Goal: Transaction & Acquisition: Purchase product/service

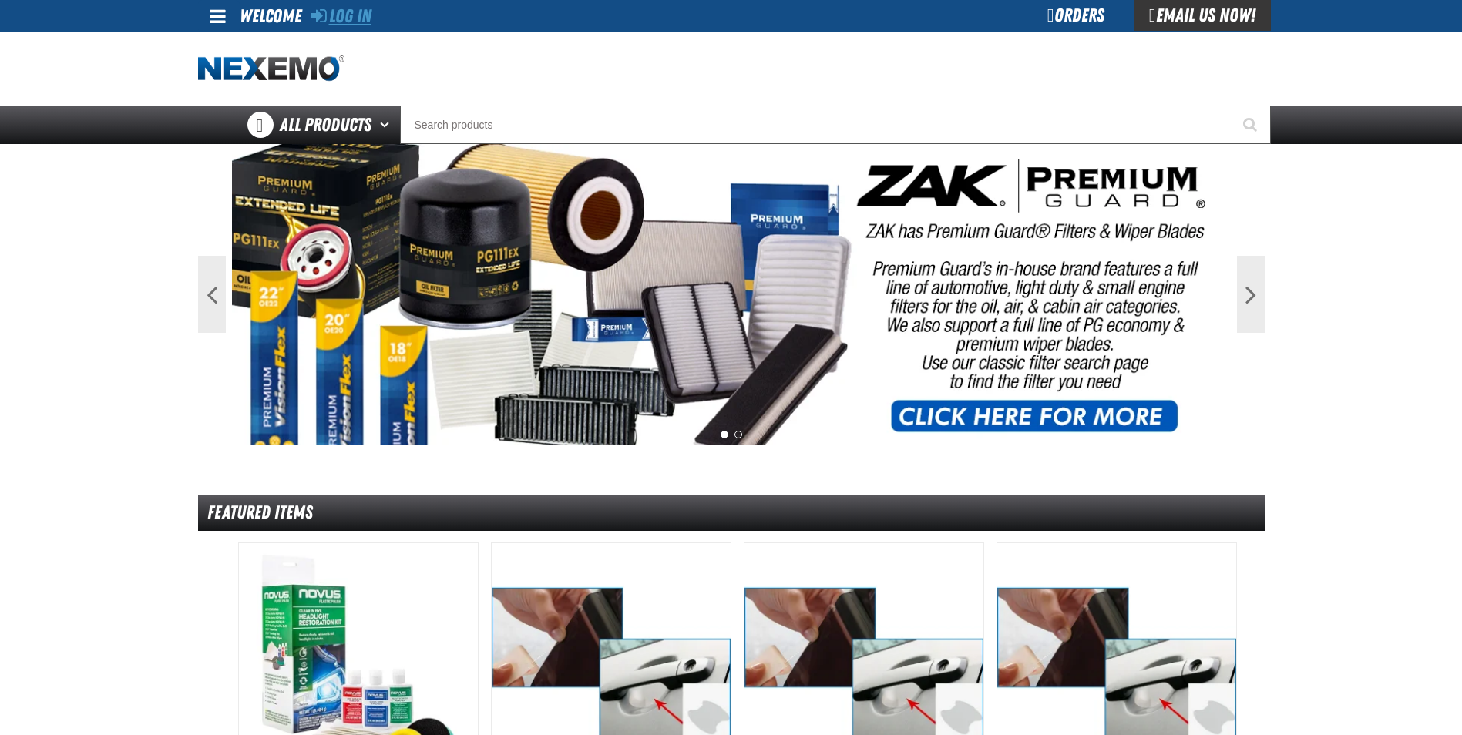
click at [348, 19] on link "Log In" at bounding box center [341, 16] width 61 height 22
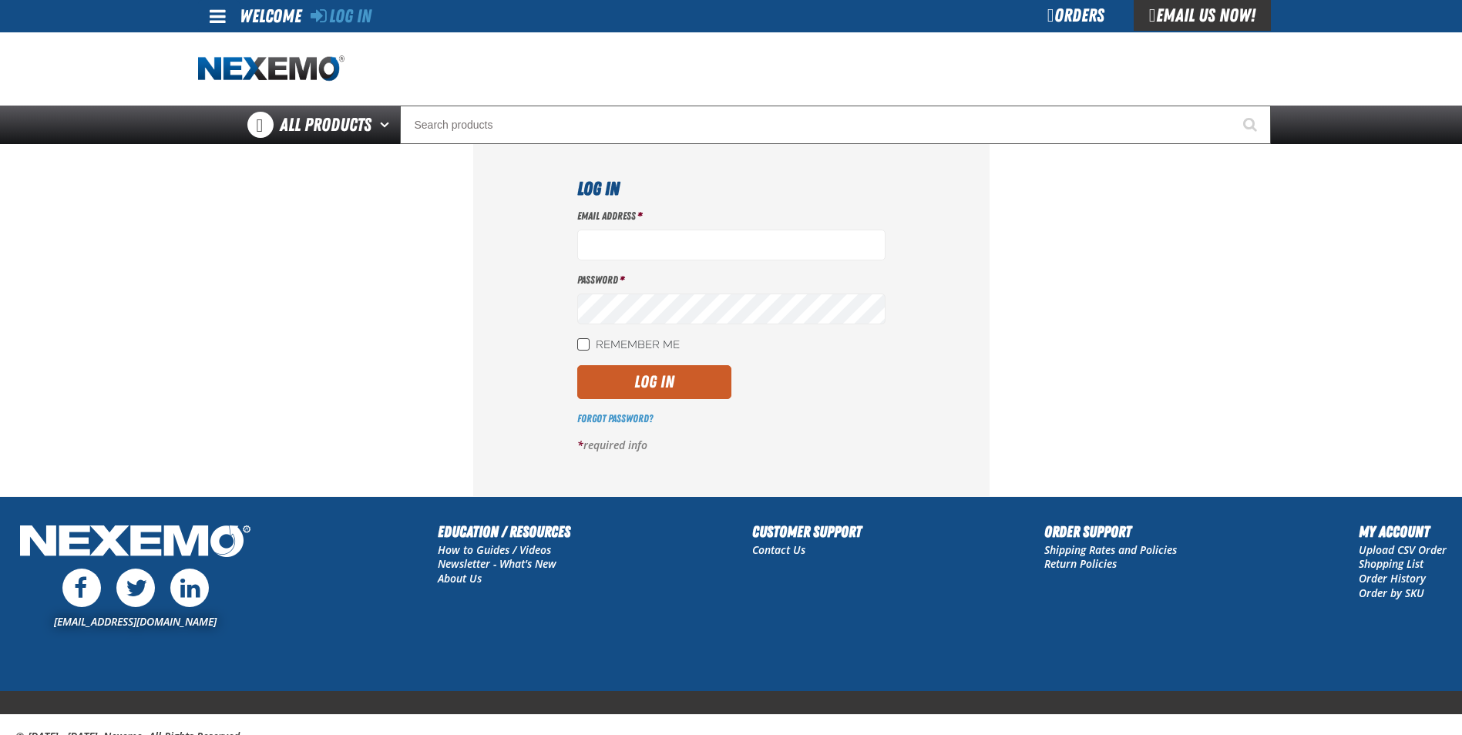
type input "[EMAIL_ADDRESS][DOMAIN_NAME]"
click at [578, 345] on input "Remember Me" at bounding box center [583, 344] width 12 height 12
checkbox input "true"
click at [587, 372] on button "Log In" at bounding box center [654, 382] width 154 height 34
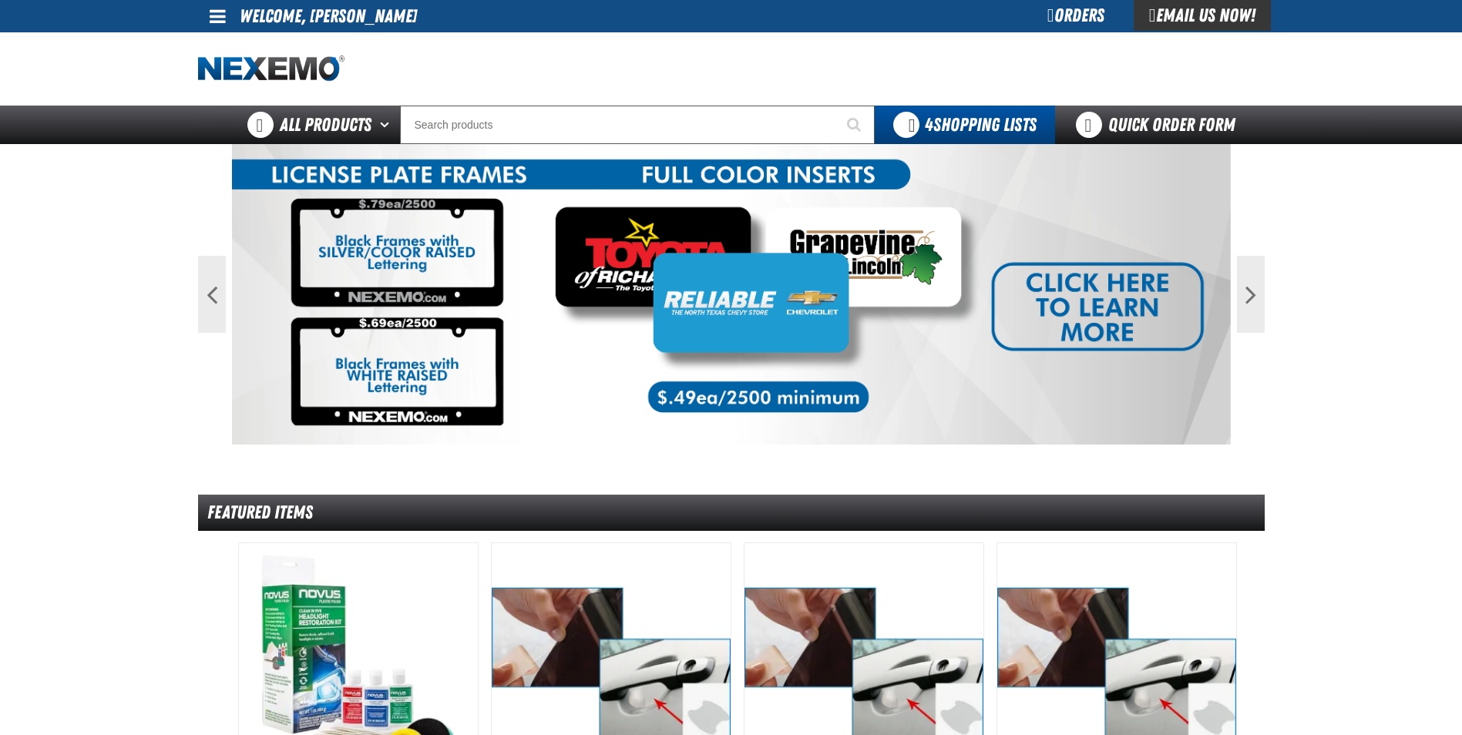
click at [1035, 13] on div "Orders" at bounding box center [1076, 15] width 116 height 31
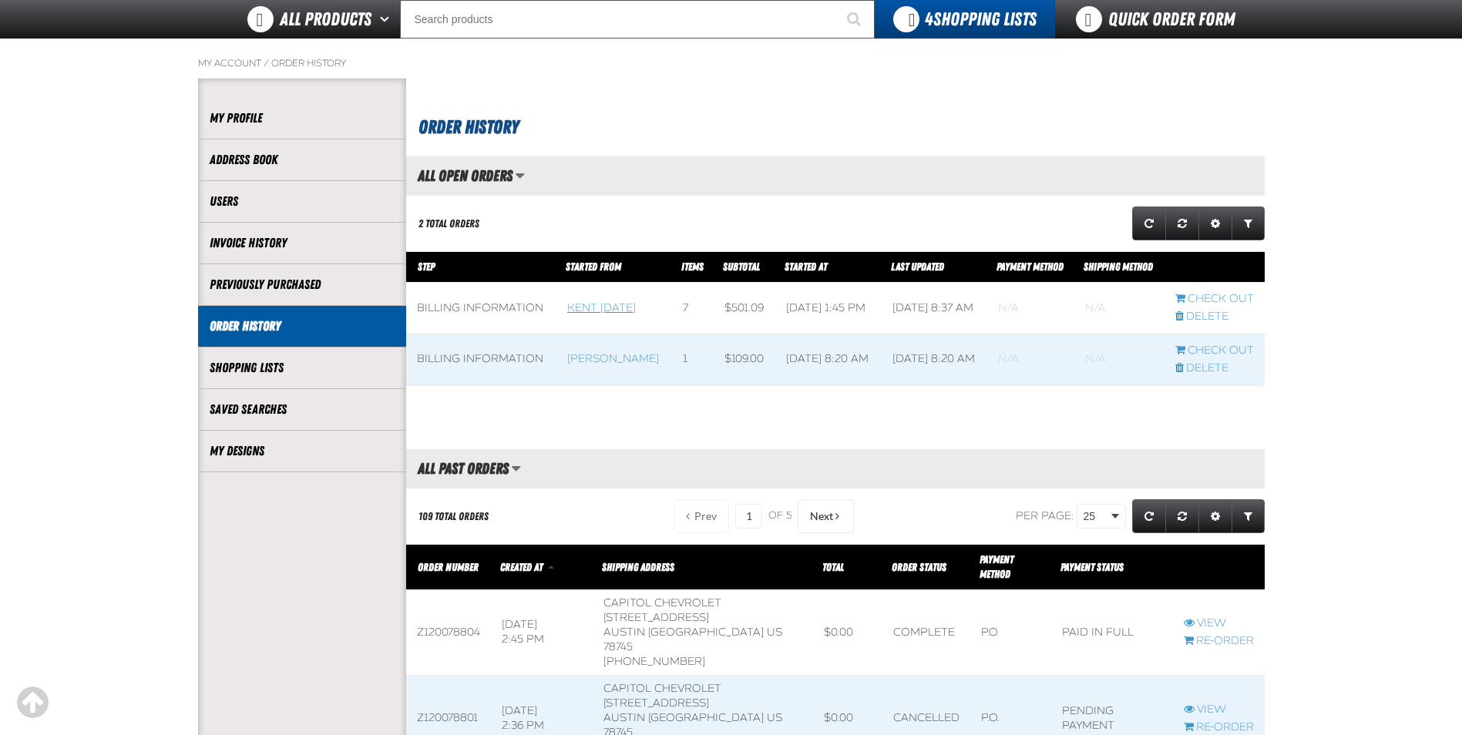
scroll to position [154, 0]
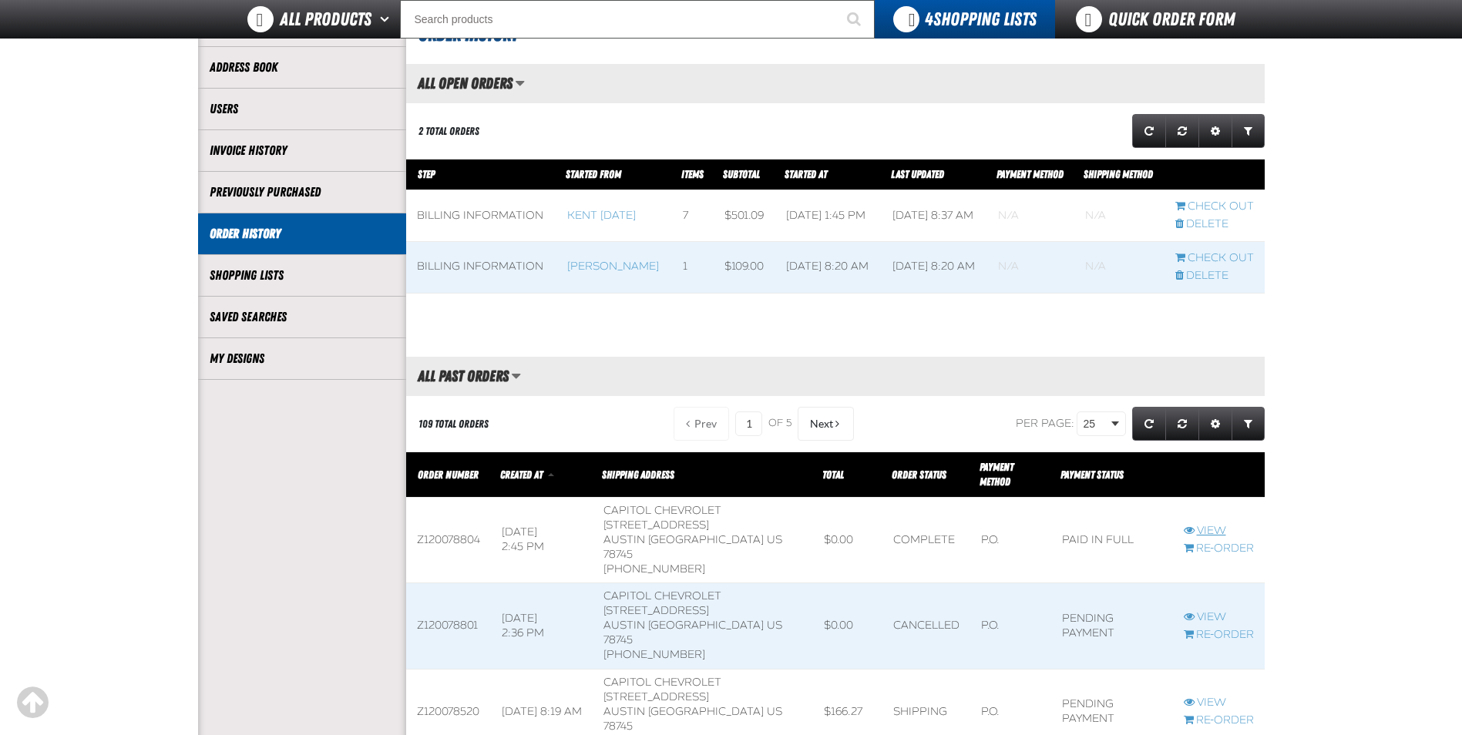
click at [1197, 526] on link "View" at bounding box center [1219, 531] width 70 height 15
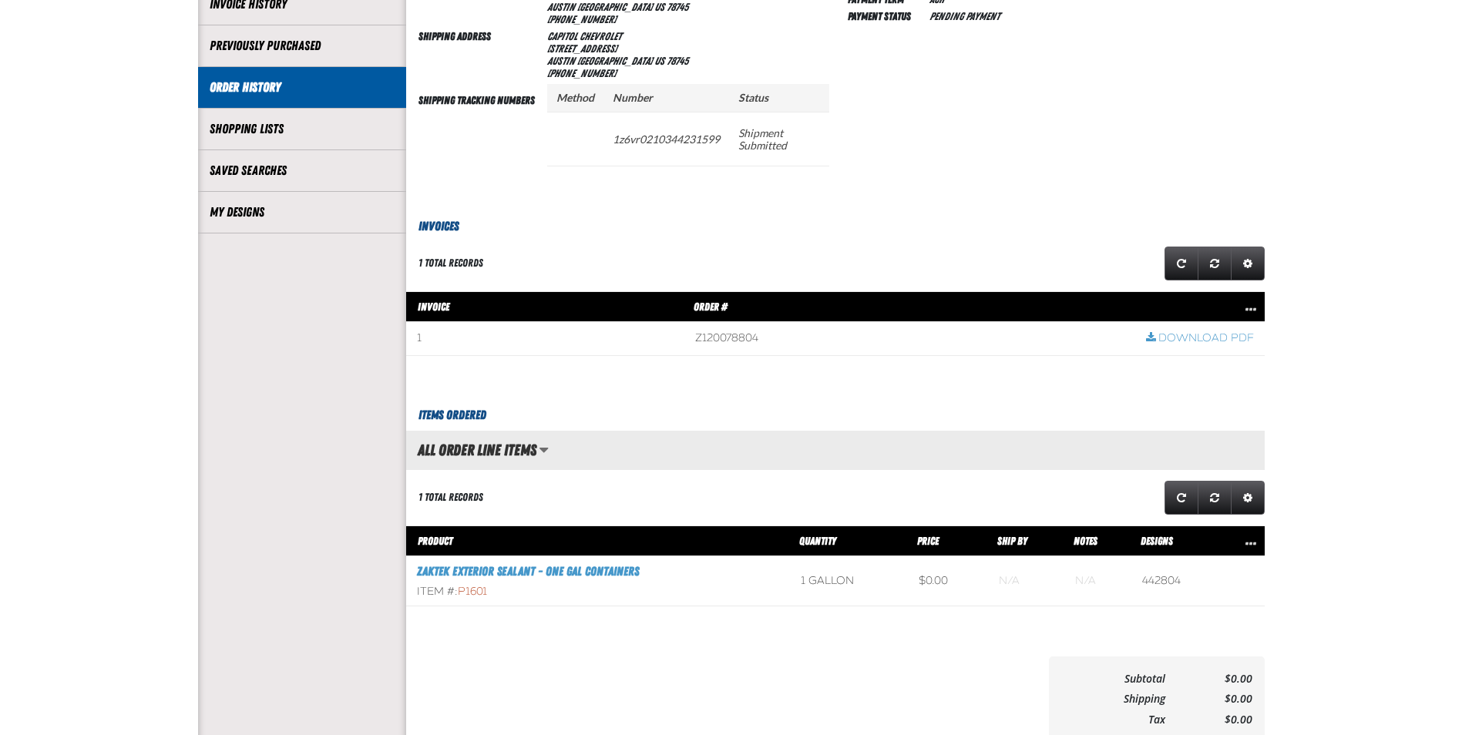
scroll to position [77, 0]
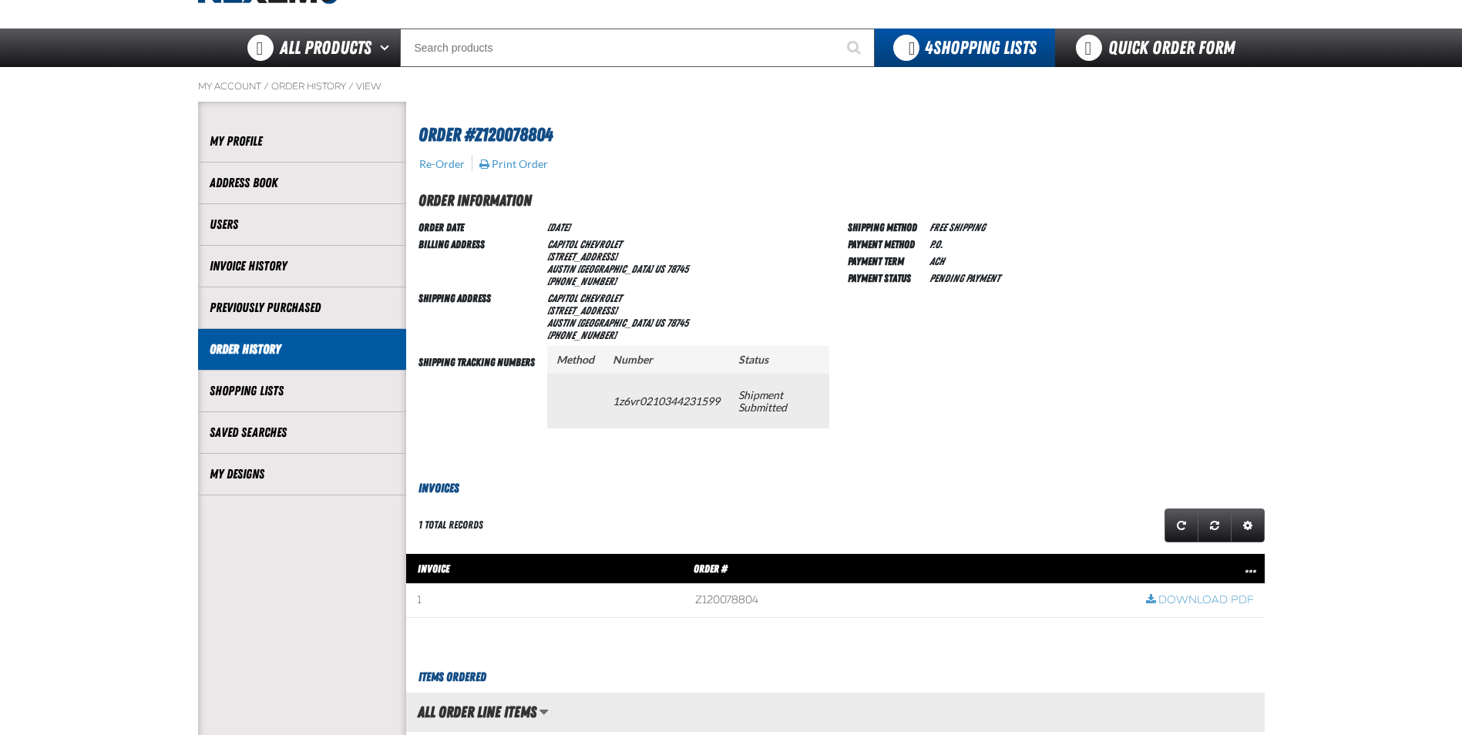
drag, startPoint x: 609, startPoint y: 404, endPoint x: 730, endPoint y: 394, distance: 121.5
click at [730, 394] on tr "1z6vr0210344231599 Shipment Submitted" at bounding box center [688, 401] width 282 height 54
drag, startPoint x: 730, startPoint y: 394, endPoint x: 702, endPoint y: 403, distance: 29.3
copy tr "1z6vr0210344231599"
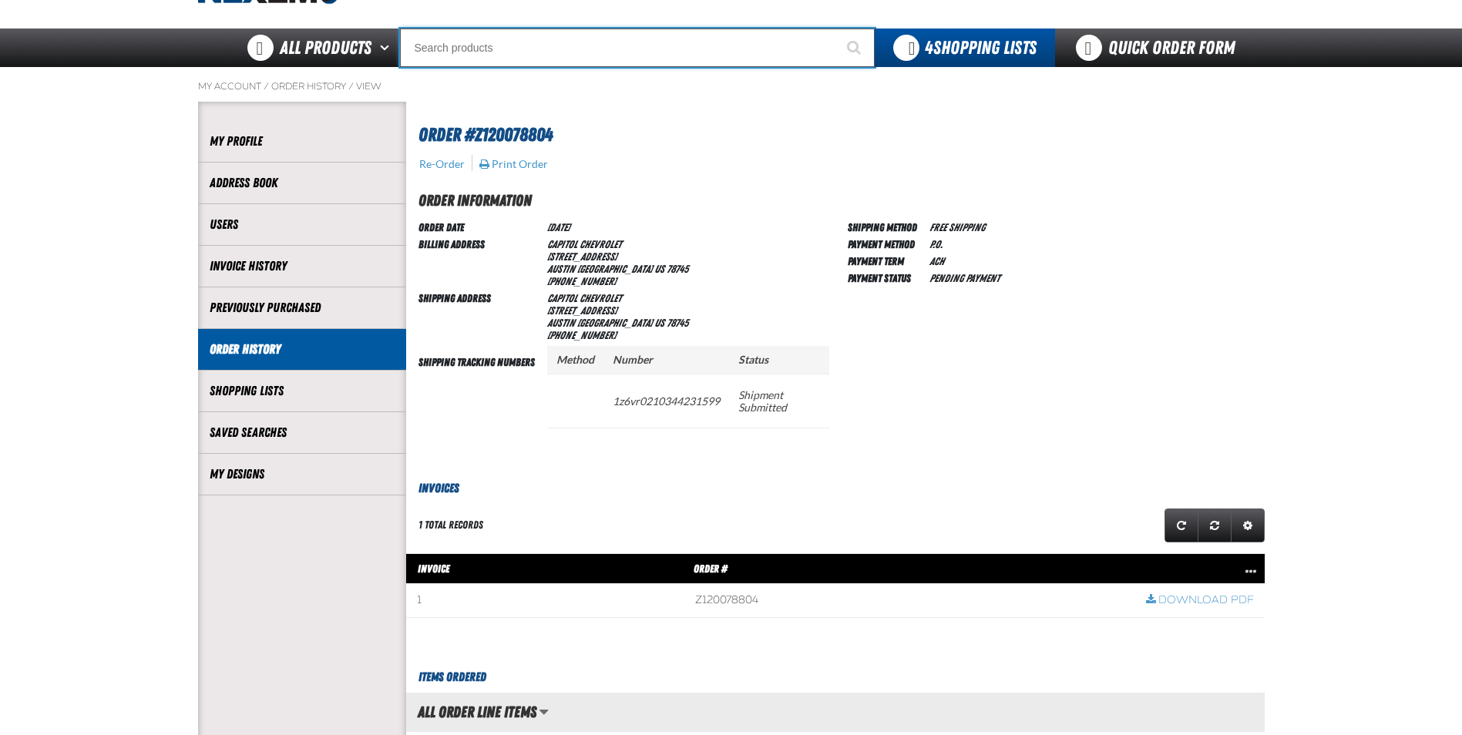
click at [499, 53] on input "Search" at bounding box center [637, 48] width 475 height 39
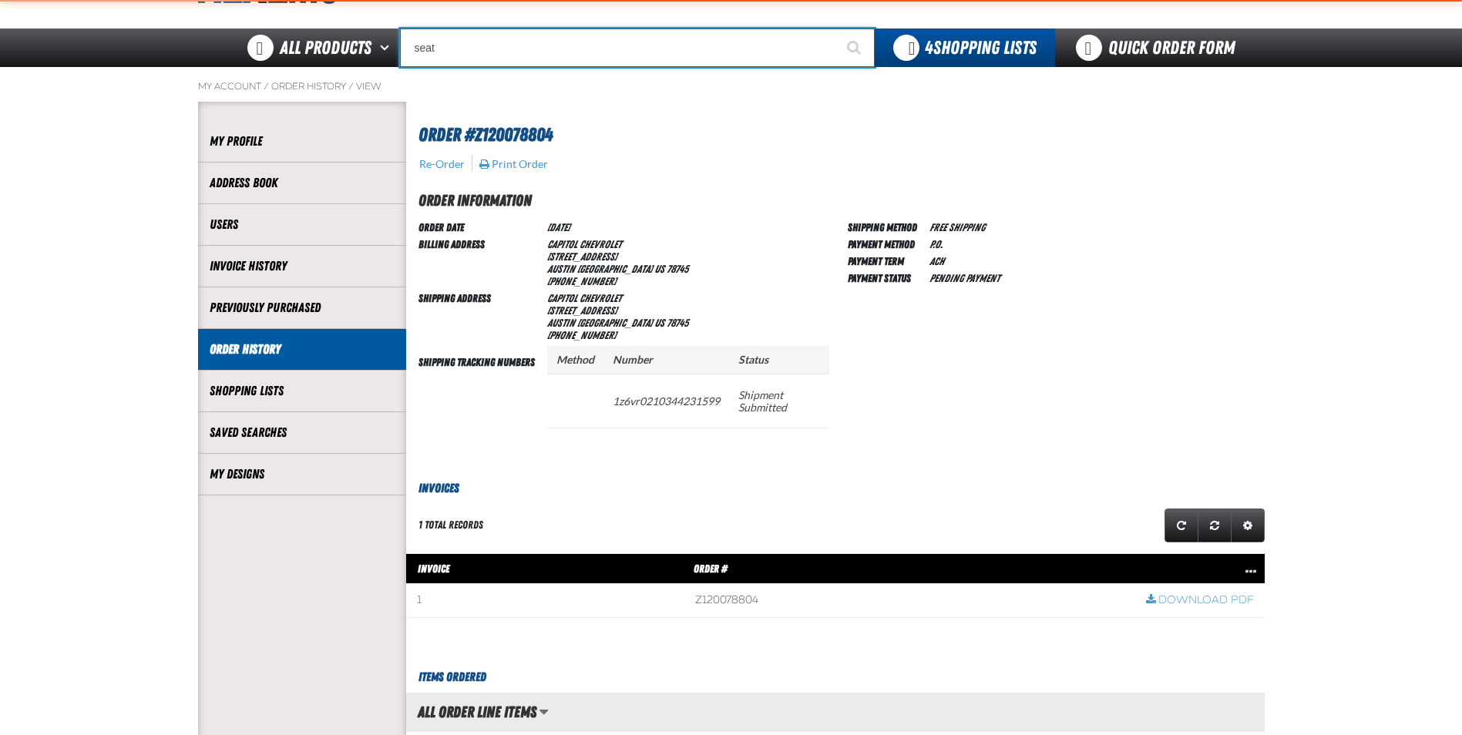
type input "seat"
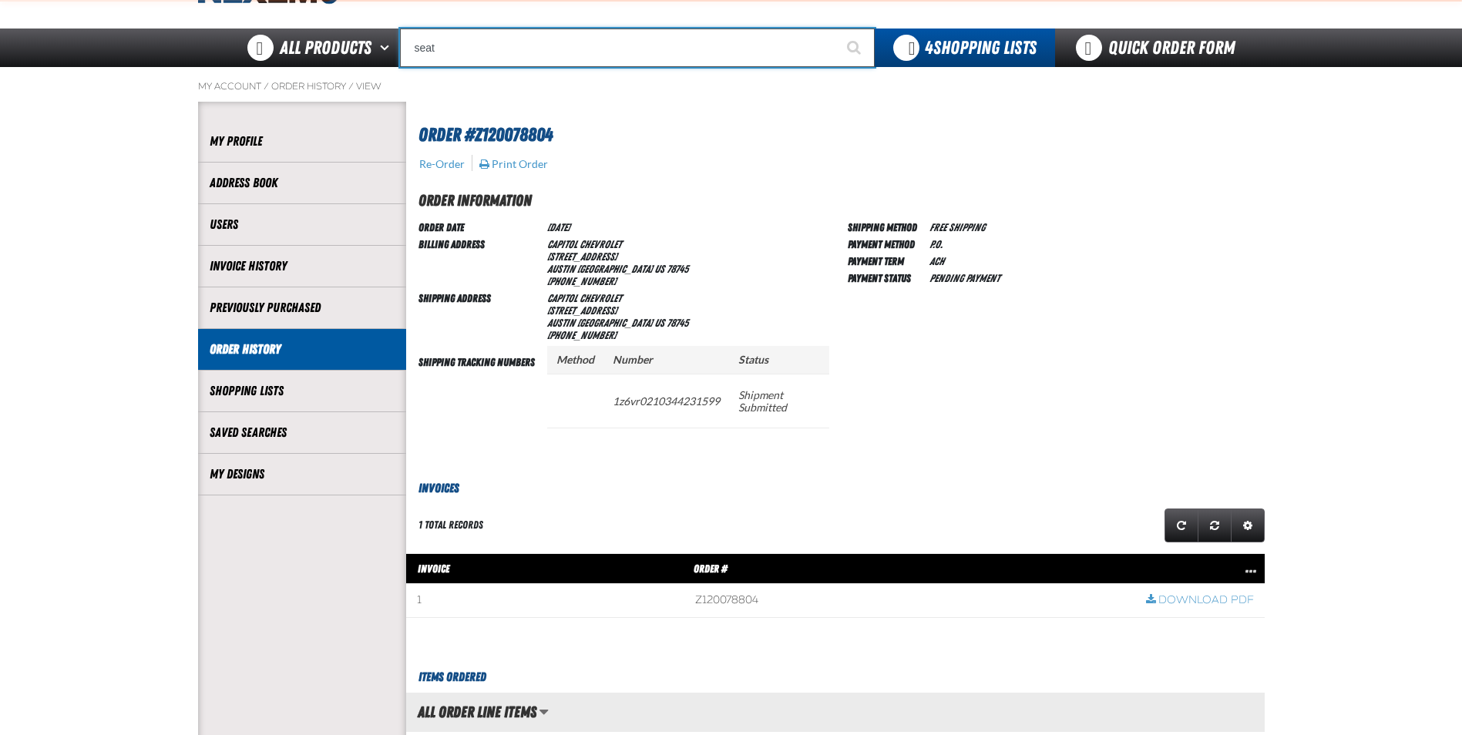
type input "seat Covers replaces mt-60500"
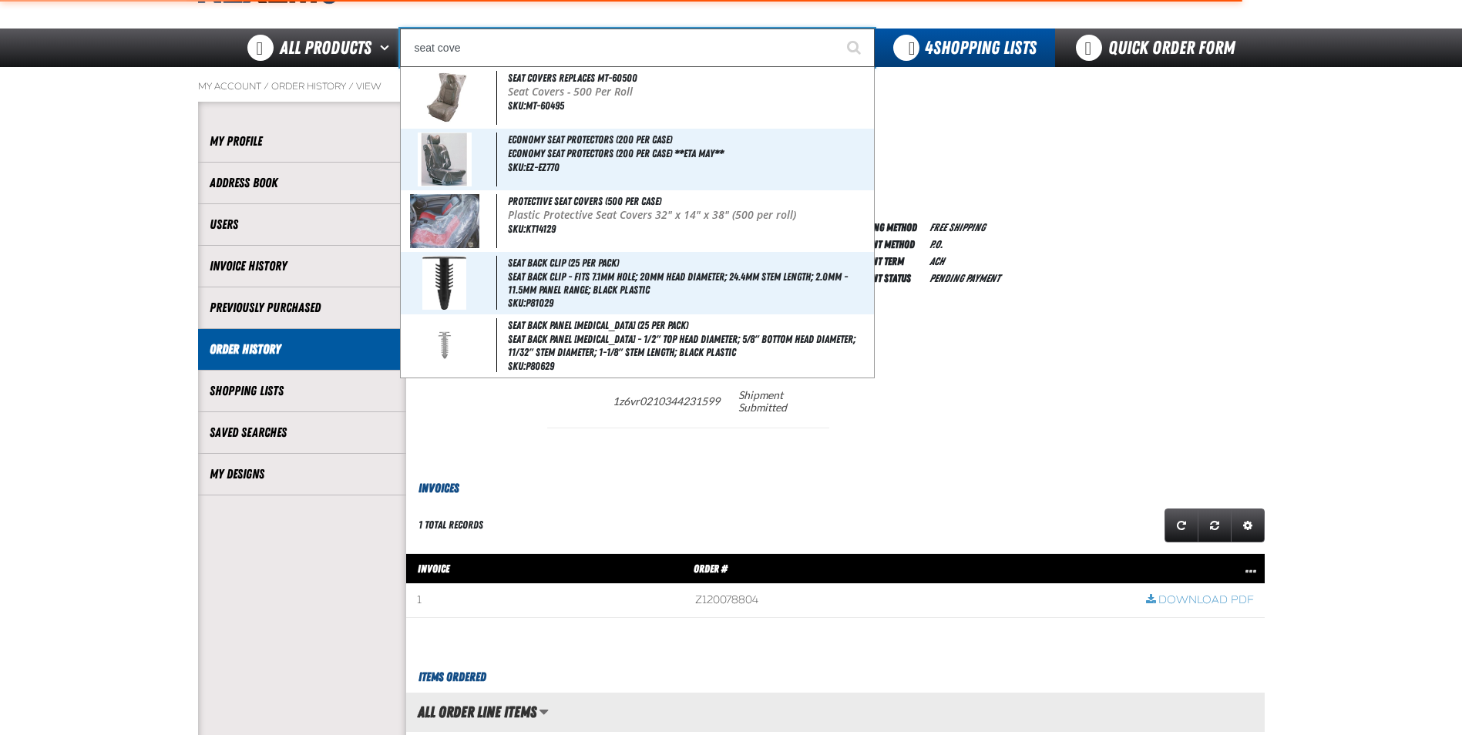
type input "seat cover"
type input "seat covers replaces mt-60500"
type input "seat covers"
click at [836, 29] on button "Start Searching" at bounding box center [855, 48] width 39 height 39
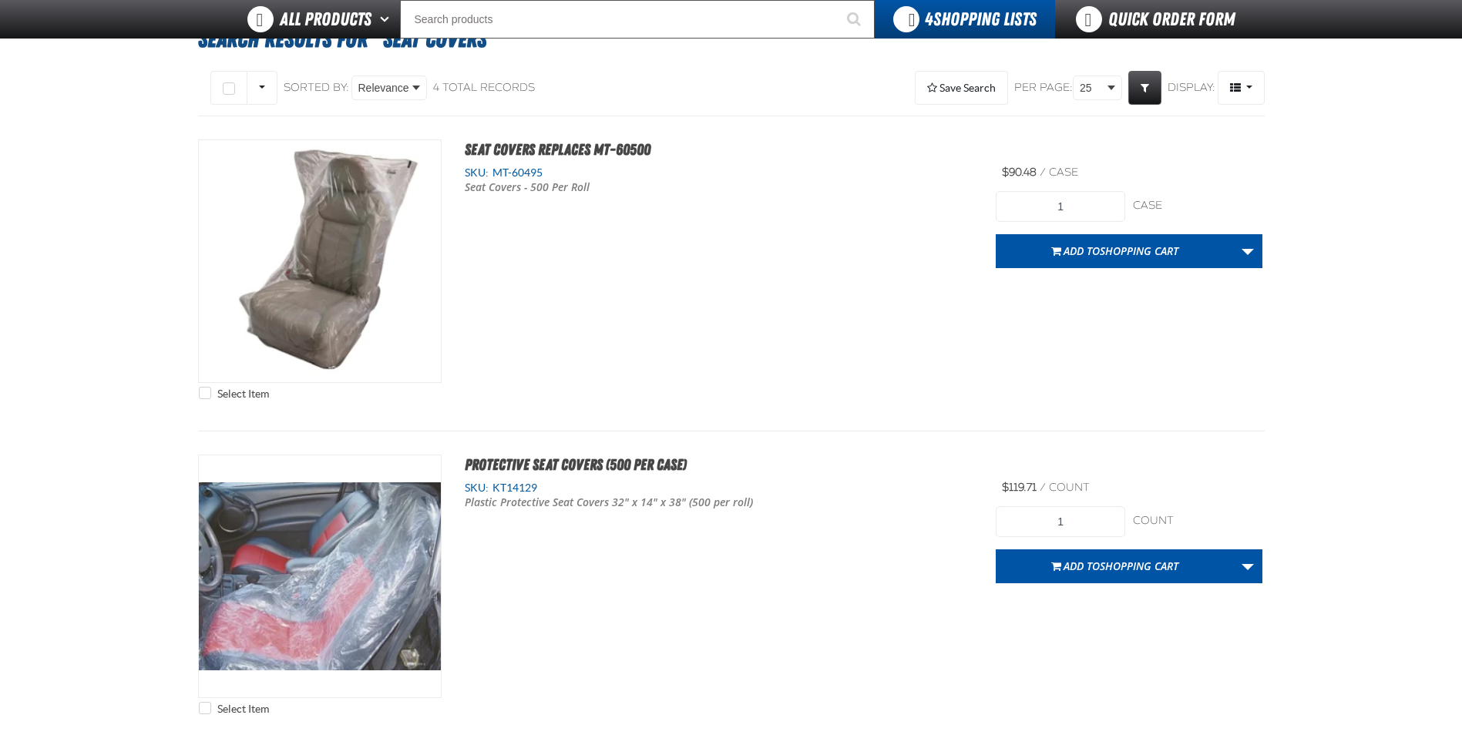
scroll to position [385, 0]
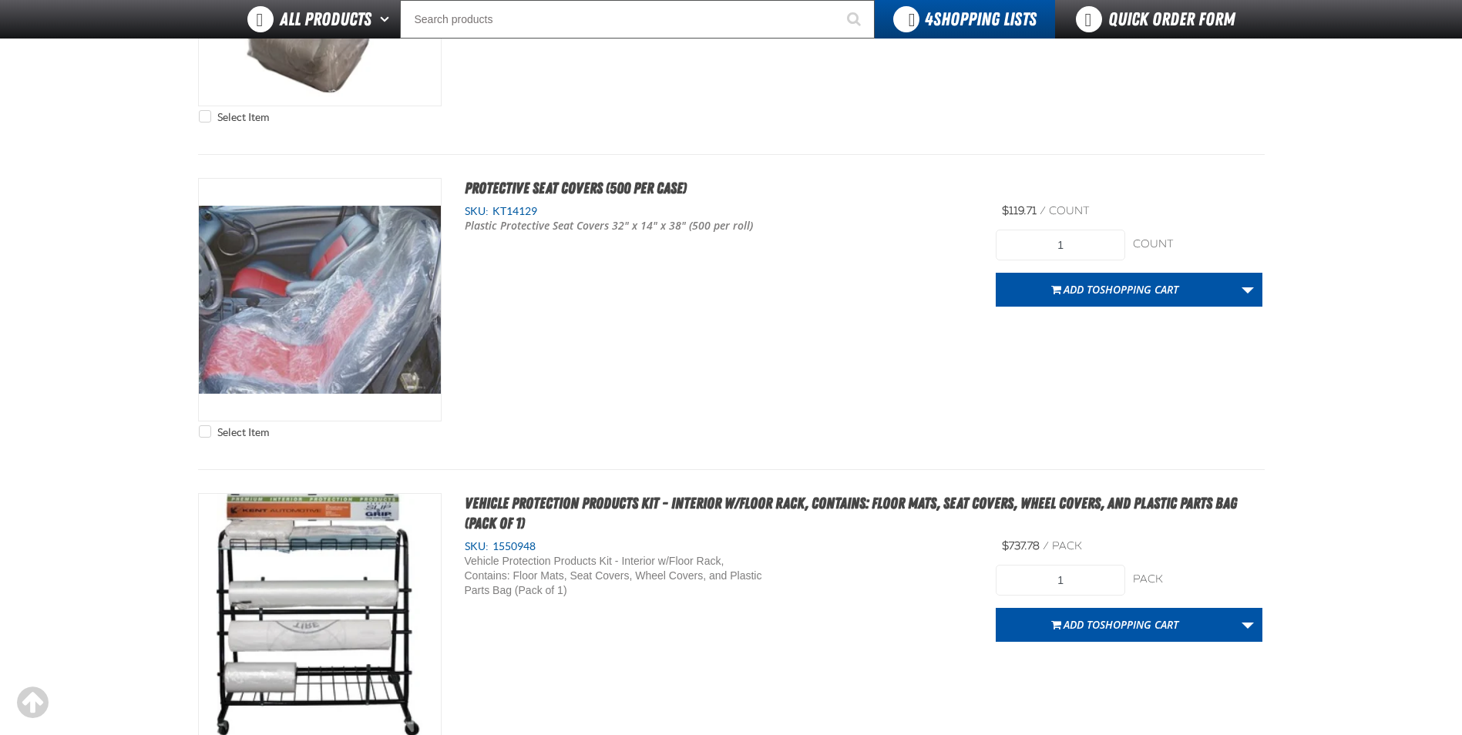
click at [1087, 307] on div "Select Item Protective Seat Covers (500 per case) SKU: KT14129 Plastic Protecti…" at bounding box center [731, 312] width 1067 height 268
click at [1099, 299] on button "Add to Shopping Cart" at bounding box center [1115, 290] width 238 height 34
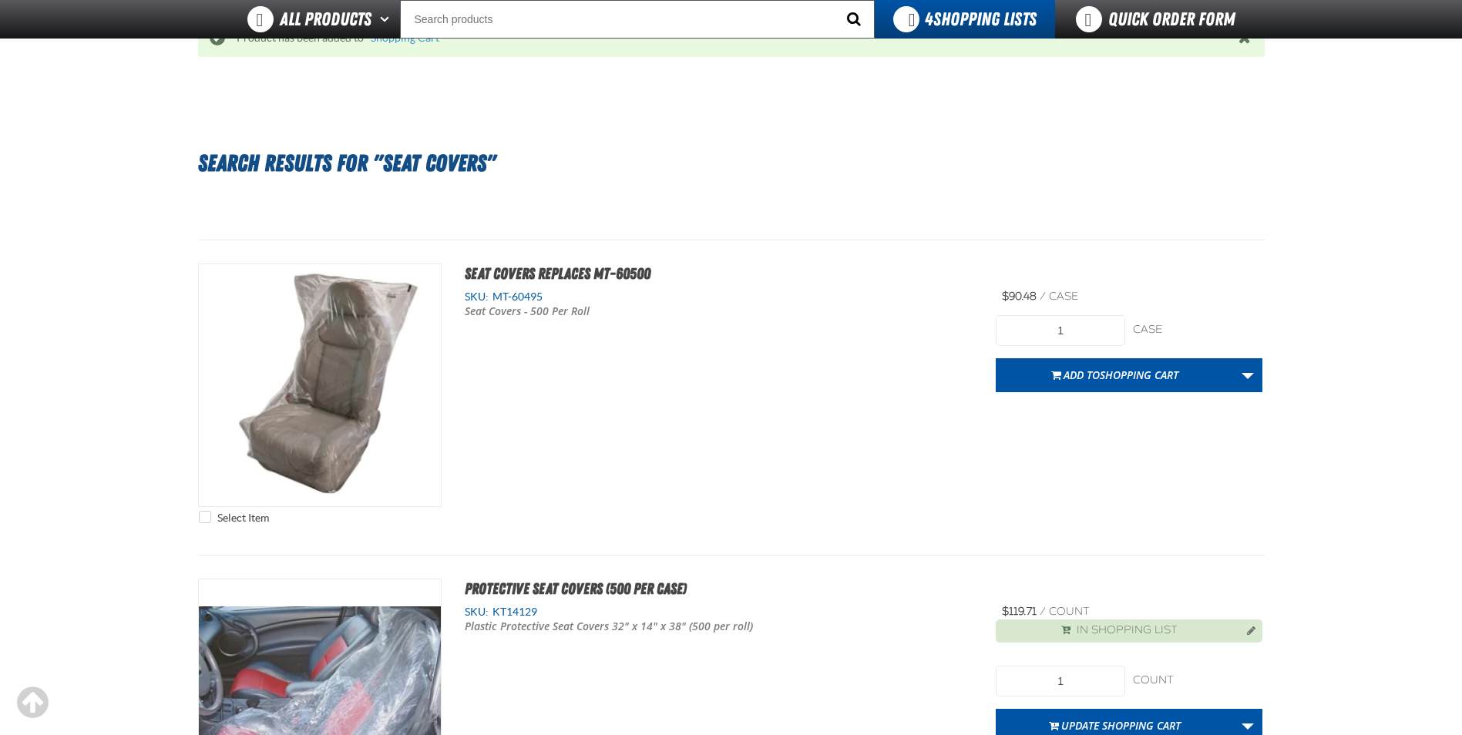
scroll to position [0, 0]
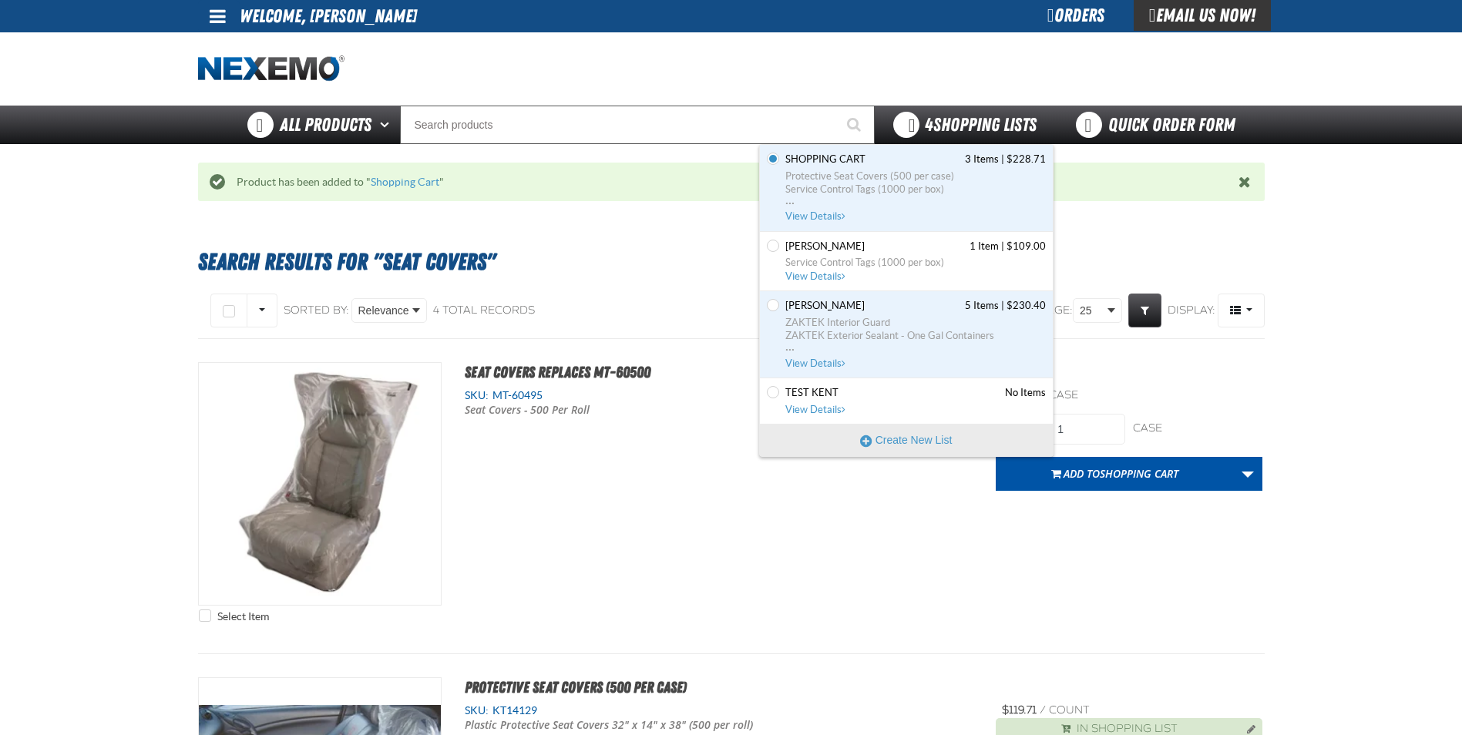
click at [944, 108] on div "4 Shopping Lists" at bounding box center [965, 125] width 180 height 39
click at [841, 153] on span "Shopping Cart" at bounding box center [826, 160] width 80 height 14
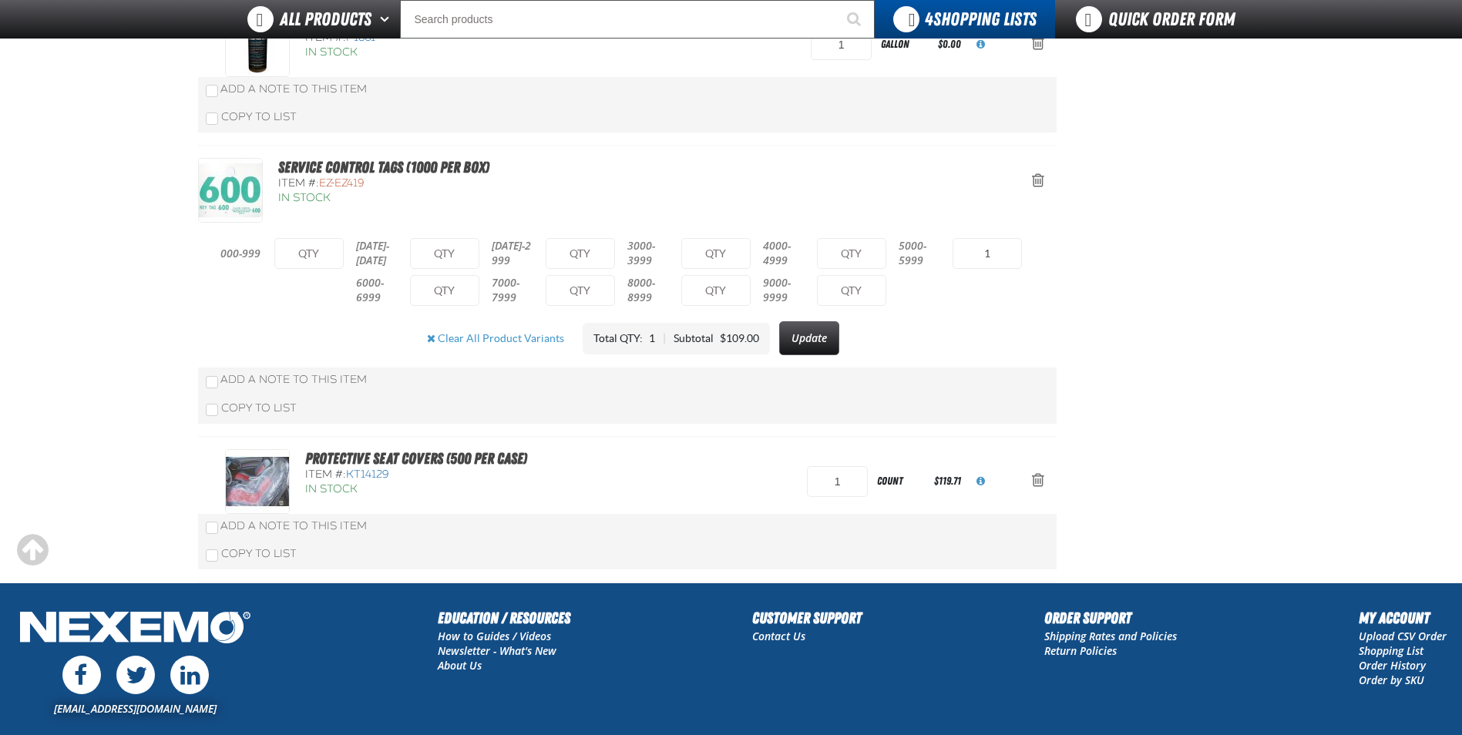
scroll to position [231, 0]
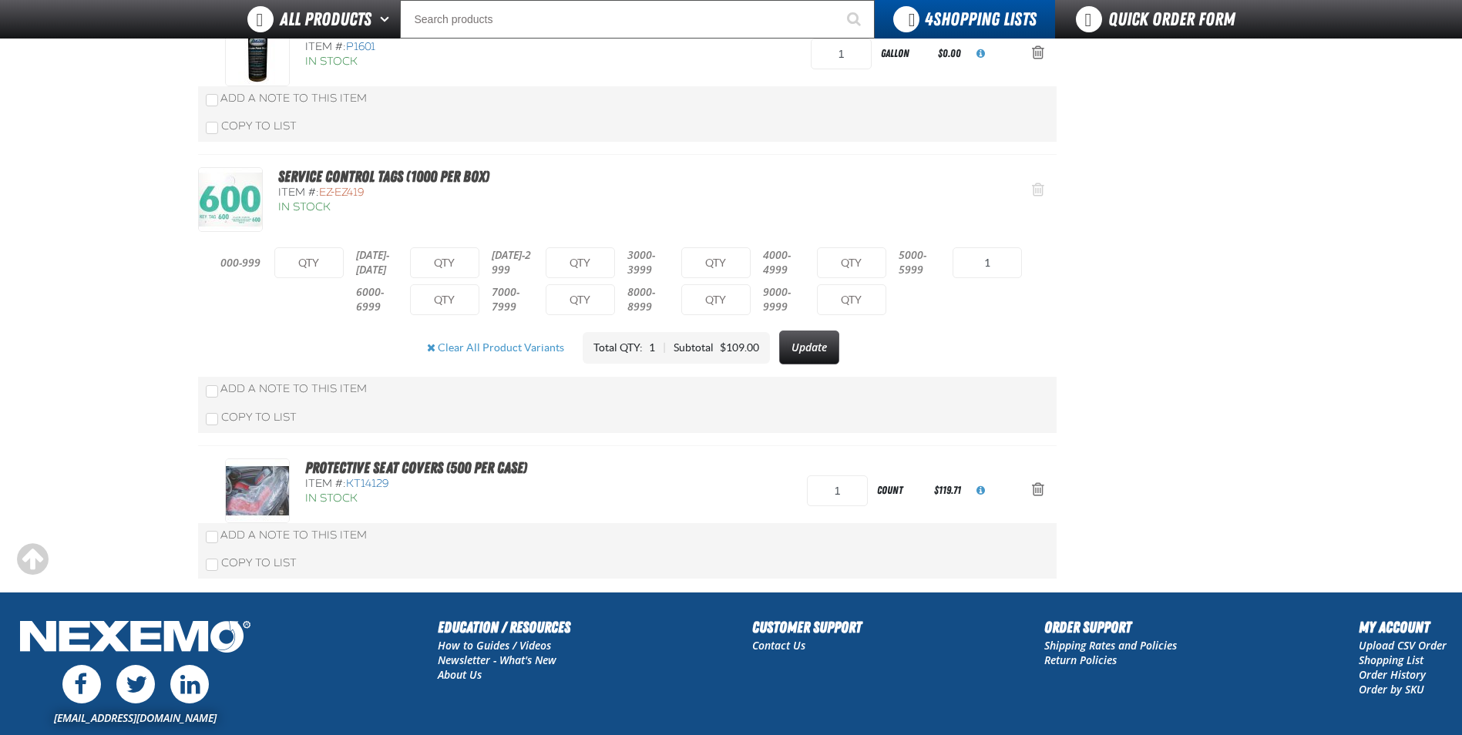
click at [1041, 191] on span "Action Remove Service Control Tags (1000 per box) from Shopping Cart" at bounding box center [1038, 189] width 12 height 15
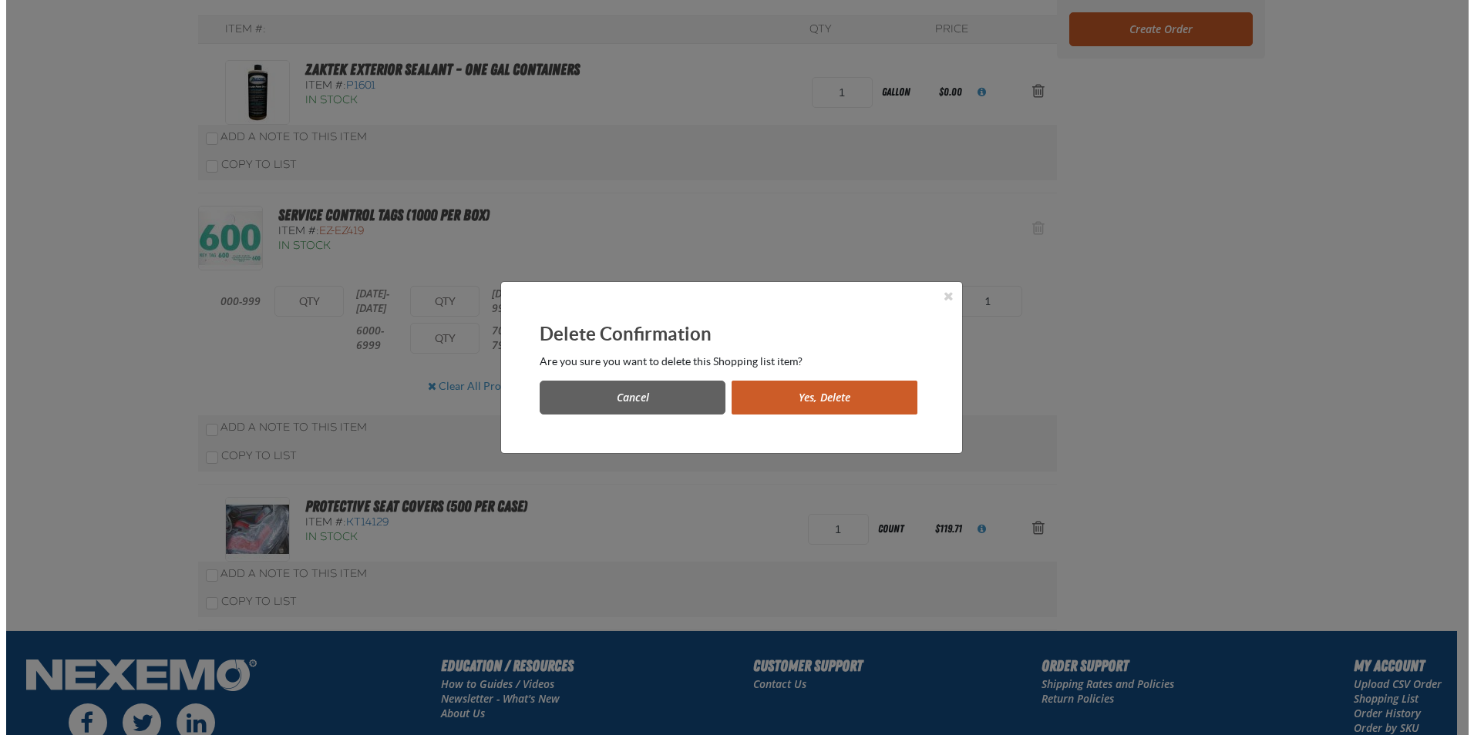
scroll to position [0, 0]
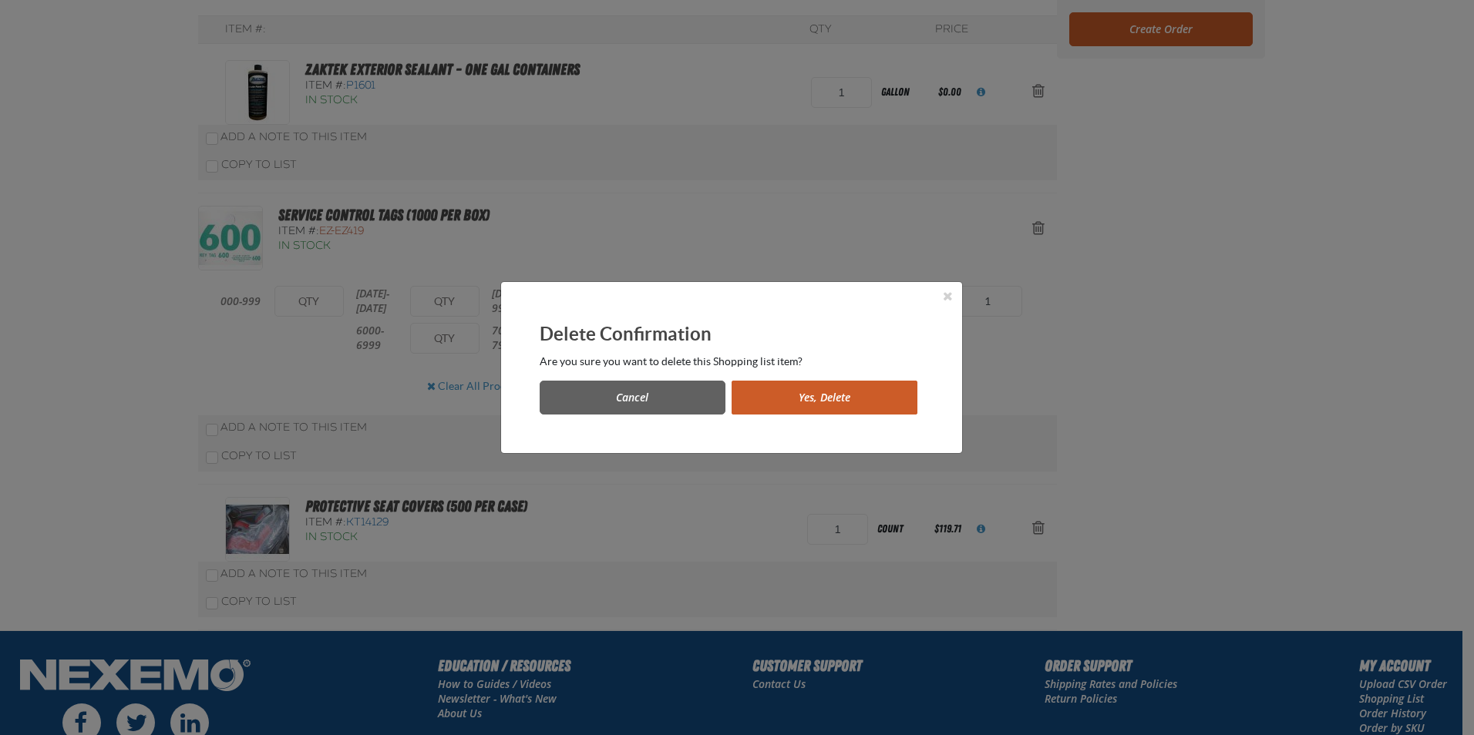
click at [799, 406] on button "Yes, Delete" at bounding box center [825, 398] width 186 height 34
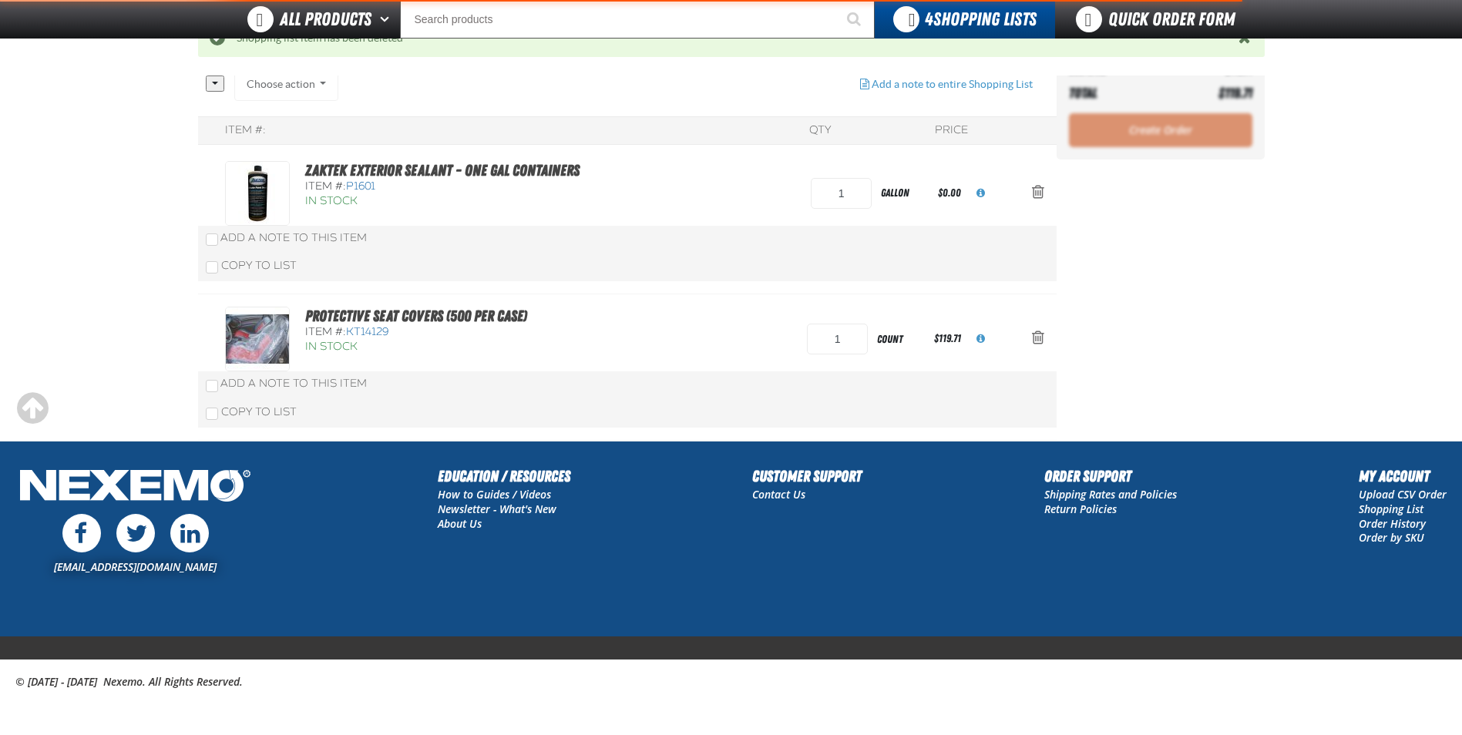
scroll to position [167, 0]
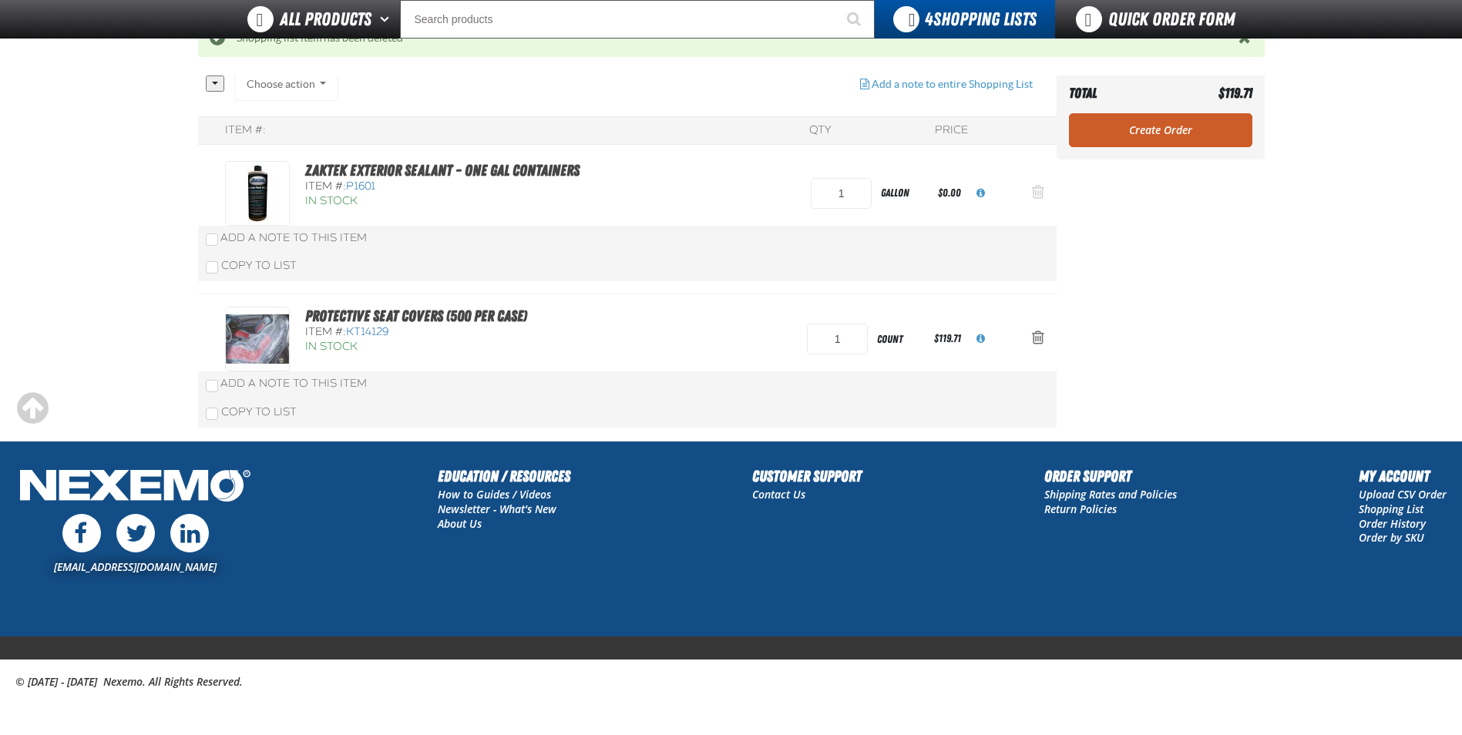
click at [1038, 189] on span "Action Remove ZAKTEK Exterior Sealant - One Gal Containers from Shopping Cart" at bounding box center [1038, 191] width 12 height 15
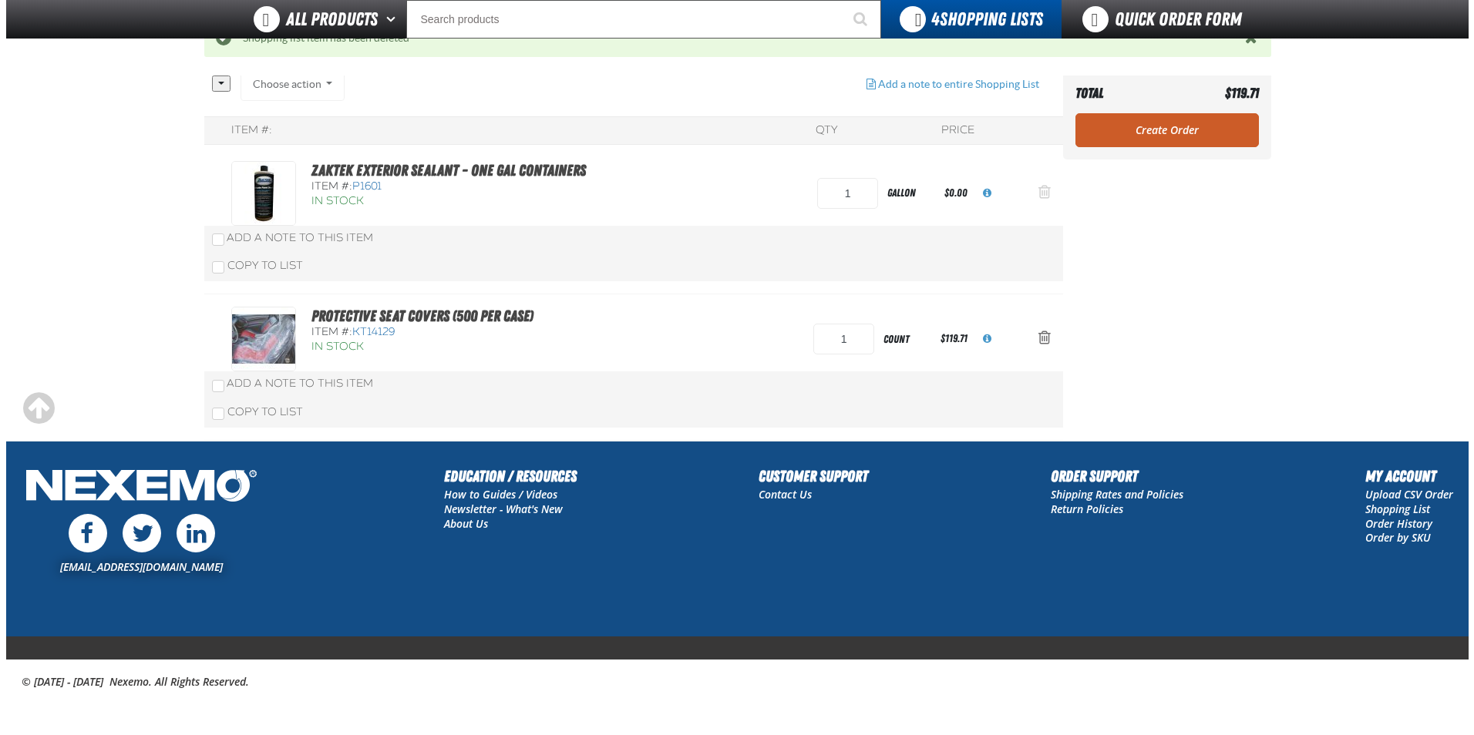
scroll to position [0, 0]
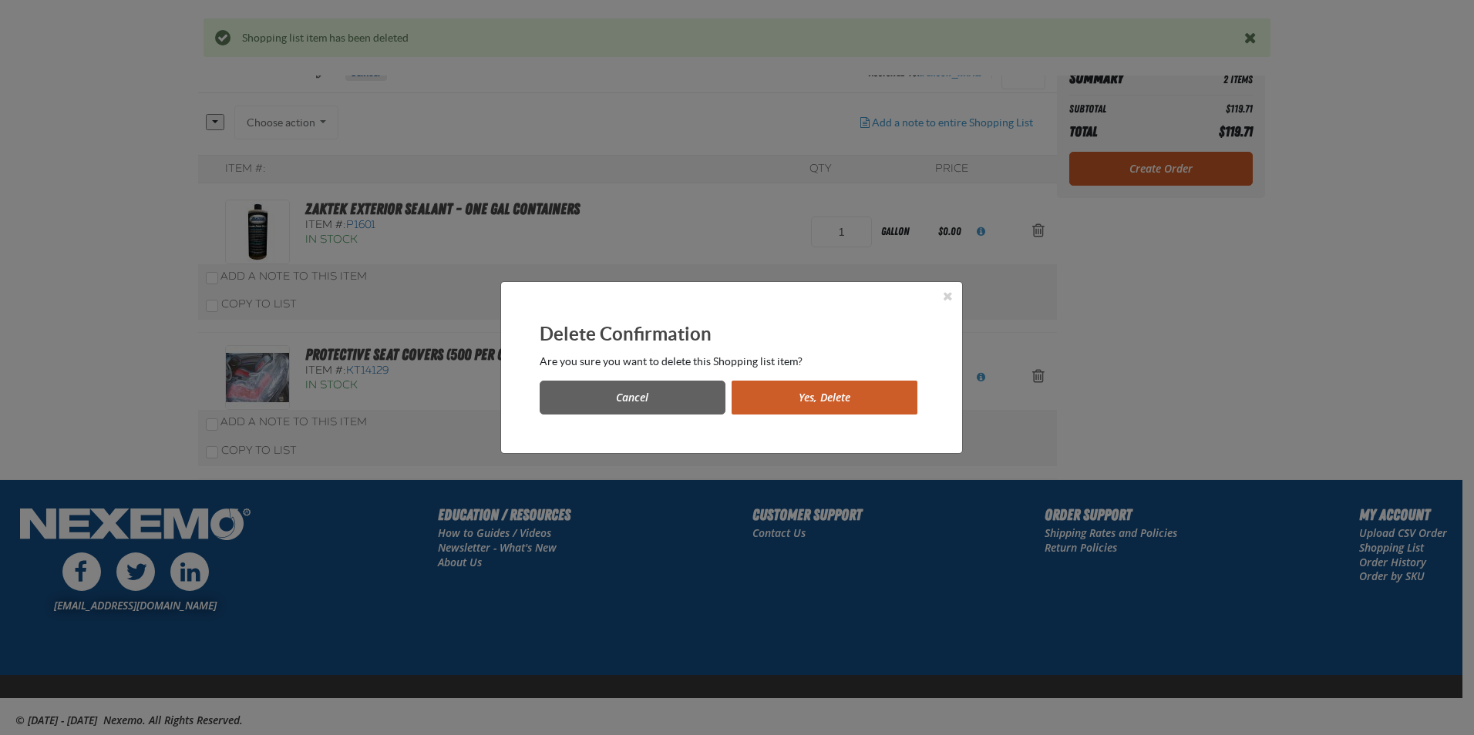
click at [796, 395] on button "Yes, Delete" at bounding box center [825, 398] width 186 height 34
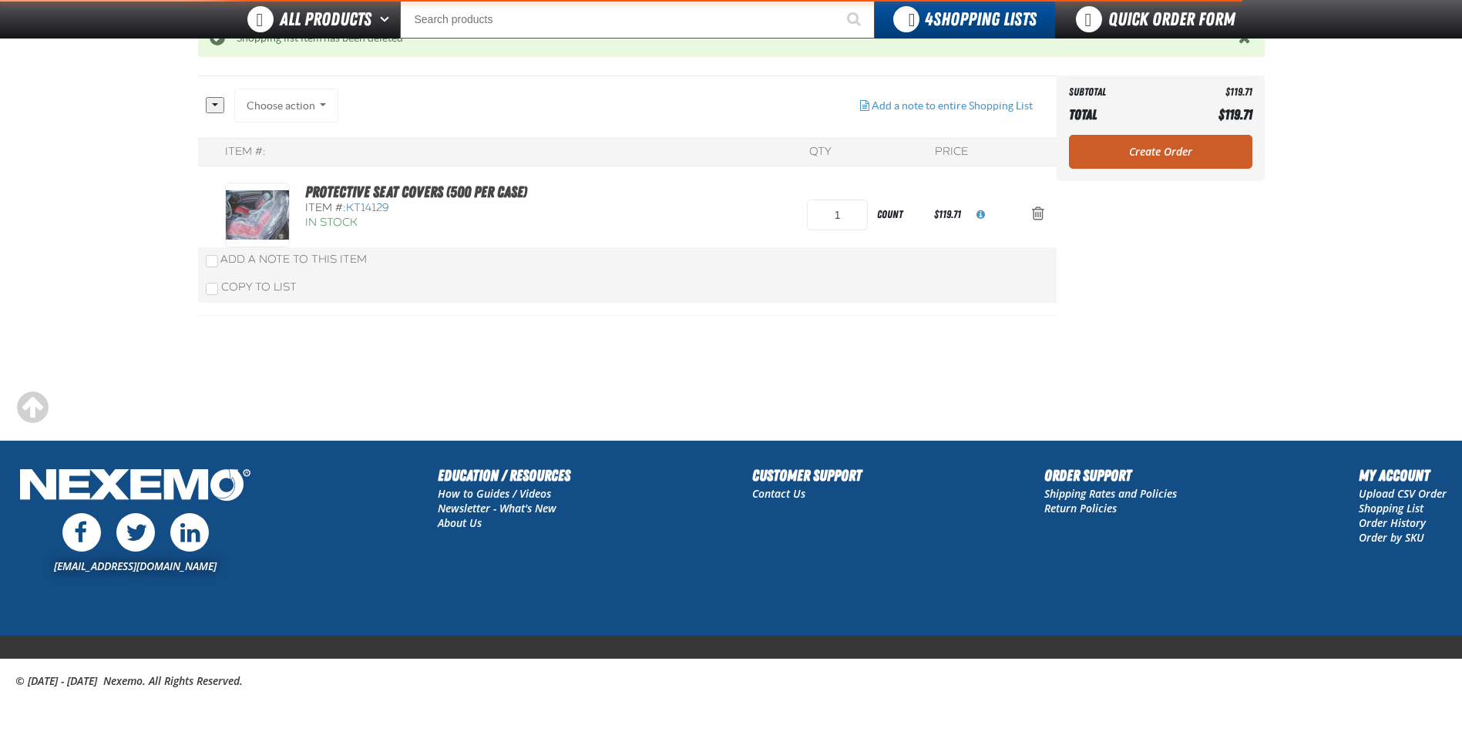
scroll to position [146, 0]
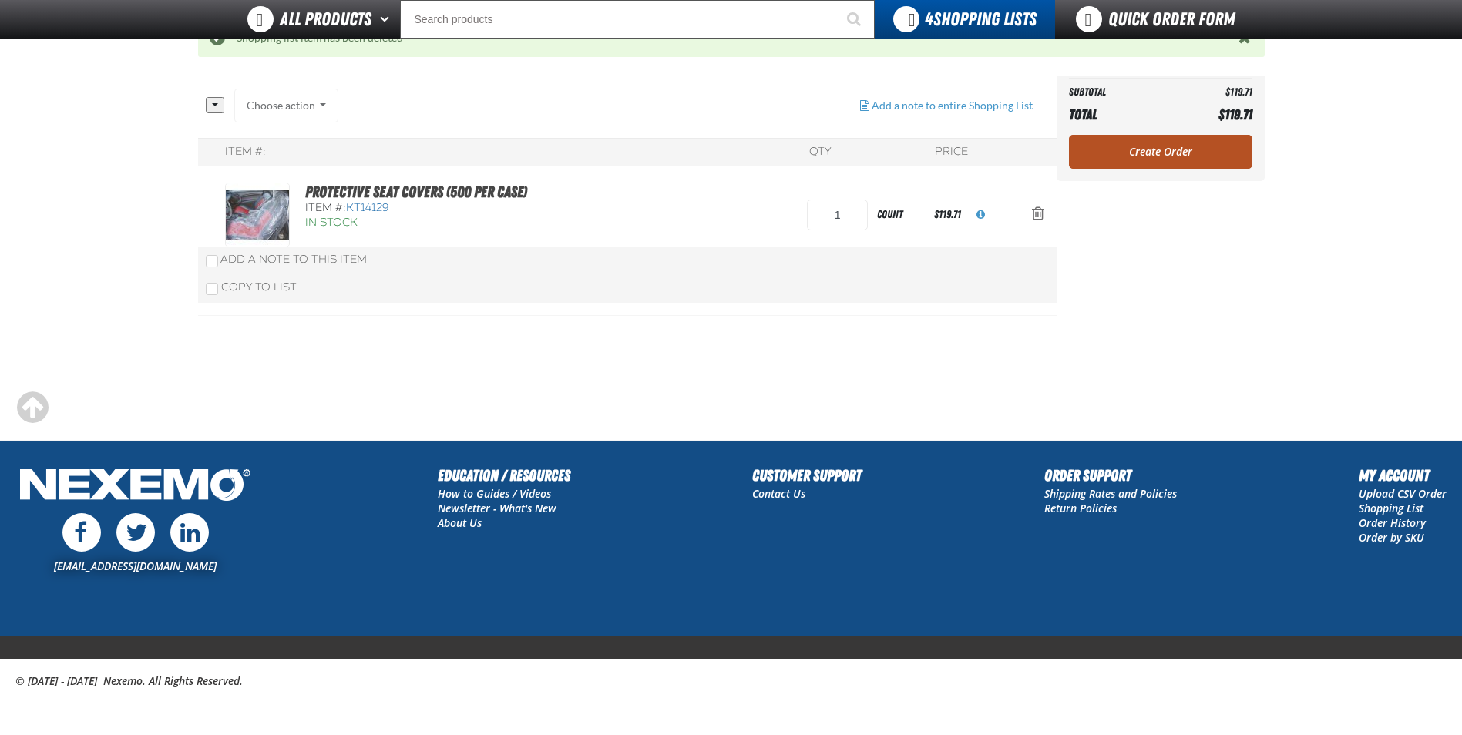
click at [1081, 157] on link "Create Order" at bounding box center [1160, 152] width 183 height 34
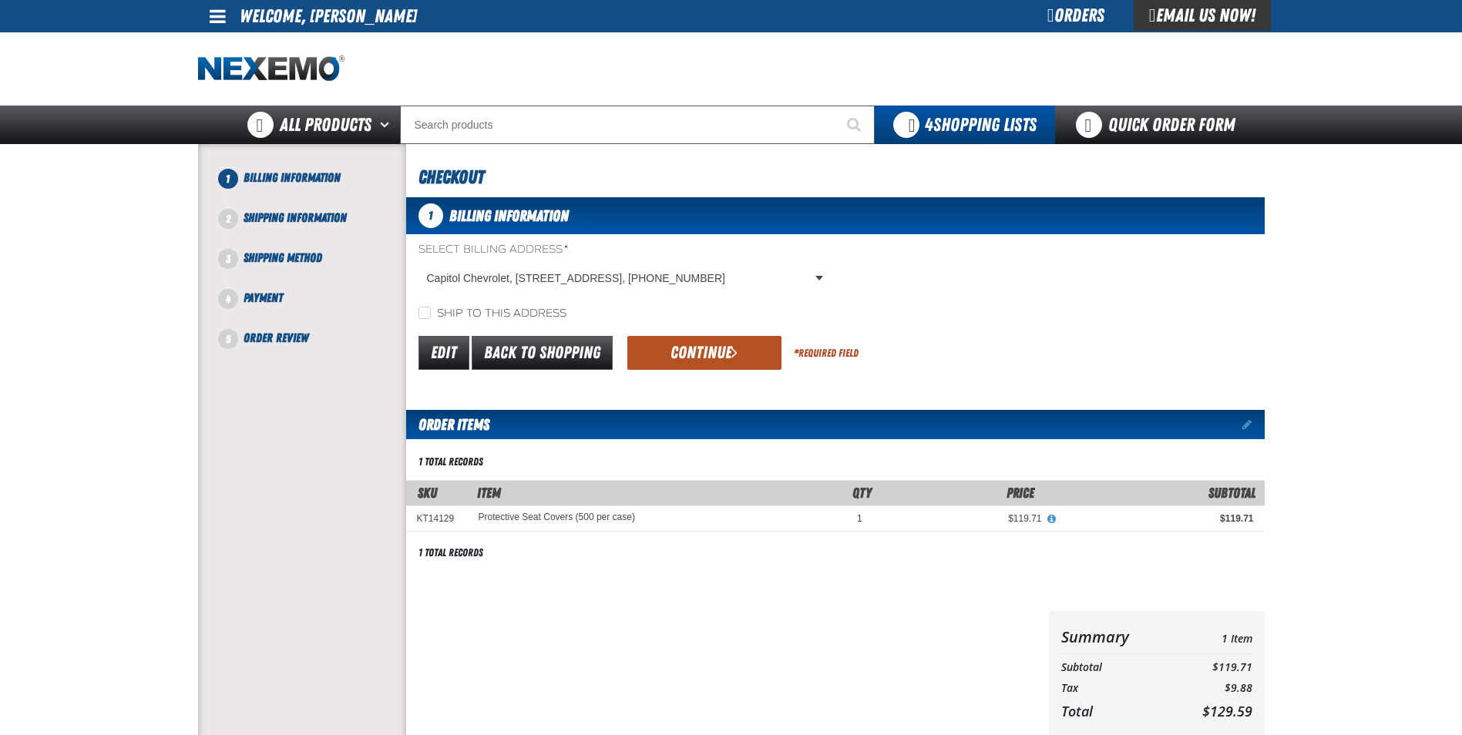
click at [677, 348] on button "Continue" at bounding box center [705, 353] width 154 height 34
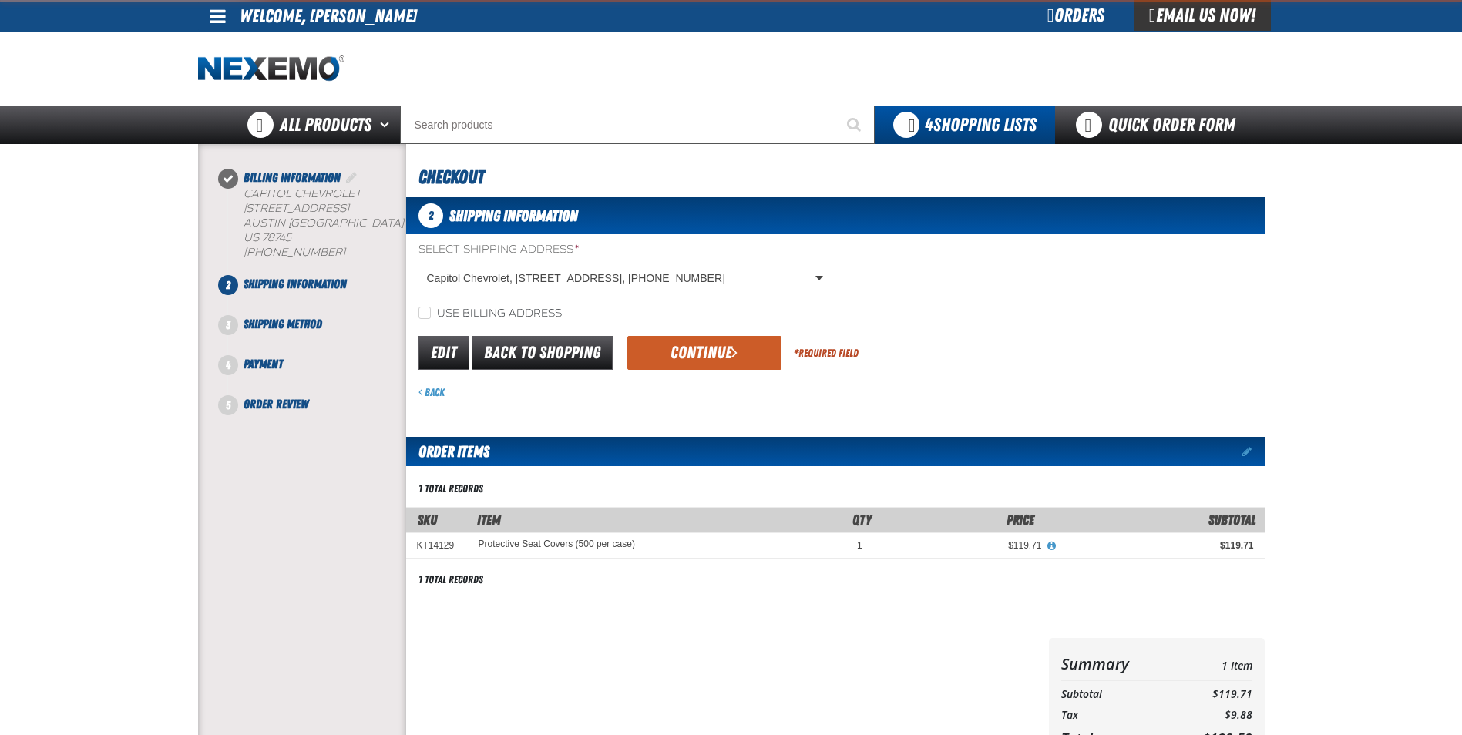
click at [675, 347] on button "Continue" at bounding box center [705, 353] width 154 height 34
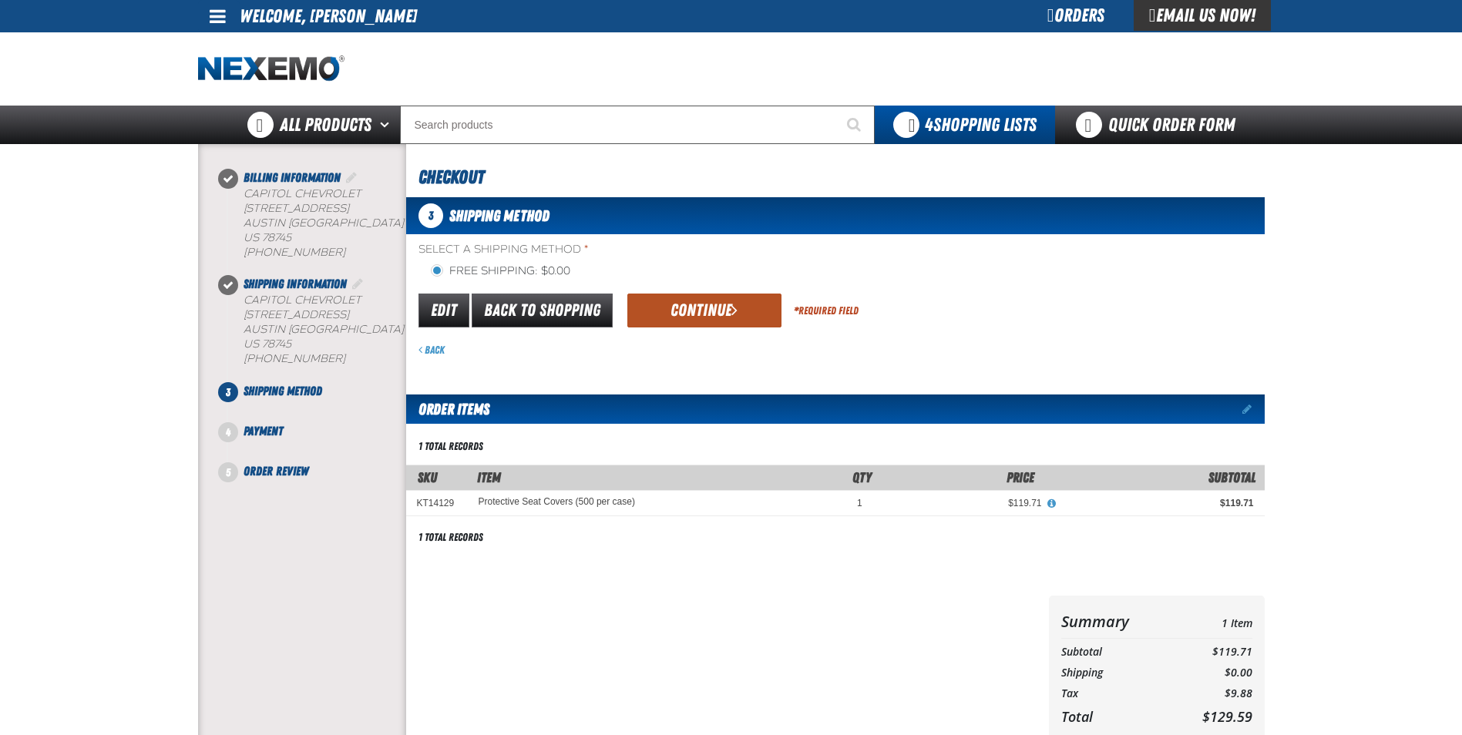
click at [682, 325] on button "Continue" at bounding box center [705, 311] width 154 height 34
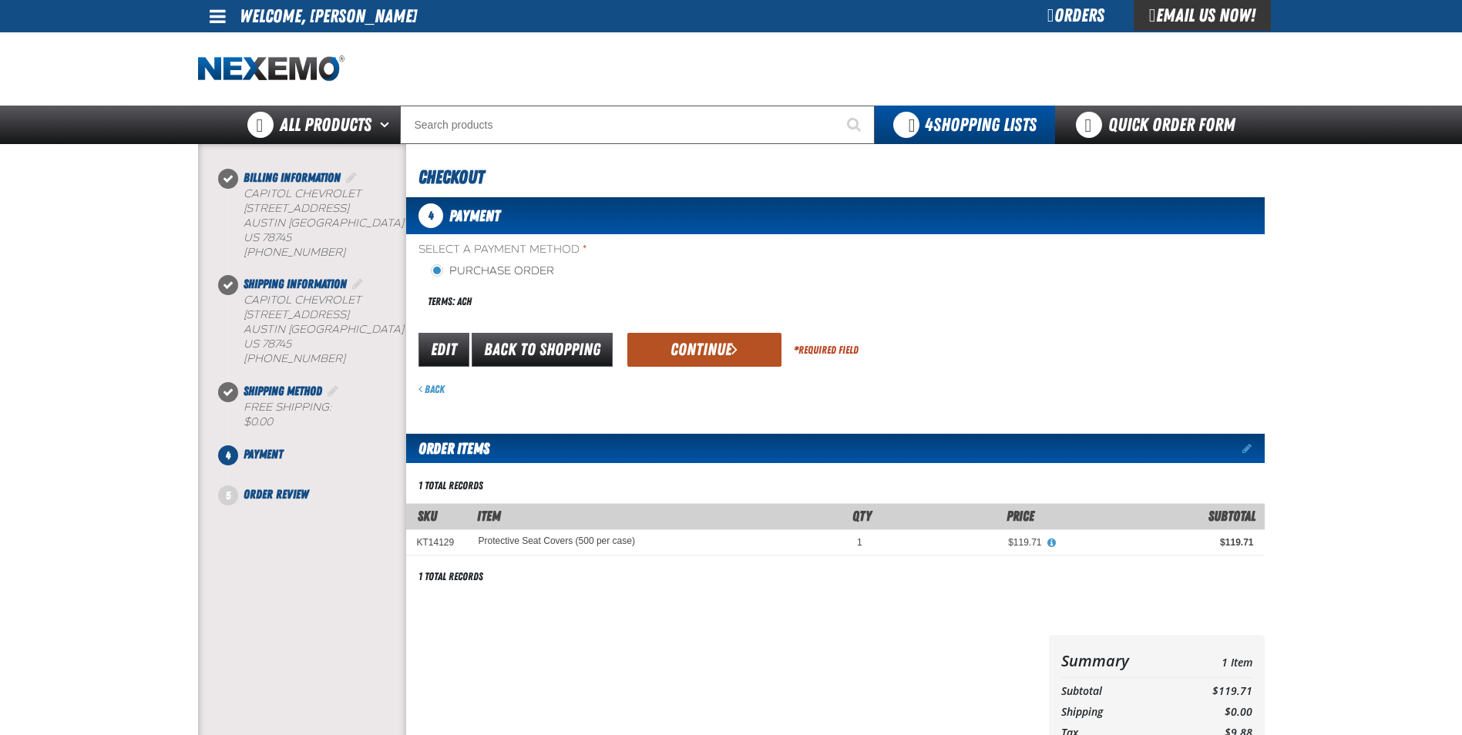
click at [682, 342] on button "Continue" at bounding box center [705, 350] width 154 height 34
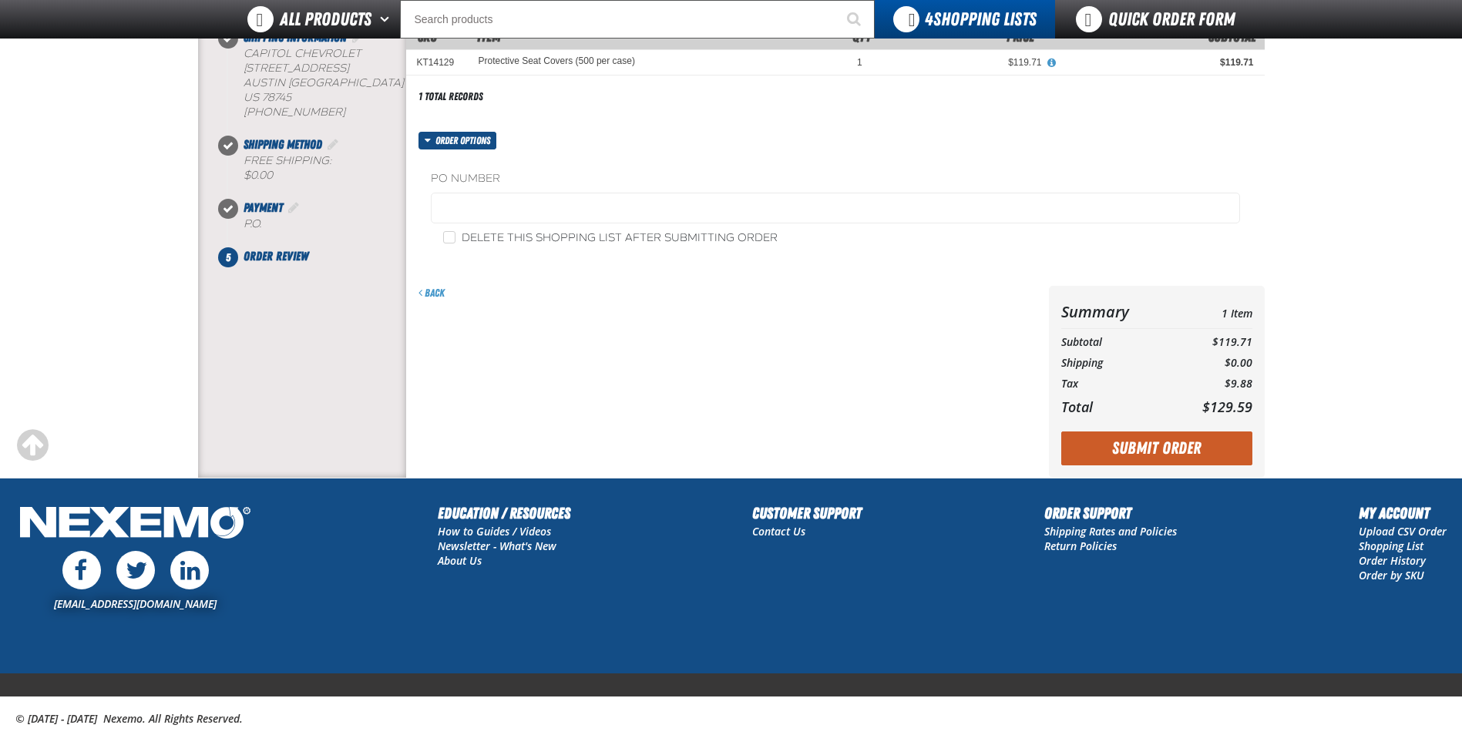
scroll to position [231, 0]
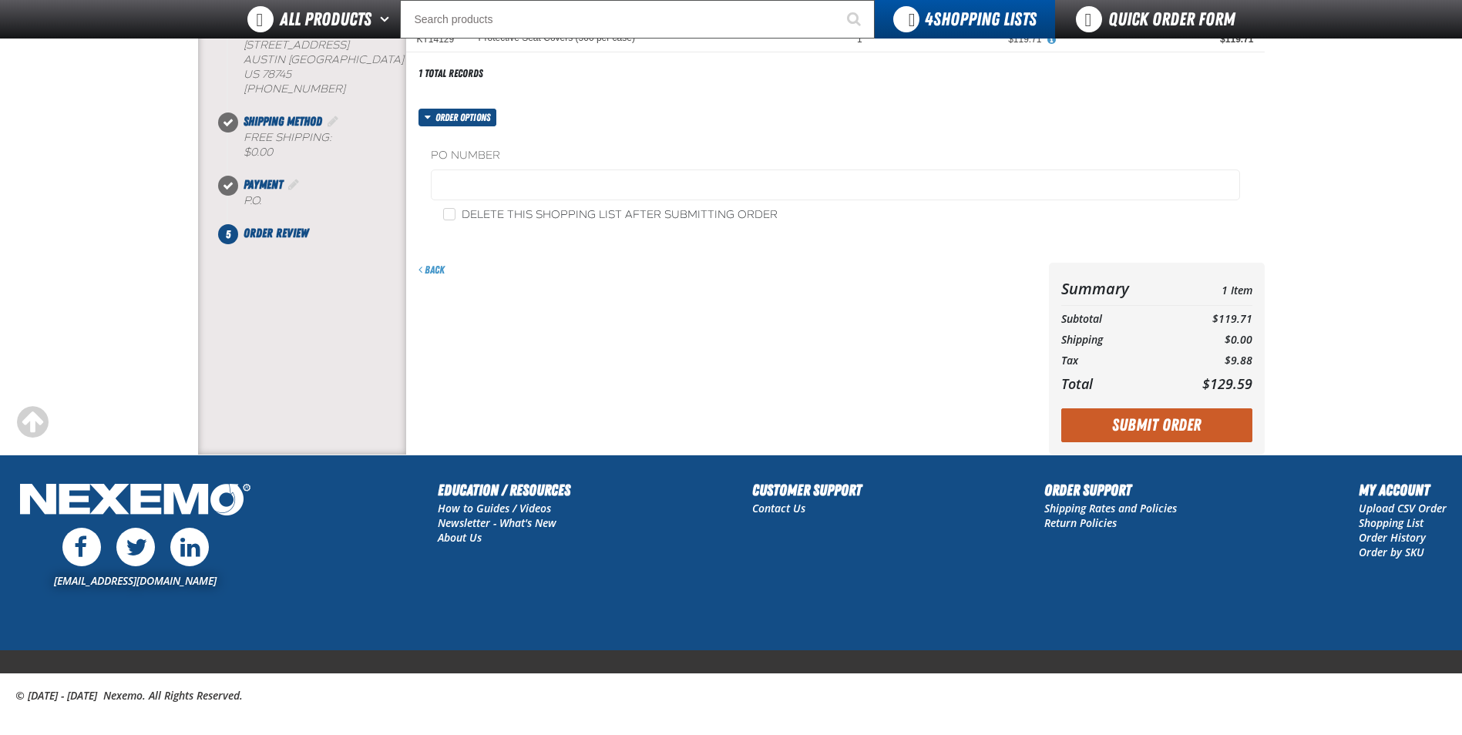
click at [1147, 440] on button "Submit Order" at bounding box center [1157, 426] width 191 height 34
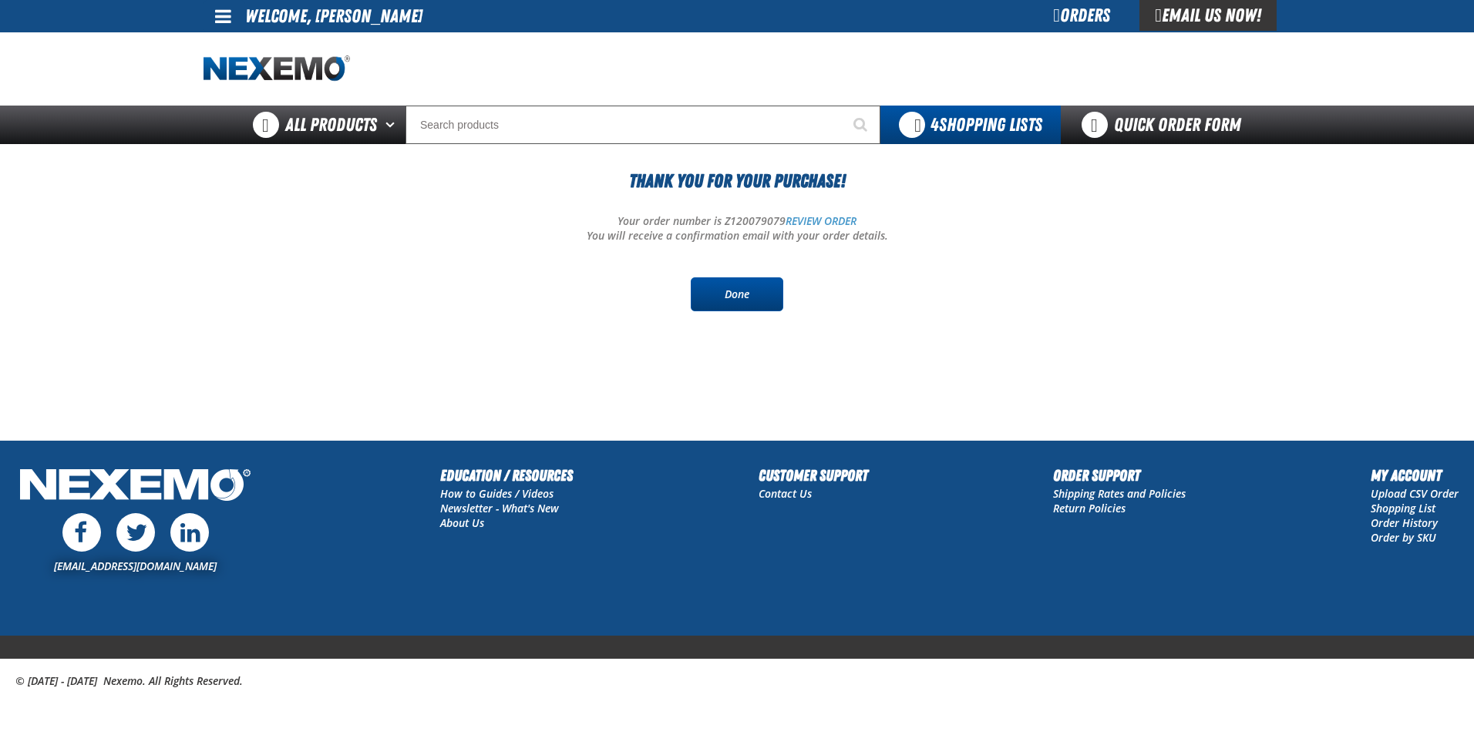
click at [721, 292] on link "Done" at bounding box center [737, 295] width 93 height 34
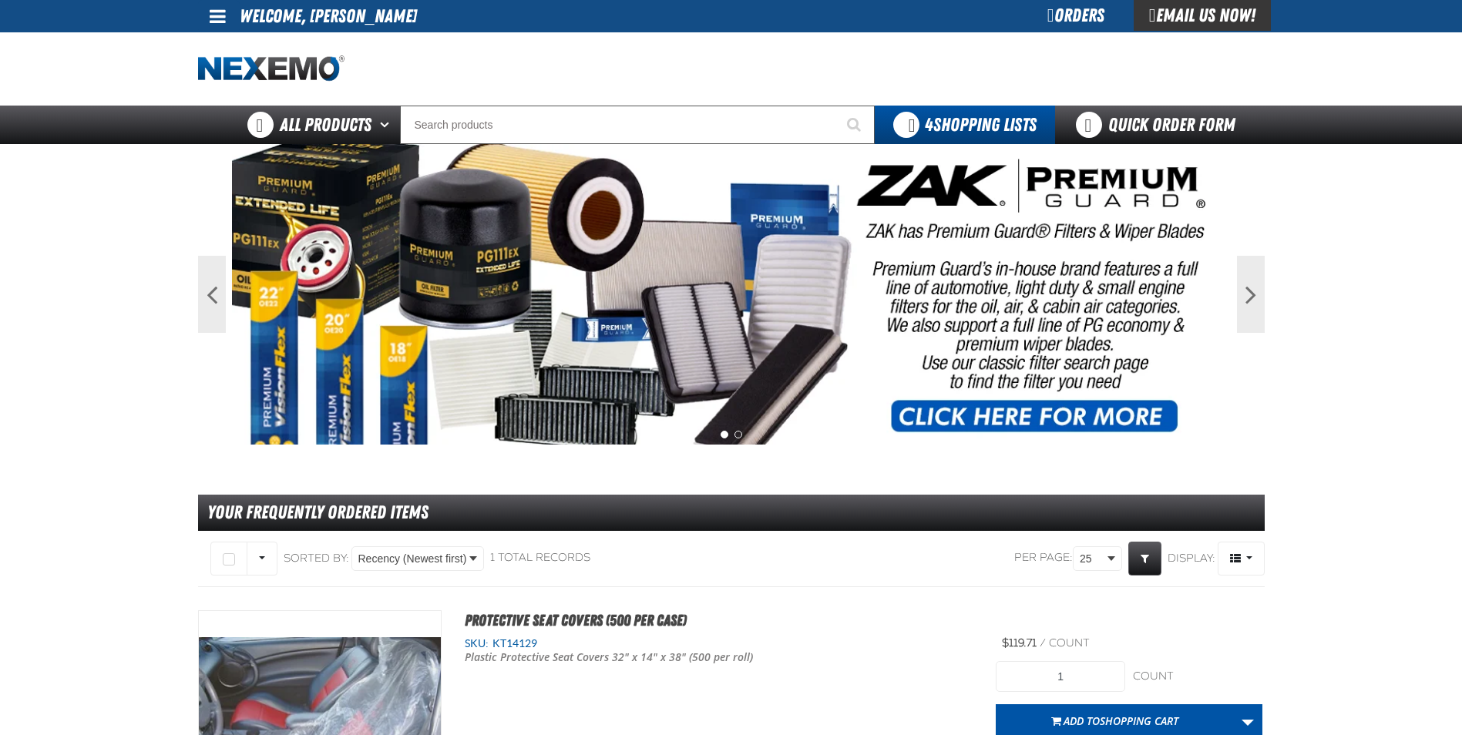
click at [1058, 19] on div "Orders" at bounding box center [1076, 15] width 116 height 31
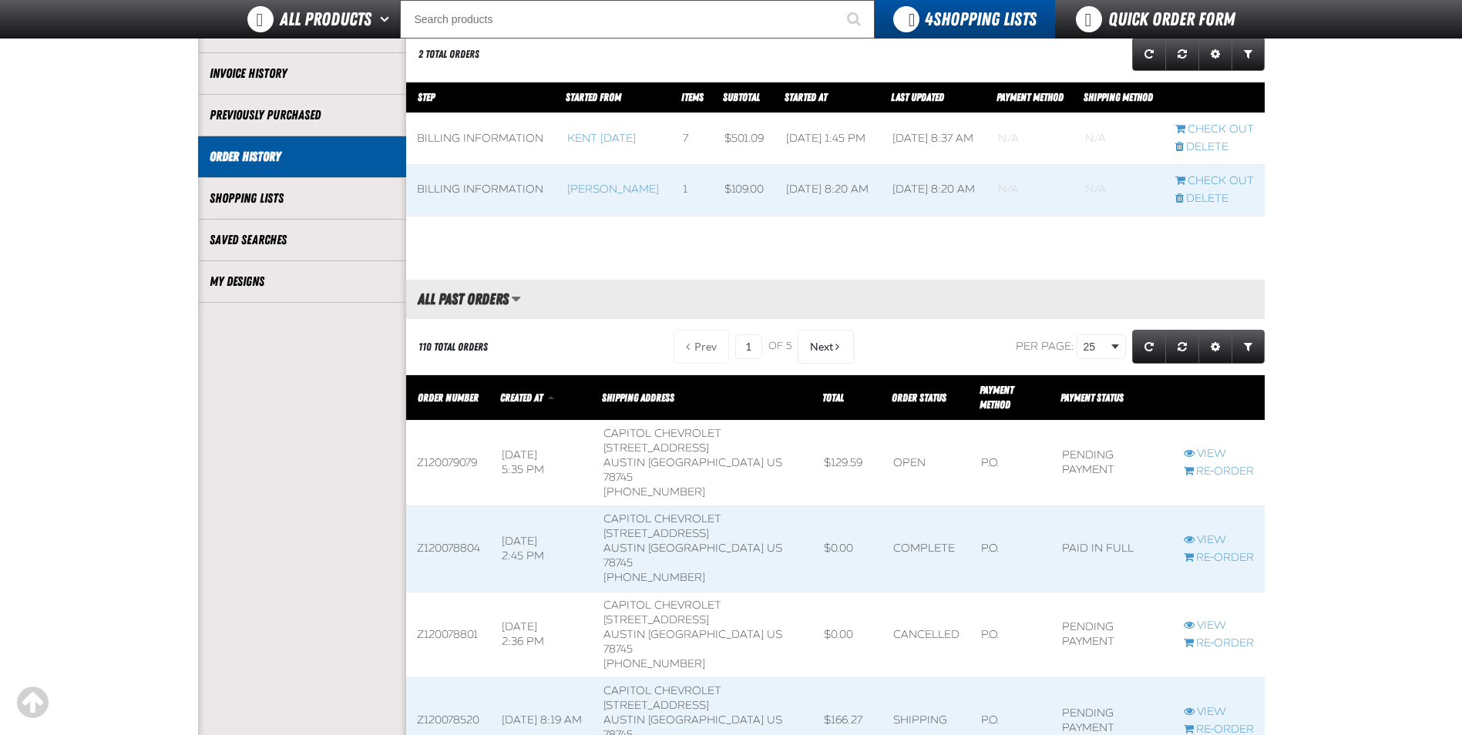
scroll to position [308, 0]
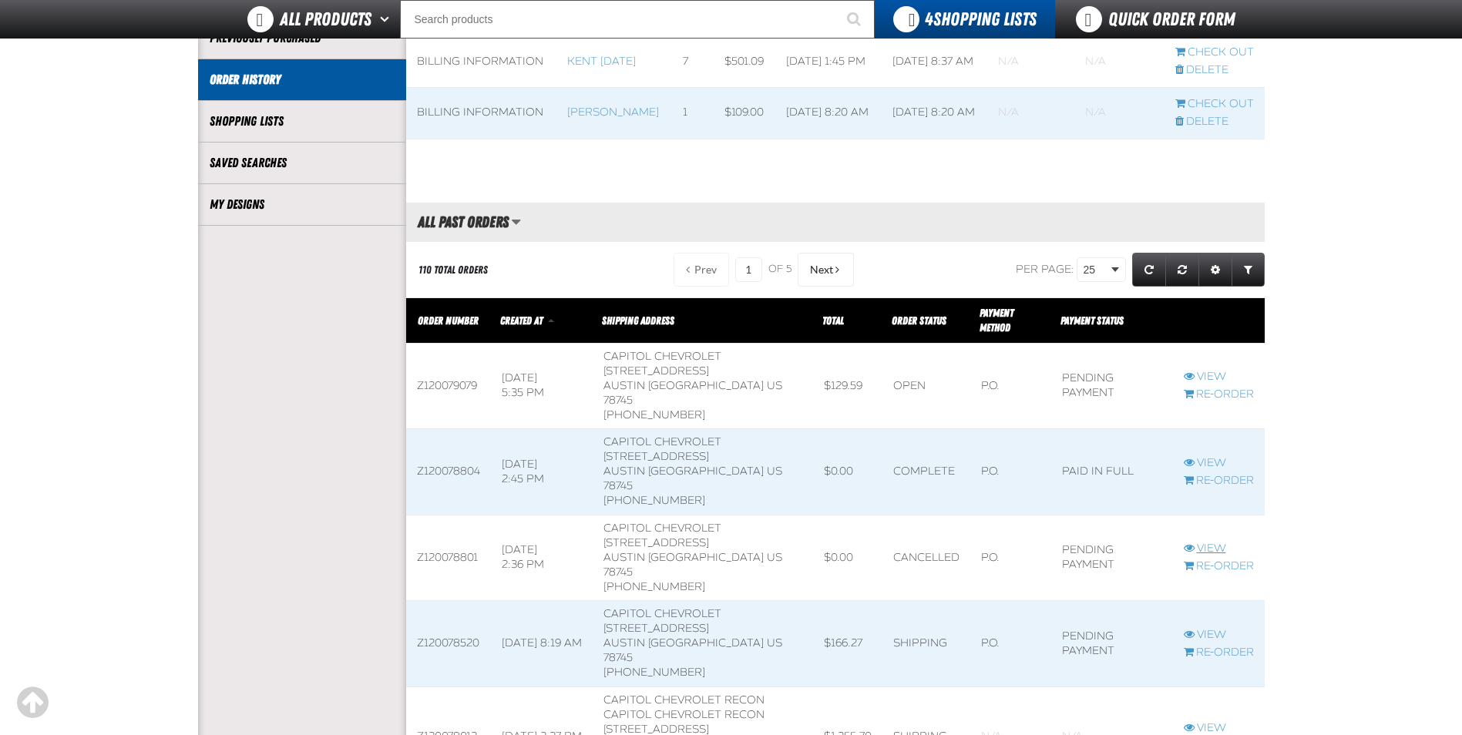
click at [1200, 542] on link "View" at bounding box center [1219, 549] width 70 height 15
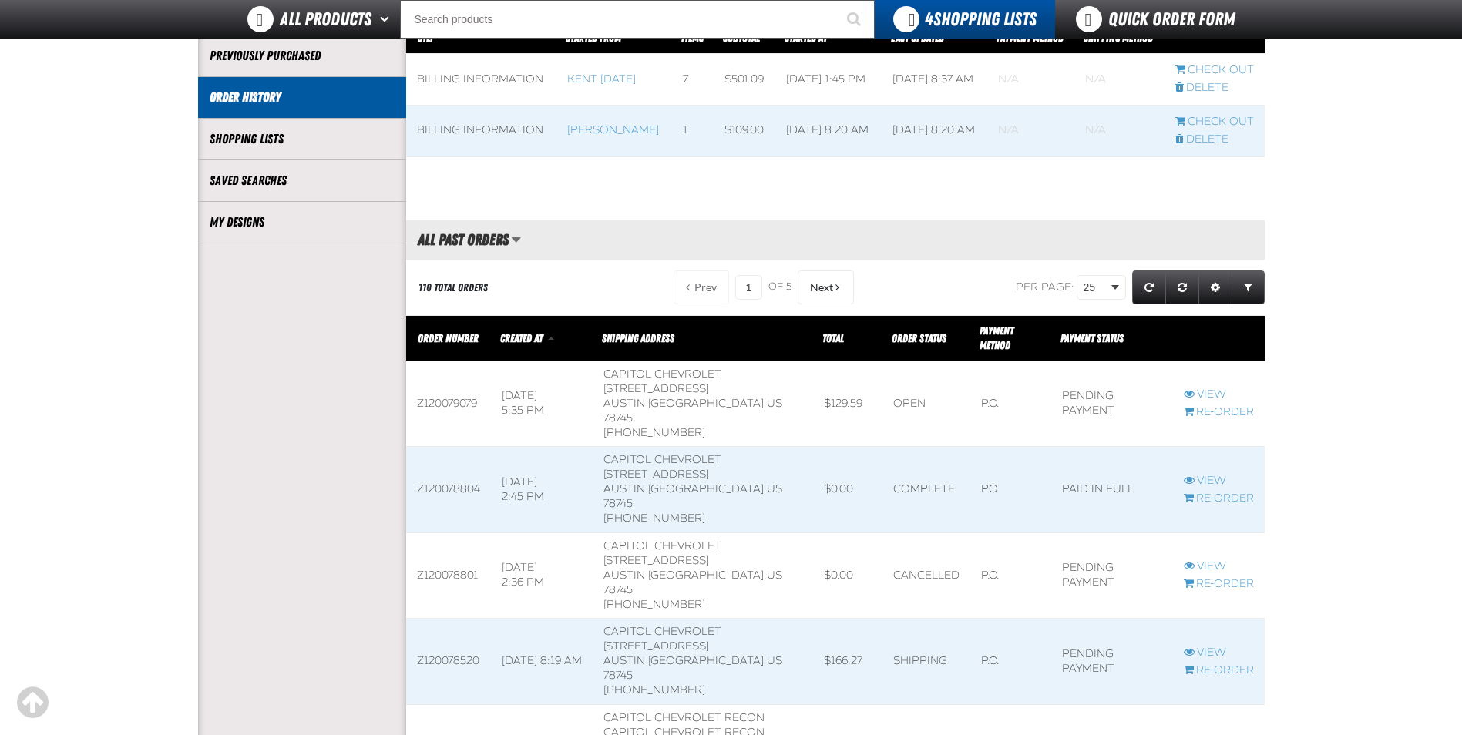
scroll to position [318, 0]
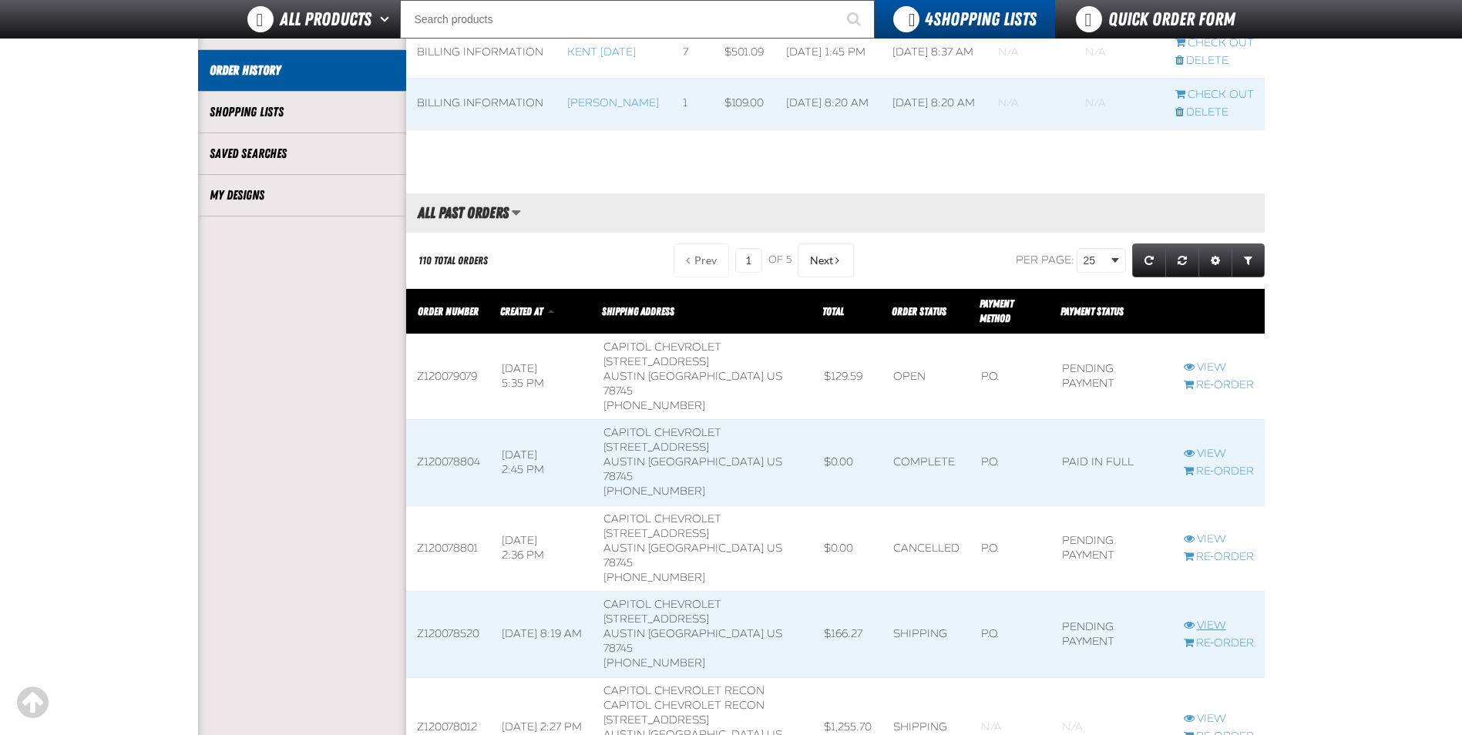
click at [1201, 619] on link "View" at bounding box center [1219, 626] width 70 height 15
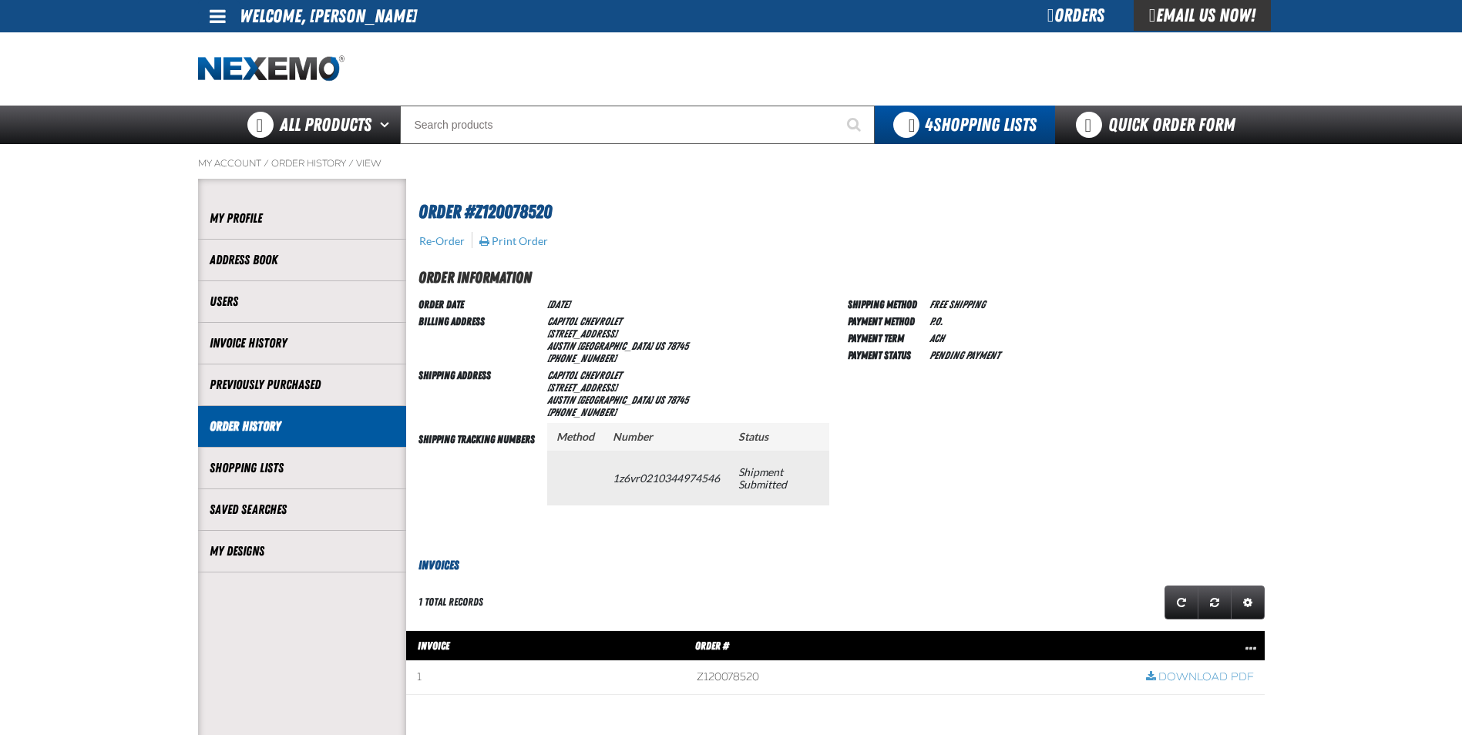
scroll to position [77, 0]
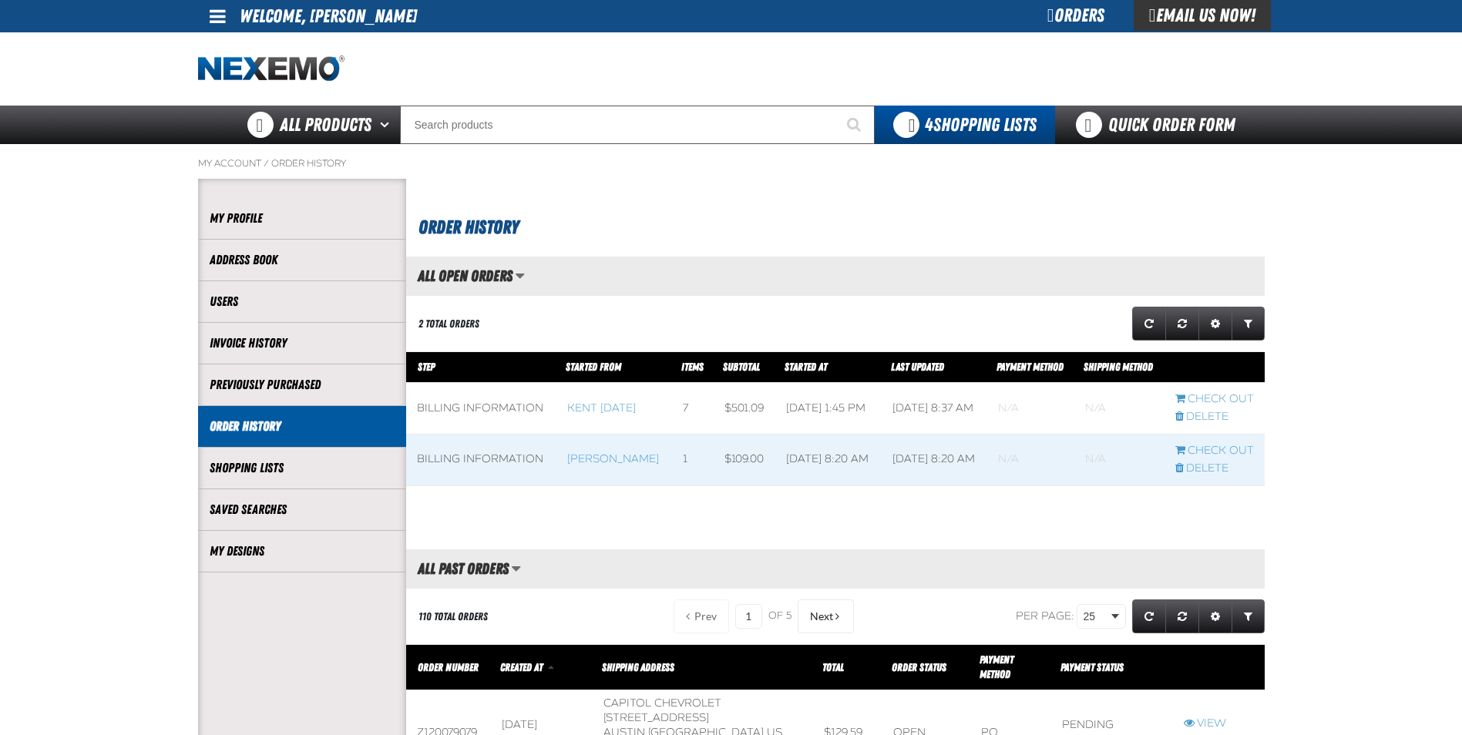
click at [1178, 30] on div "Email Us Now!" at bounding box center [1202, 15] width 137 height 31
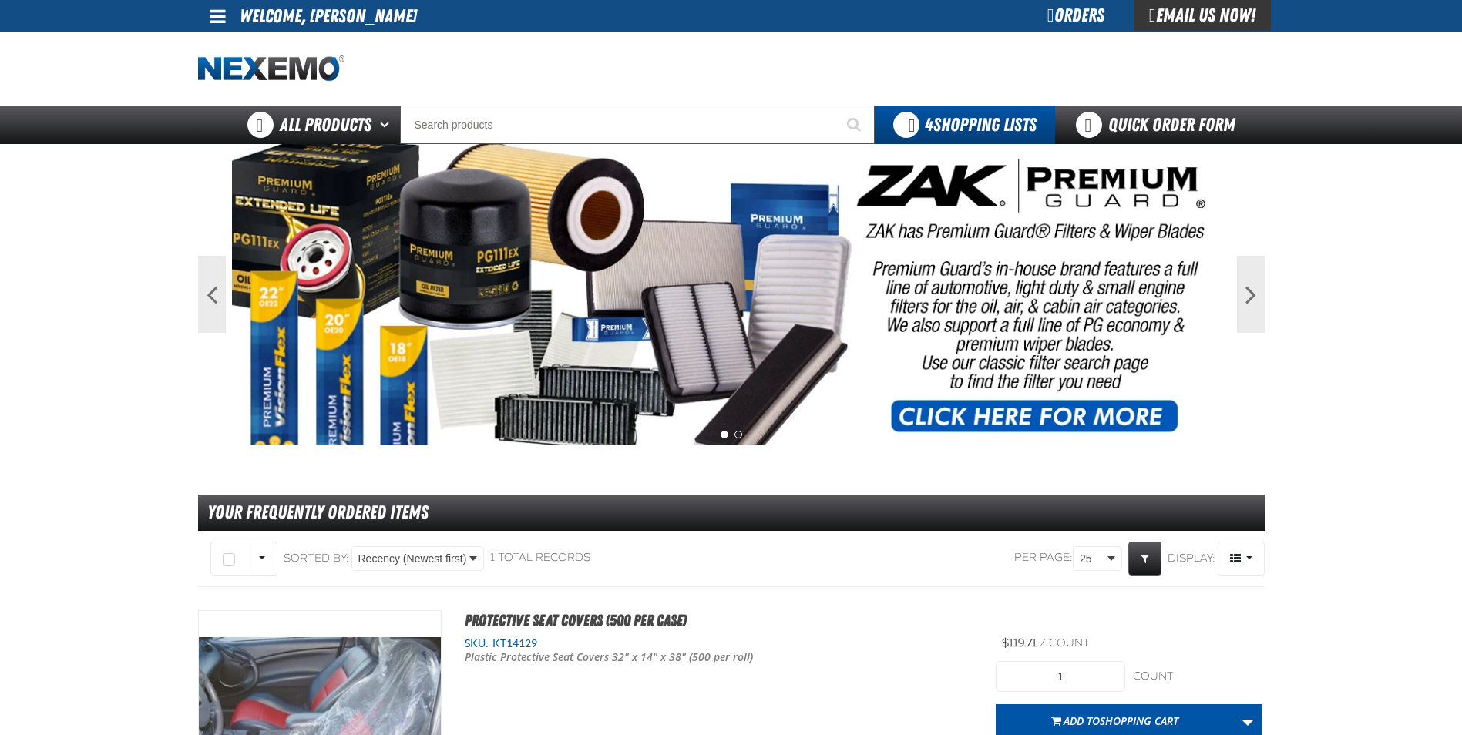
click at [210, 11] on span at bounding box center [218, 16] width 16 height 19
click at [266, 62] on link "Support Ticket Support Ticket" at bounding box center [246, 60] width 83 height 15
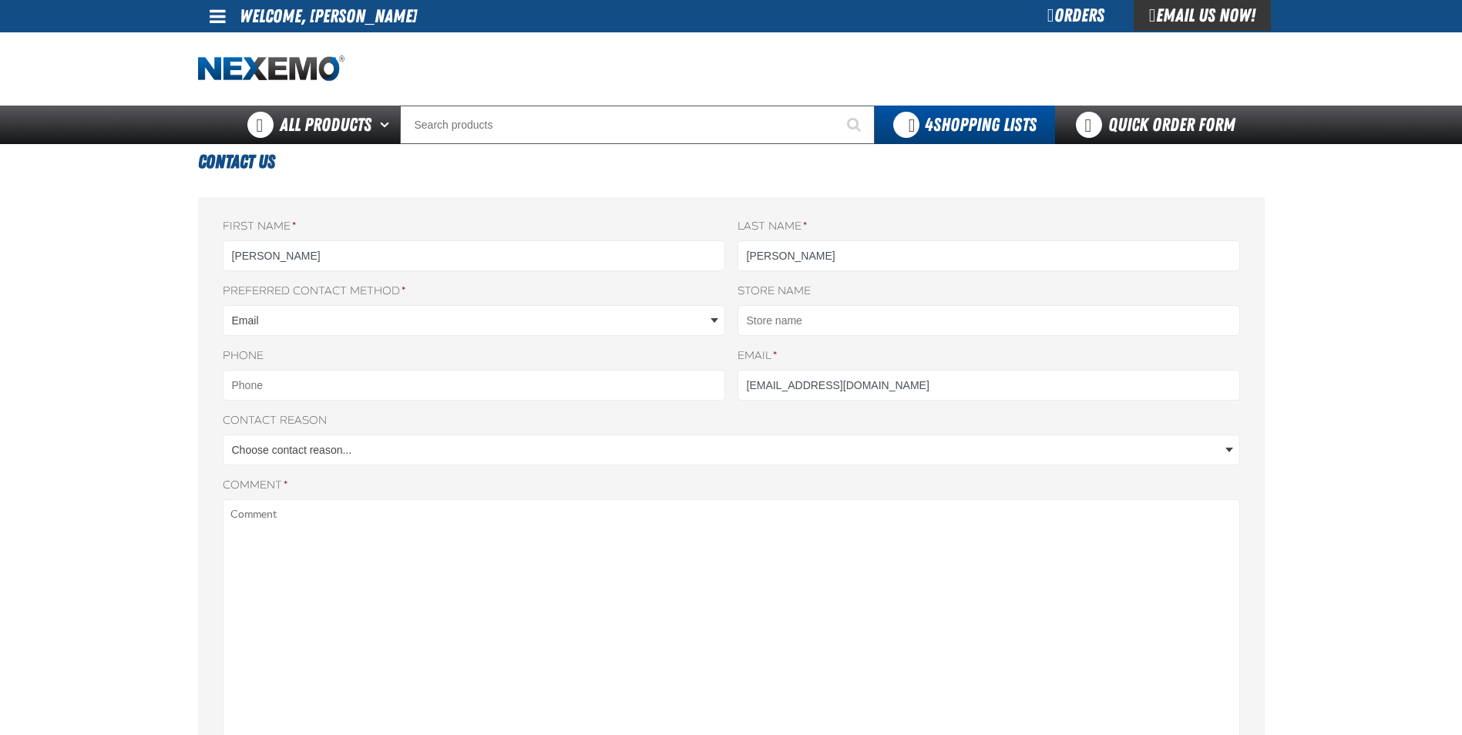
click at [1089, 12] on div "Orders" at bounding box center [1076, 15] width 116 height 31
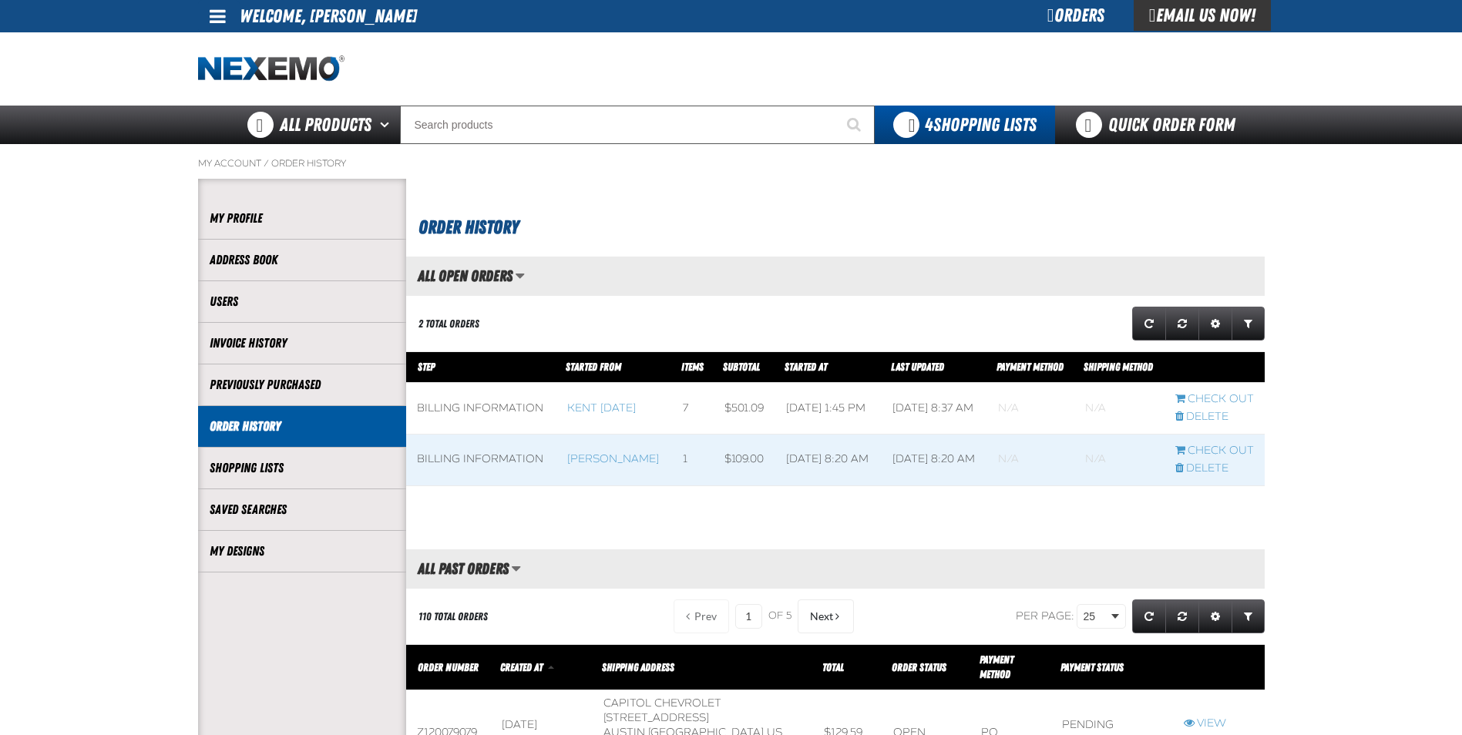
scroll to position [1, 1]
click at [284, 387] on link "Previously Purchased" at bounding box center [302, 385] width 185 height 18
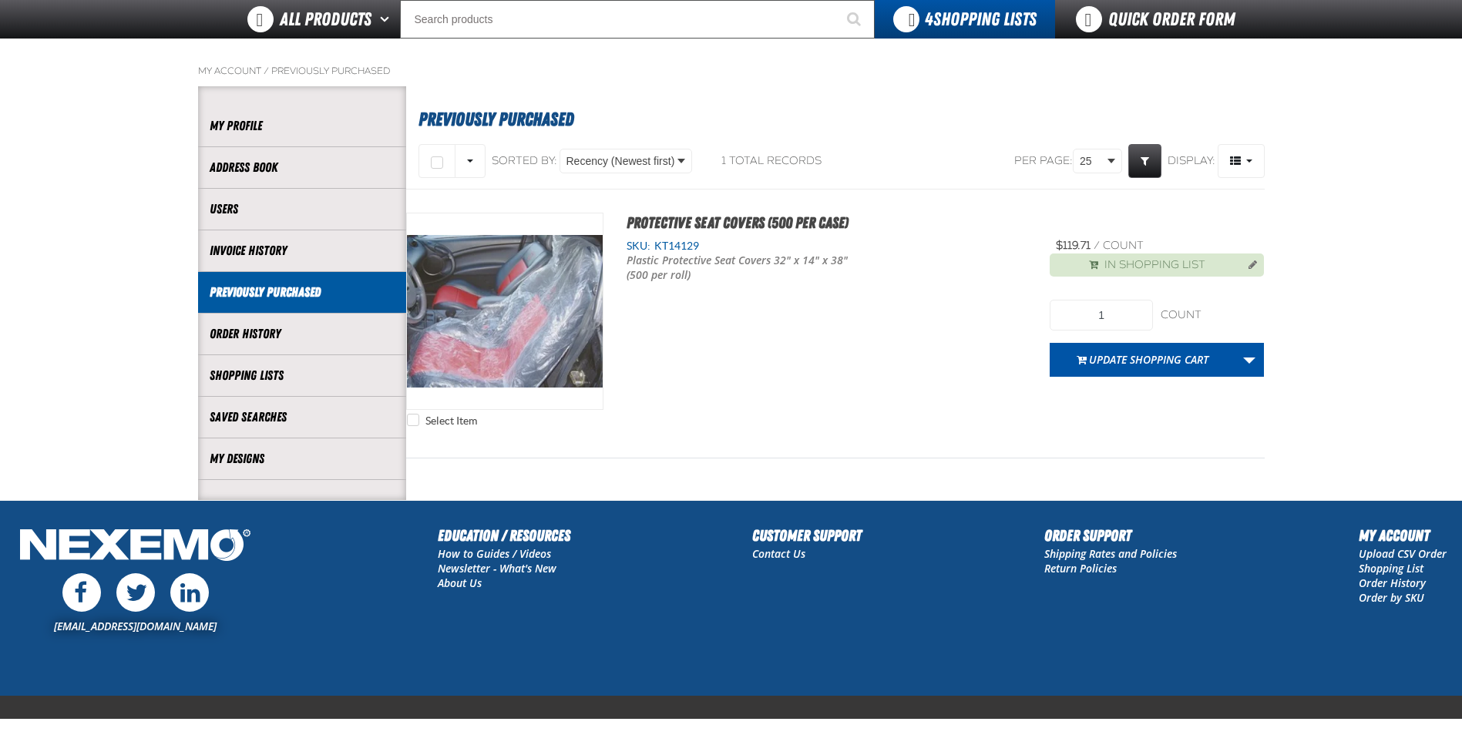
scroll to position [114, 0]
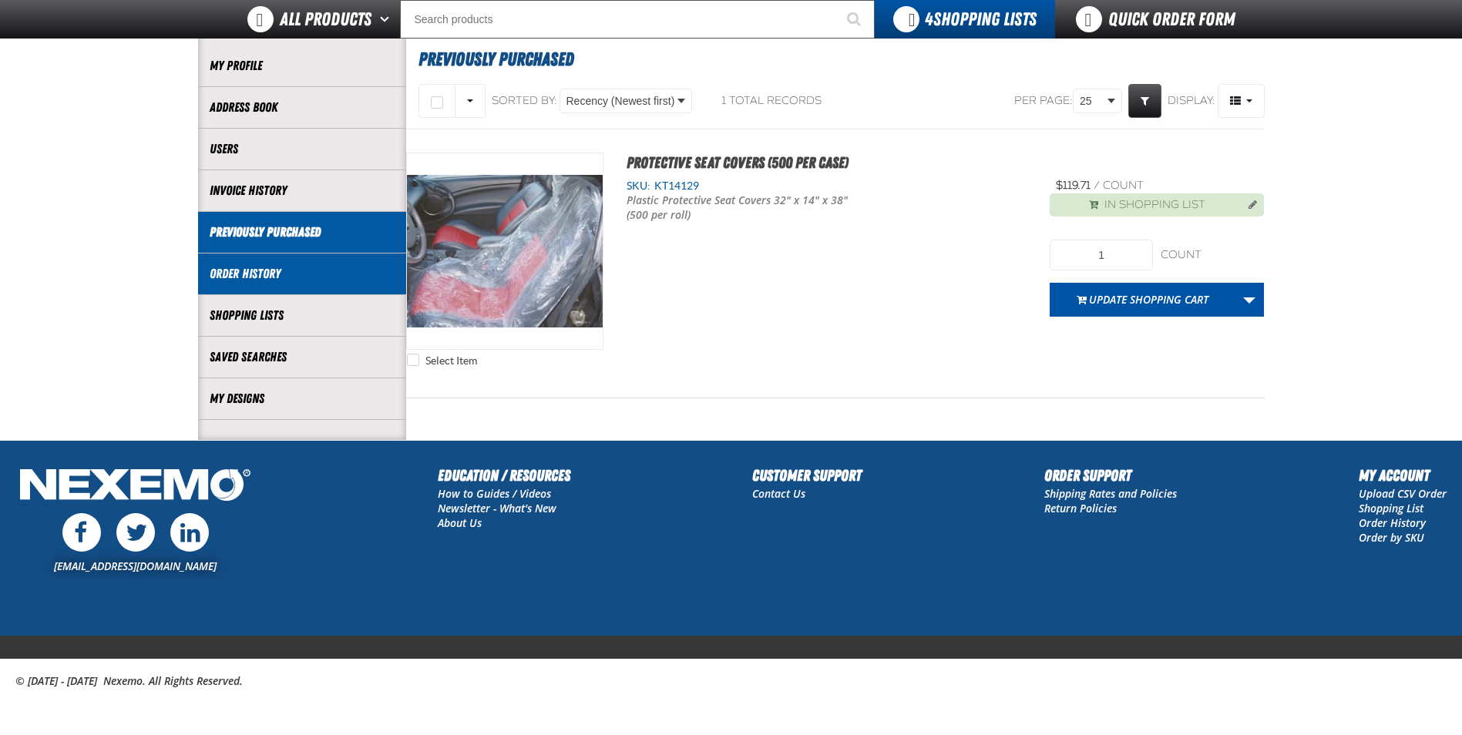
click at [246, 284] on li "Order History" at bounding box center [302, 275] width 208 height 42
click at [242, 266] on link "Order History" at bounding box center [302, 274] width 185 height 18
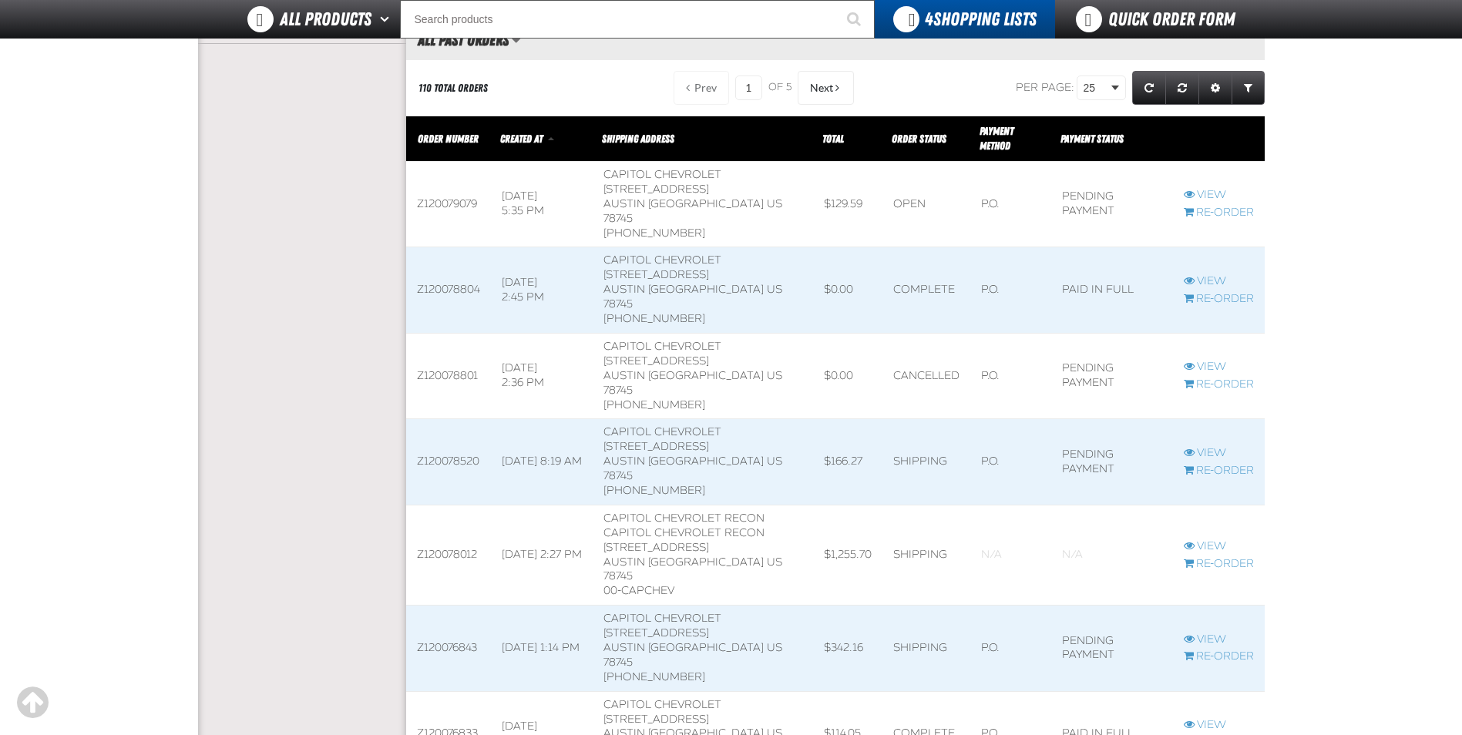
scroll to position [463, 0]
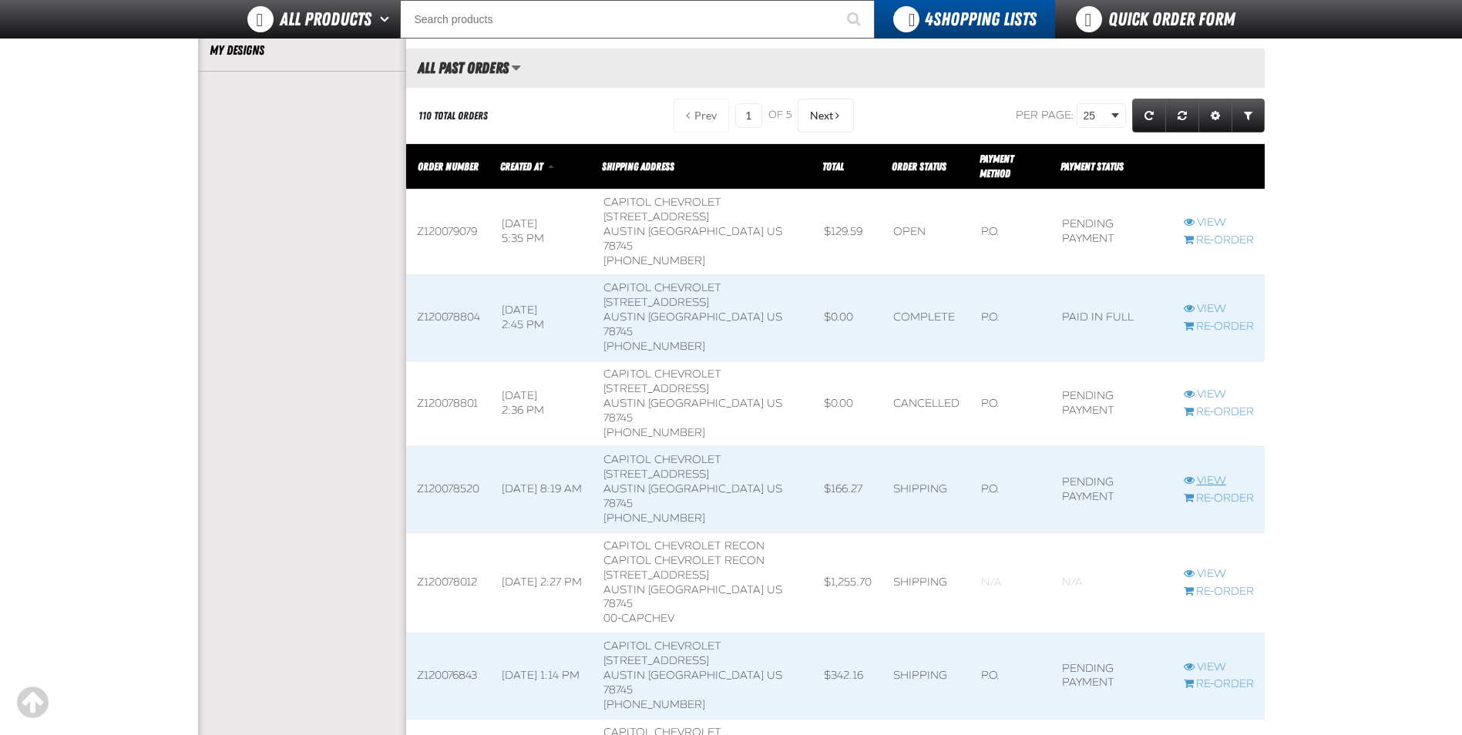
click at [1226, 474] on link "View" at bounding box center [1219, 481] width 70 height 15
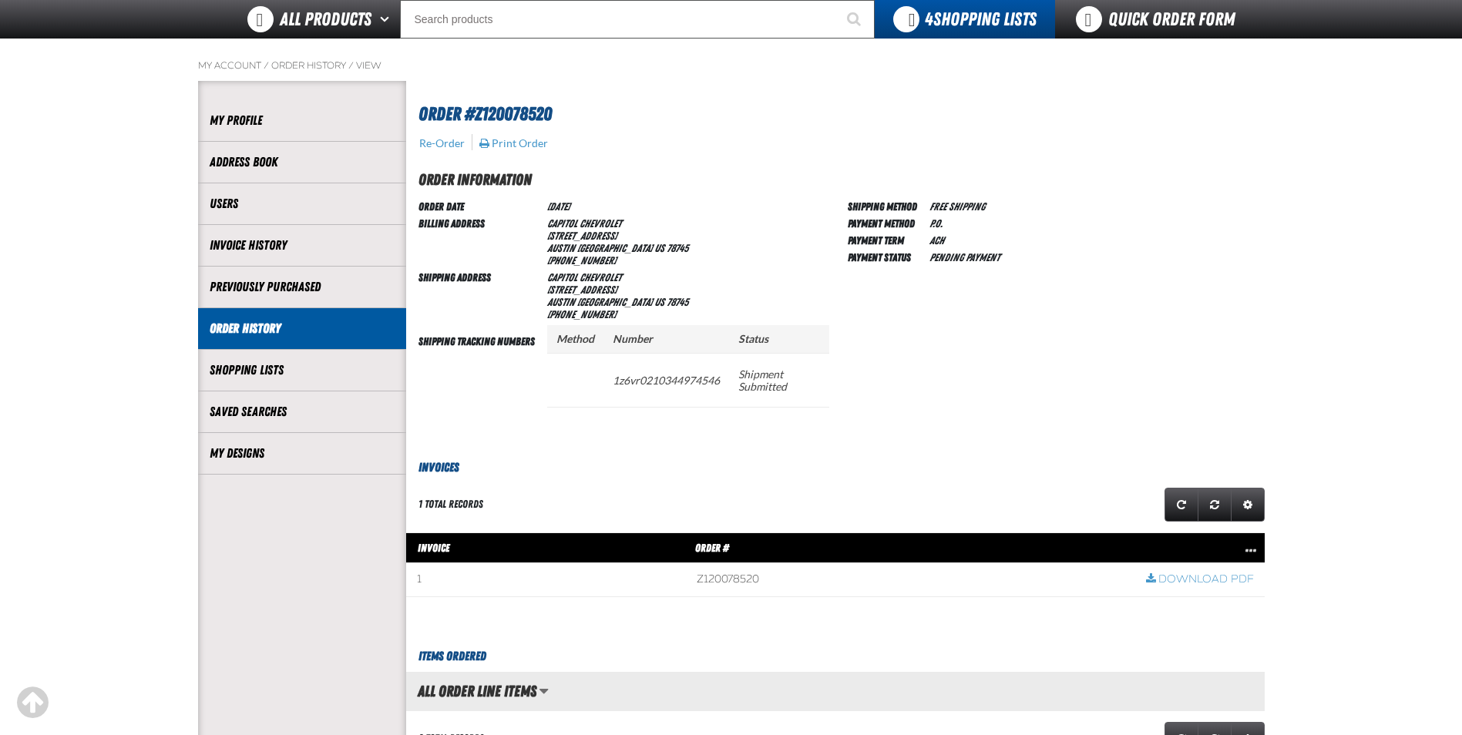
scroll to position [5, 0]
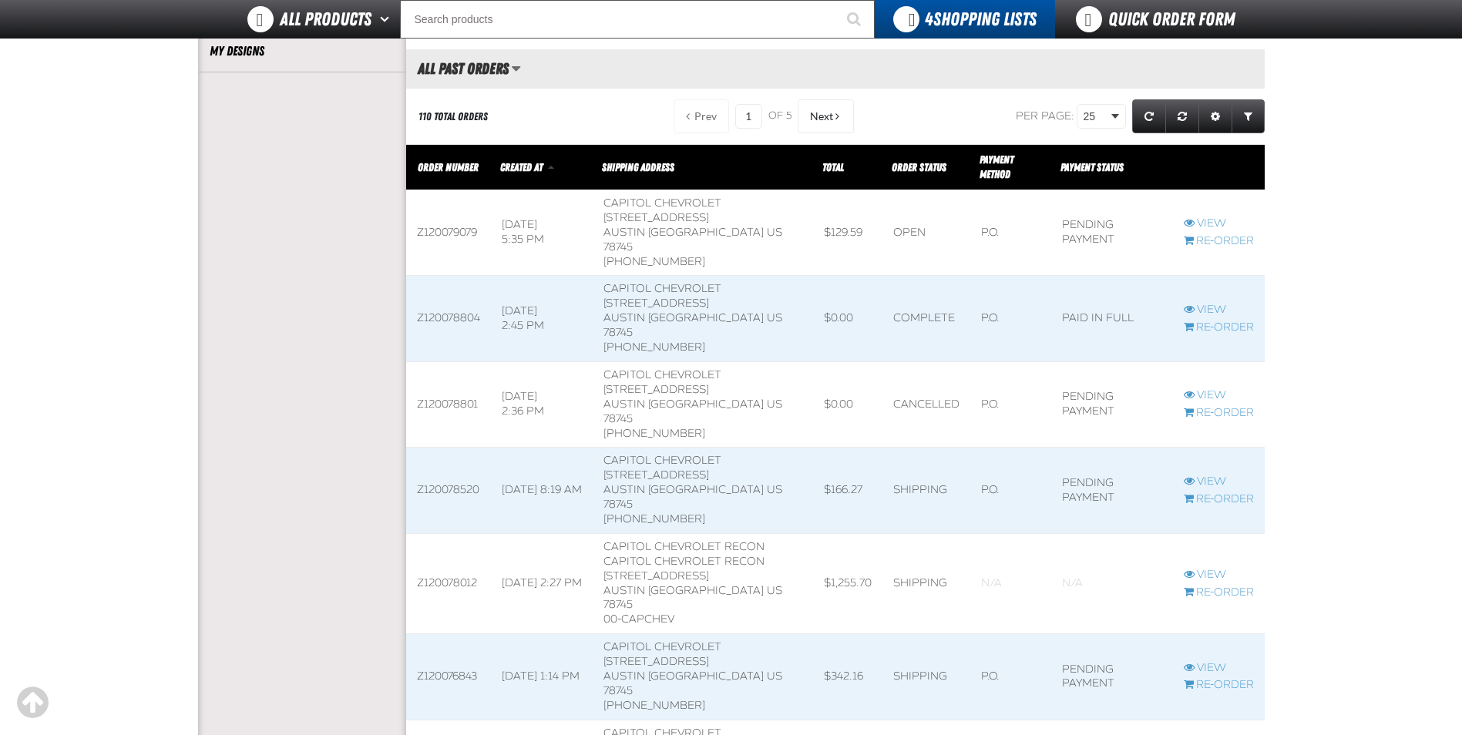
scroll to position [1, 1]
click at [1206, 389] on link "View" at bounding box center [1219, 396] width 70 height 15
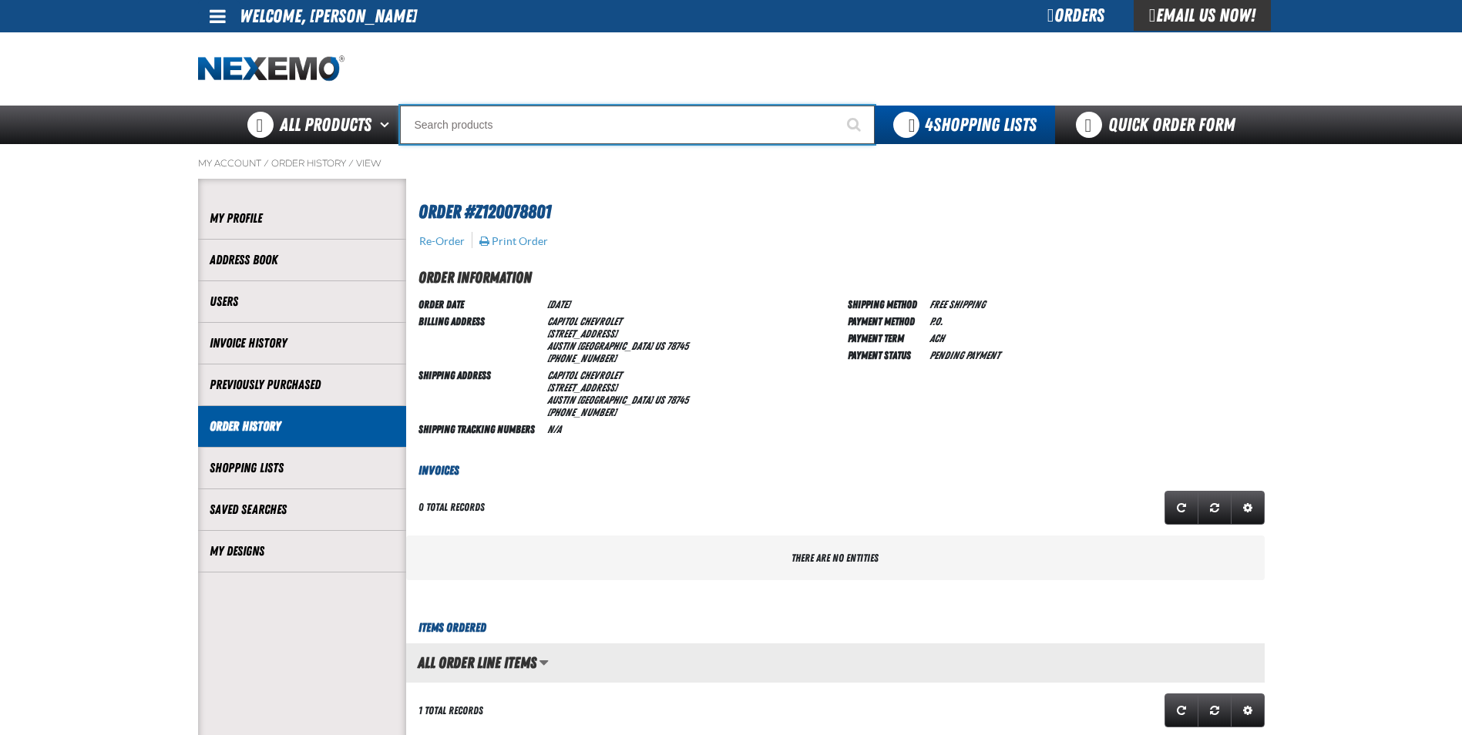
click at [500, 126] on input "Search" at bounding box center [637, 125] width 475 height 39
type input "e"
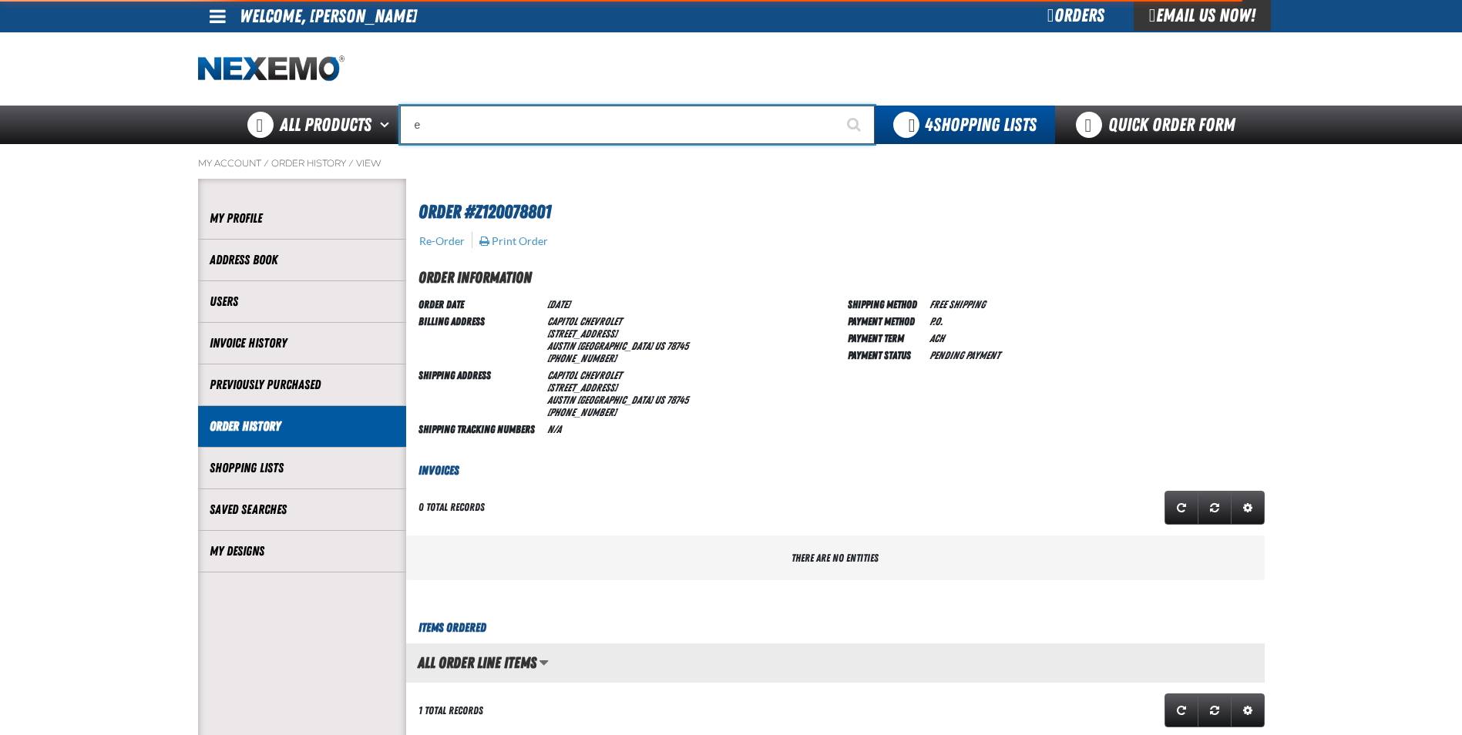
type input "eTEKT Low E Coating Detector - Single & Dual"
type input "ex"
type input "exTRA"
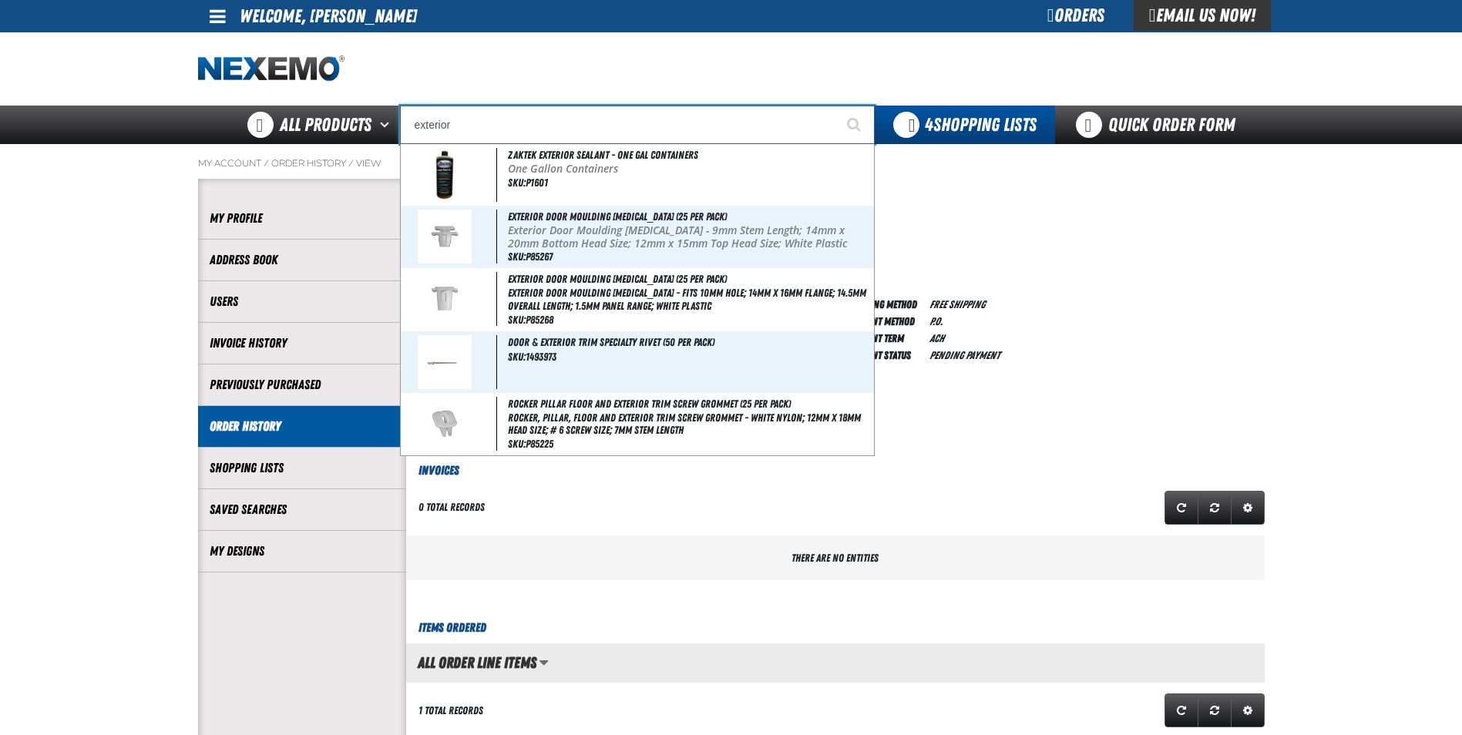
type input "exterior"
click at [836, 106] on button "Start Searching" at bounding box center [855, 125] width 39 height 39
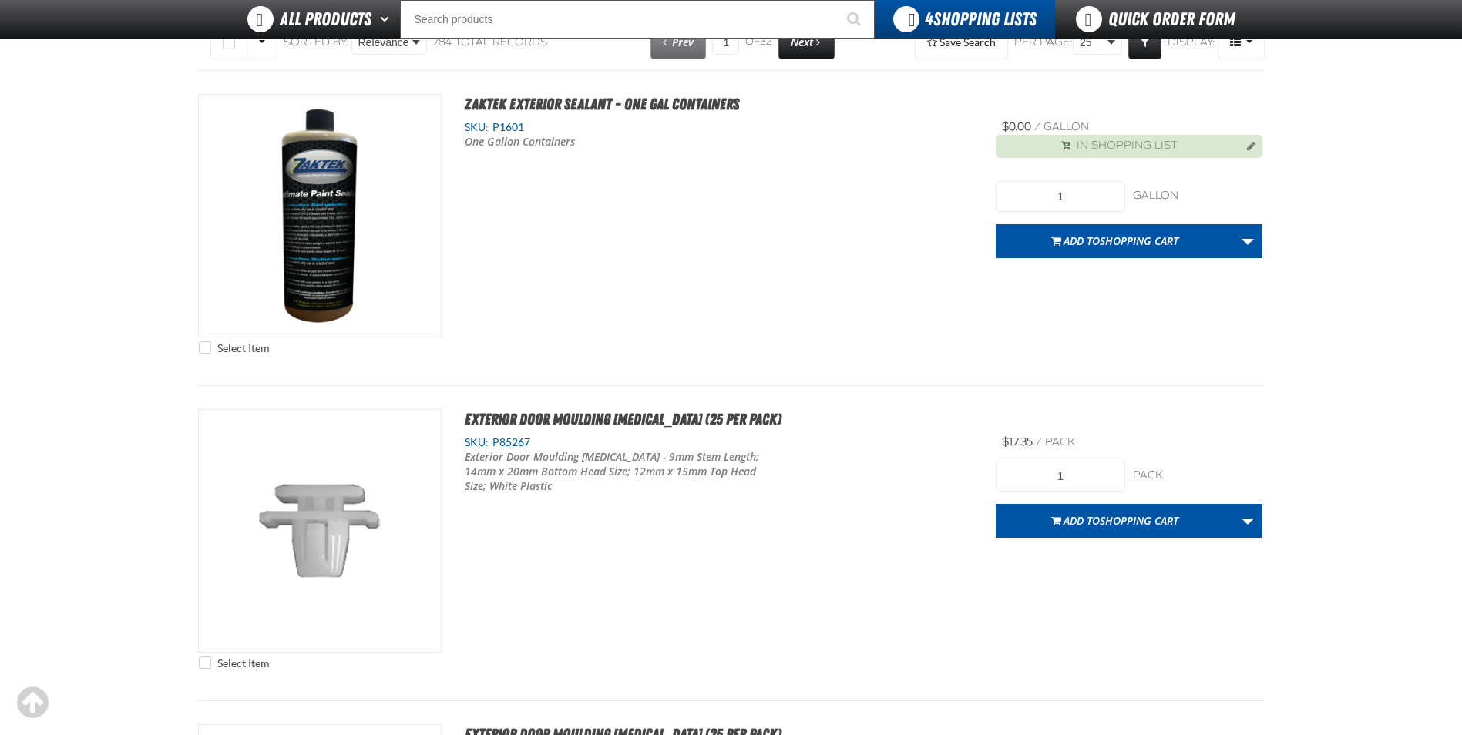
scroll to position [77, 0]
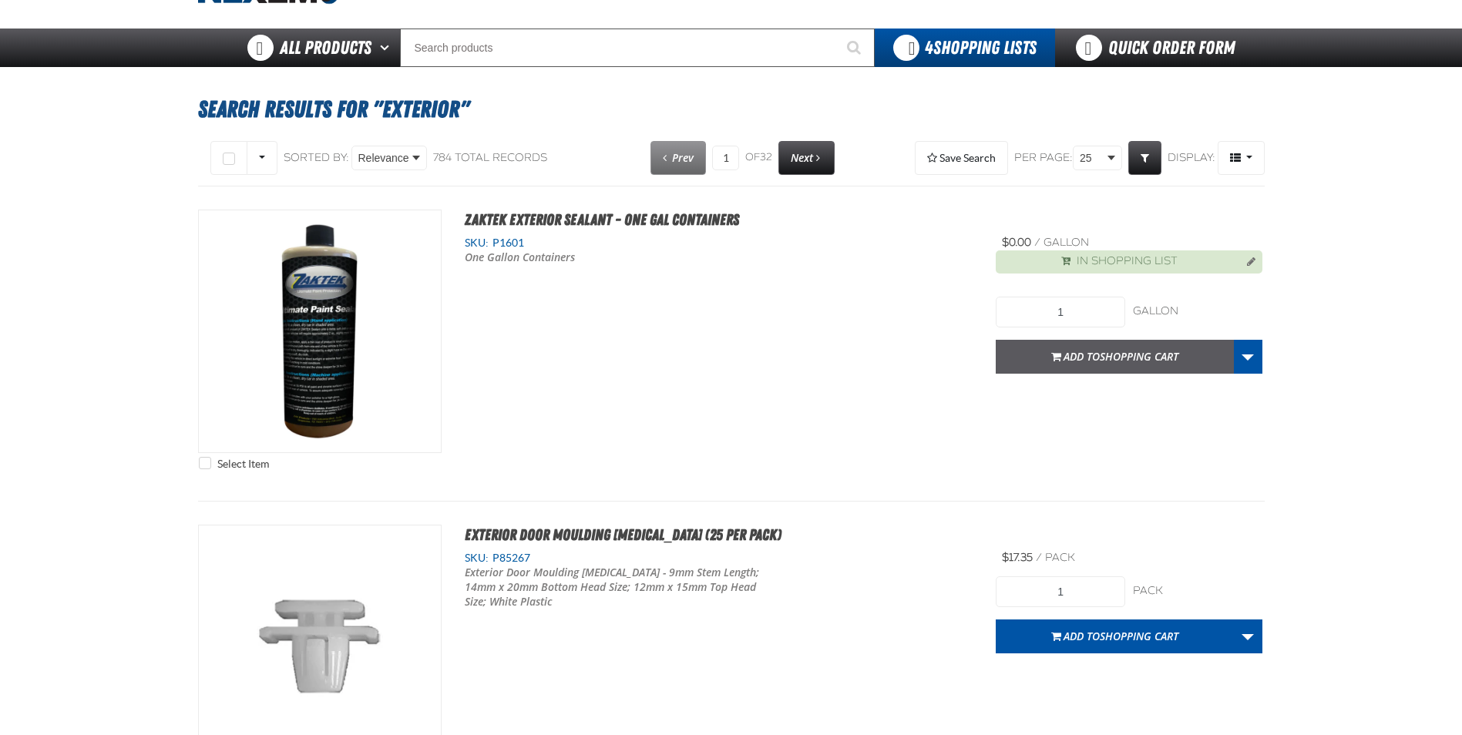
click at [1085, 364] on button "Add to Shopping Cart" at bounding box center [1115, 357] width 238 height 34
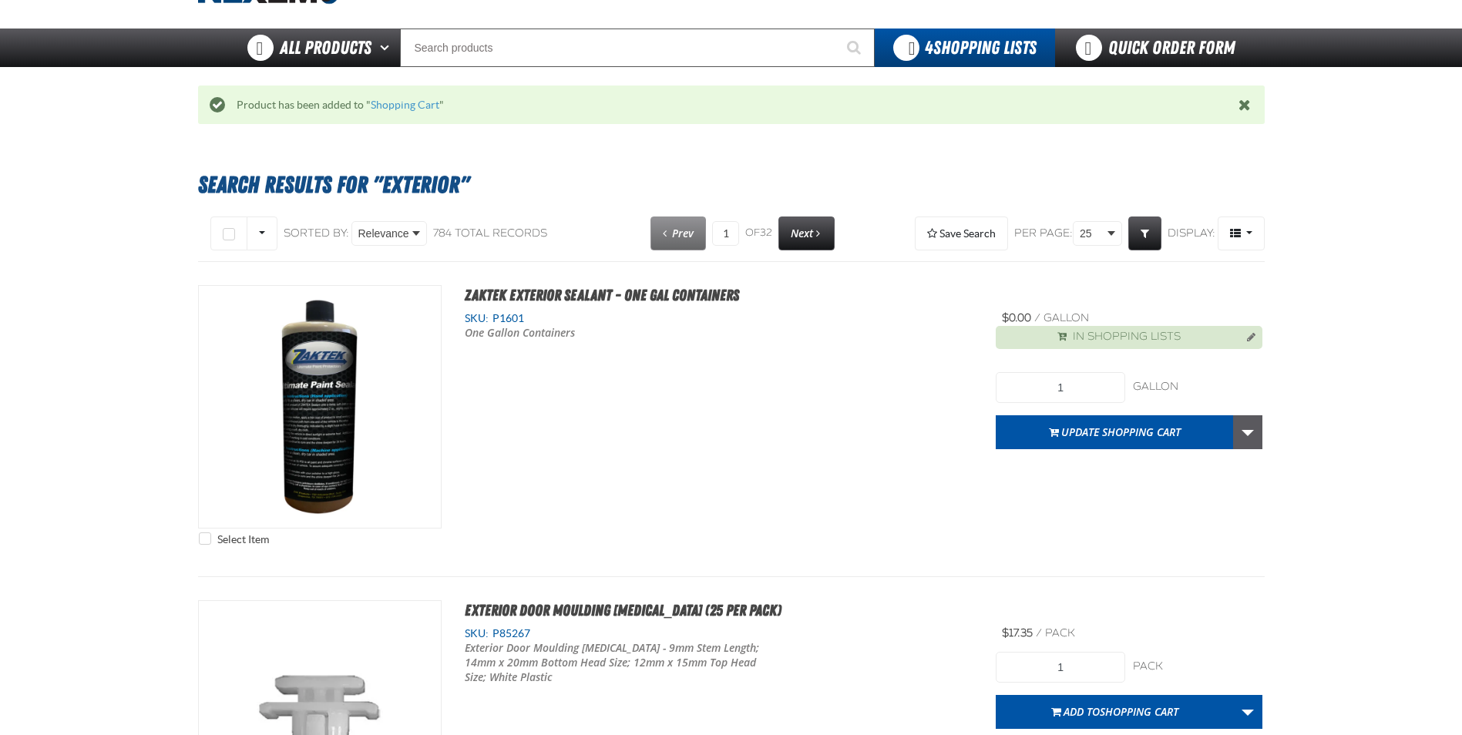
click at [1247, 437] on link "More Actions" at bounding box center [1248, 433] width 29 height 34
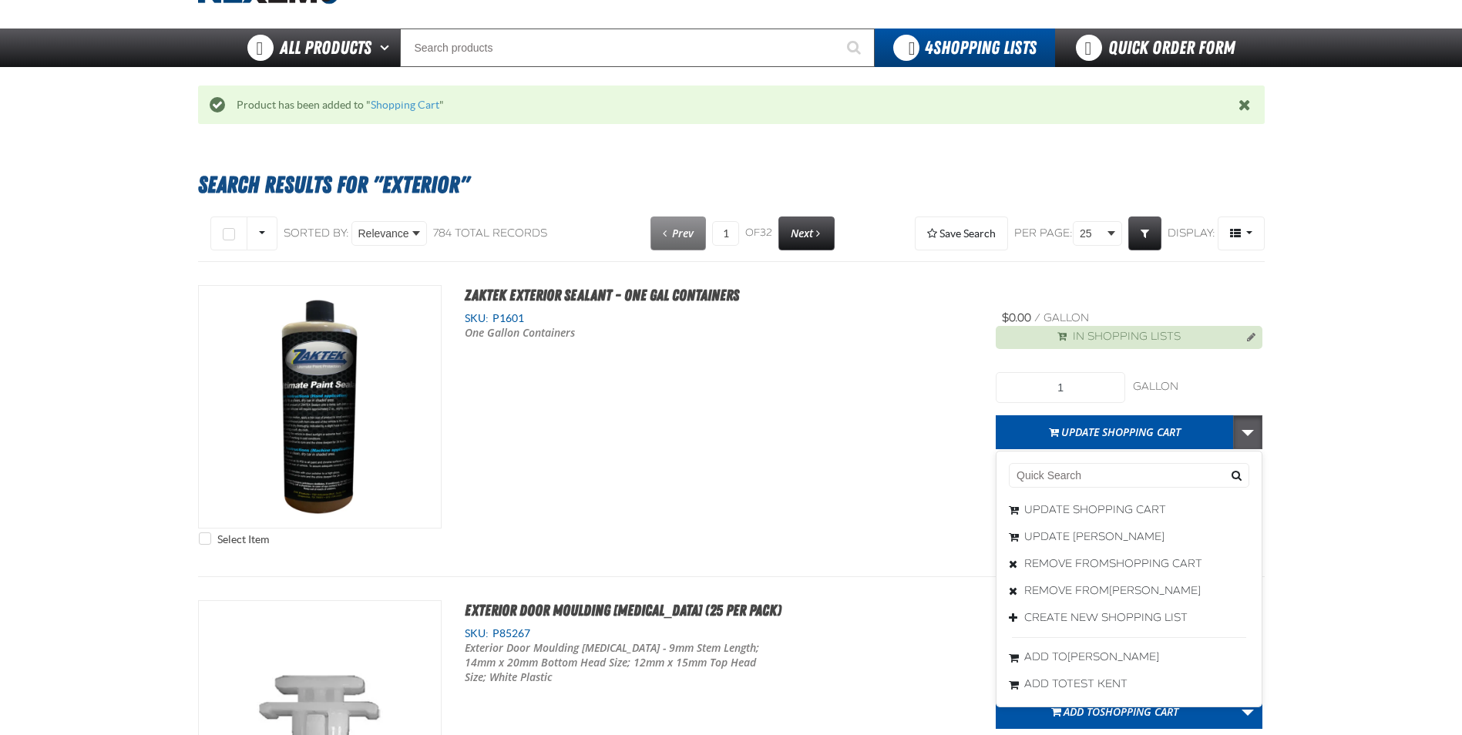
click at [1246, 438] on link "More Actions" at bounding box center [1248, 433] width 29 height 34
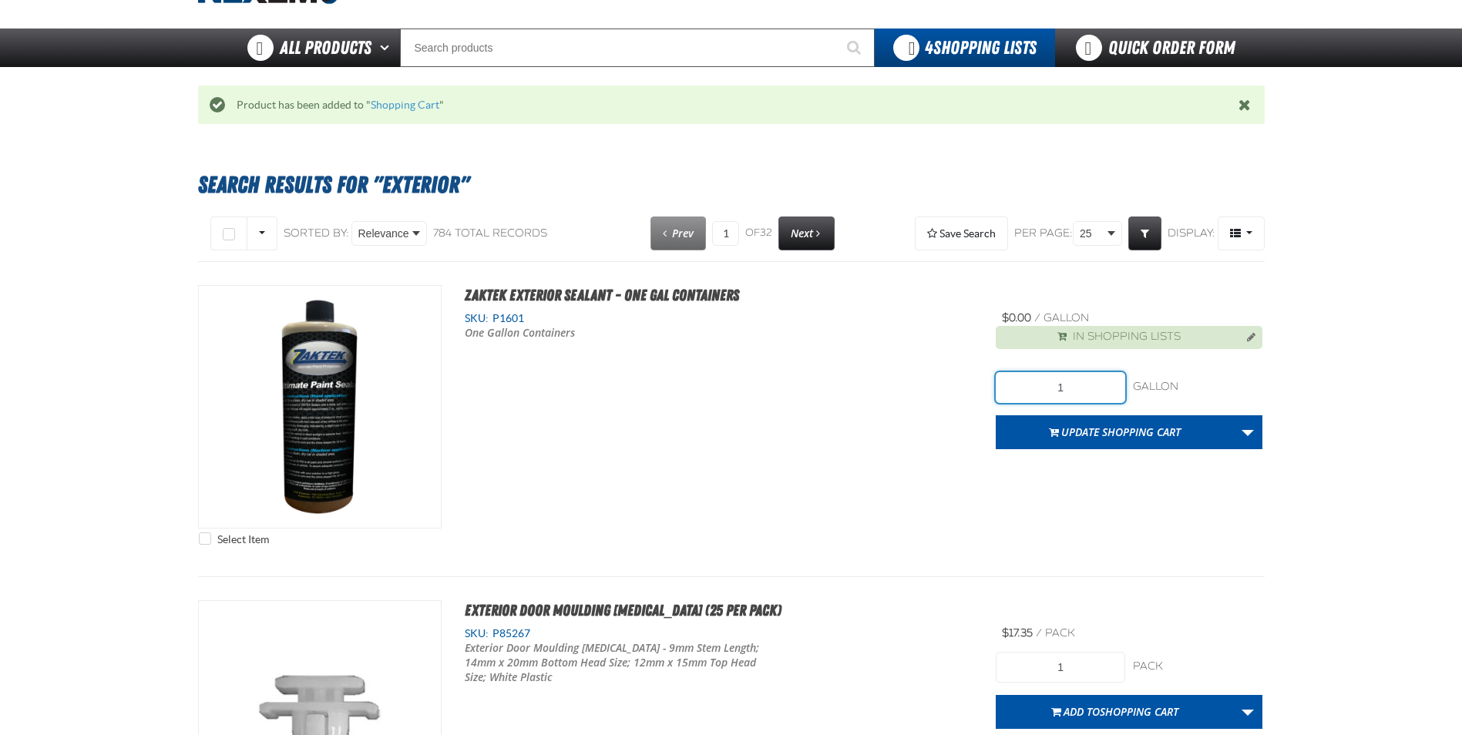
click at [1078, 386] on input "1" at bounding box center [1061, 387] width 130 height 31
type input "4"
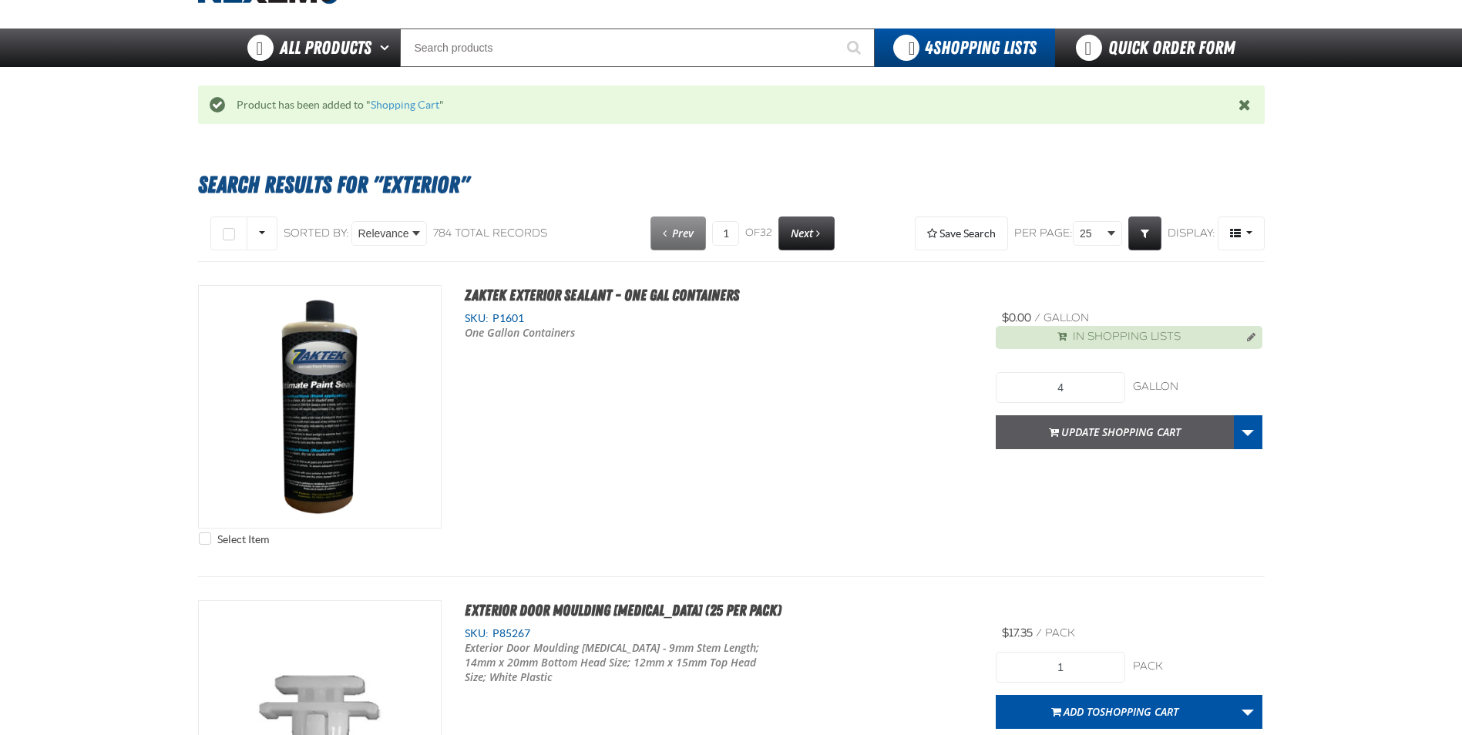
click at [1148, 428] on button "Update Shopping Cart" at bounding box center [1115, 433] width 238 height 34
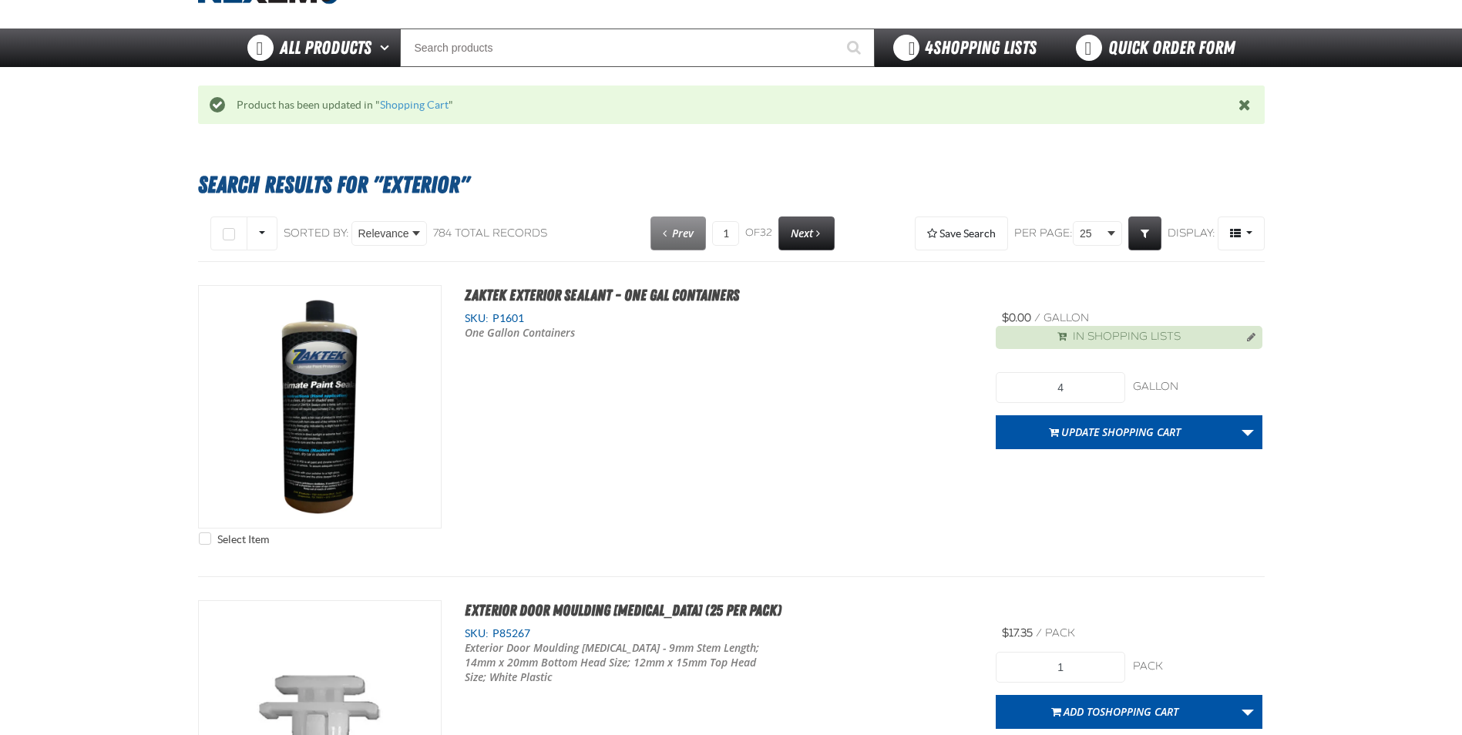
click at [944, 50] on span "4 Shopping Lists" at bounding box center [981, 48] width 112 height 22
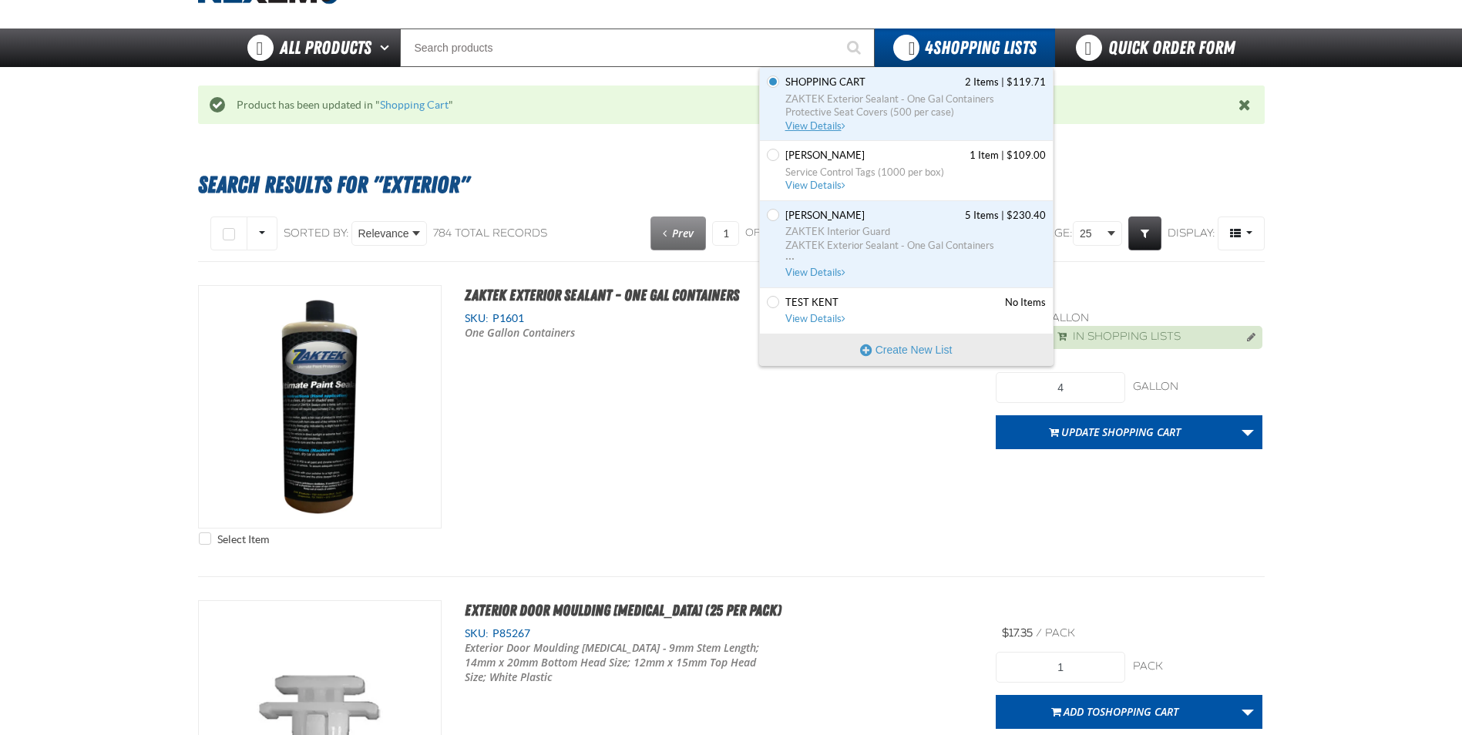
click at [860, 84] on span "Shopping Cart" at bounding box center [826, 83] width 80 height 14
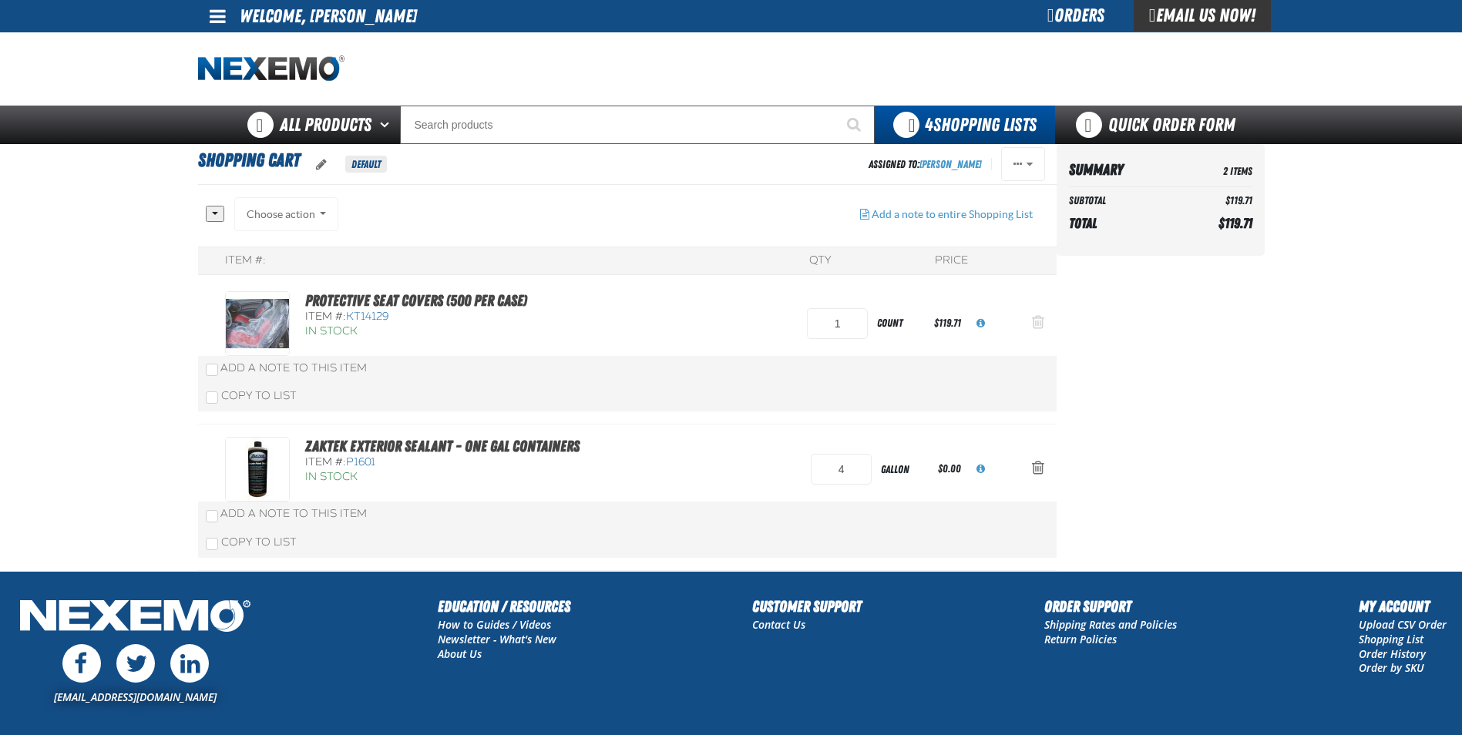
click at [1033, 316] on span "Action Remove Protective Seat Covers (500 per case) from Shopping Cart" at bounding box center [1038, 322] width 12 height 15
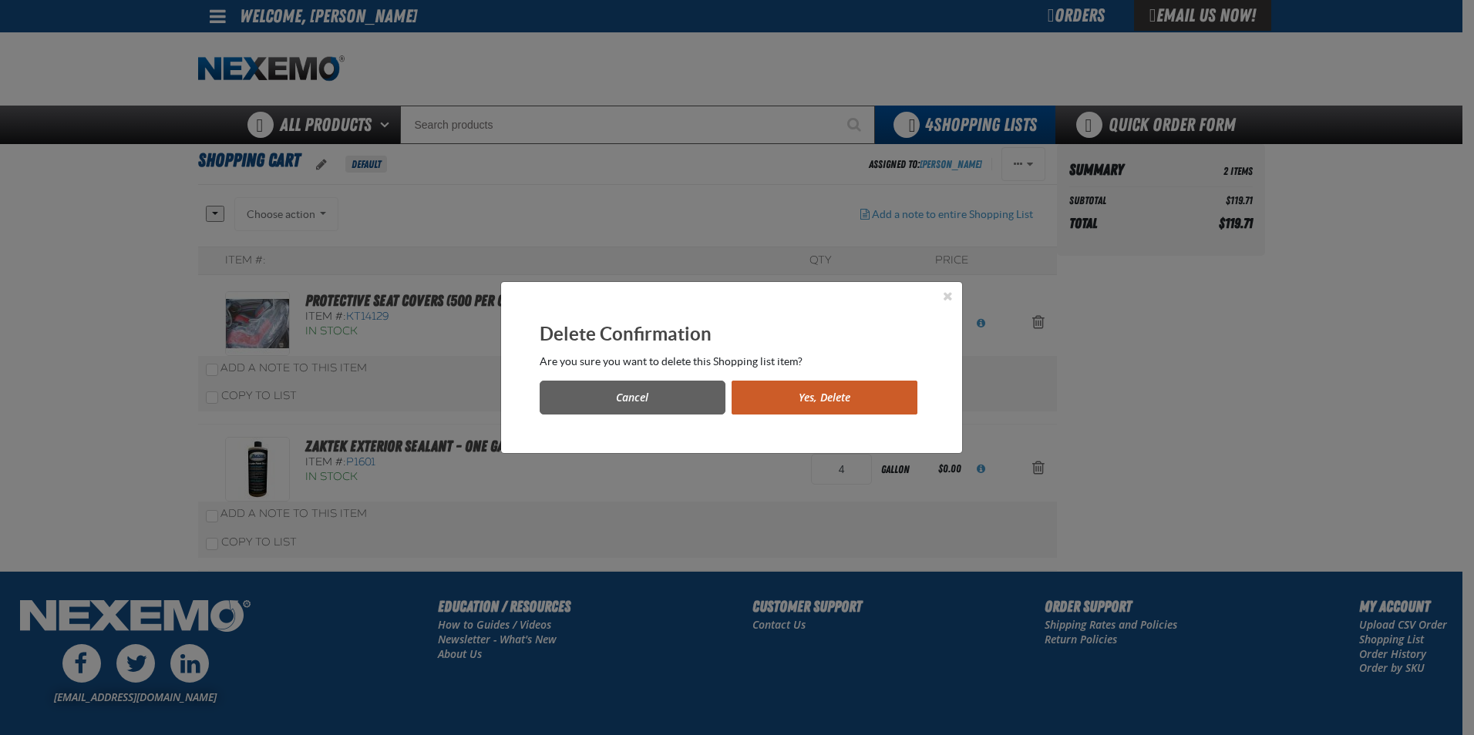
click at [796, 405] on button "Yes, Delete" at bounding box center [825, 398] width 186 height 34
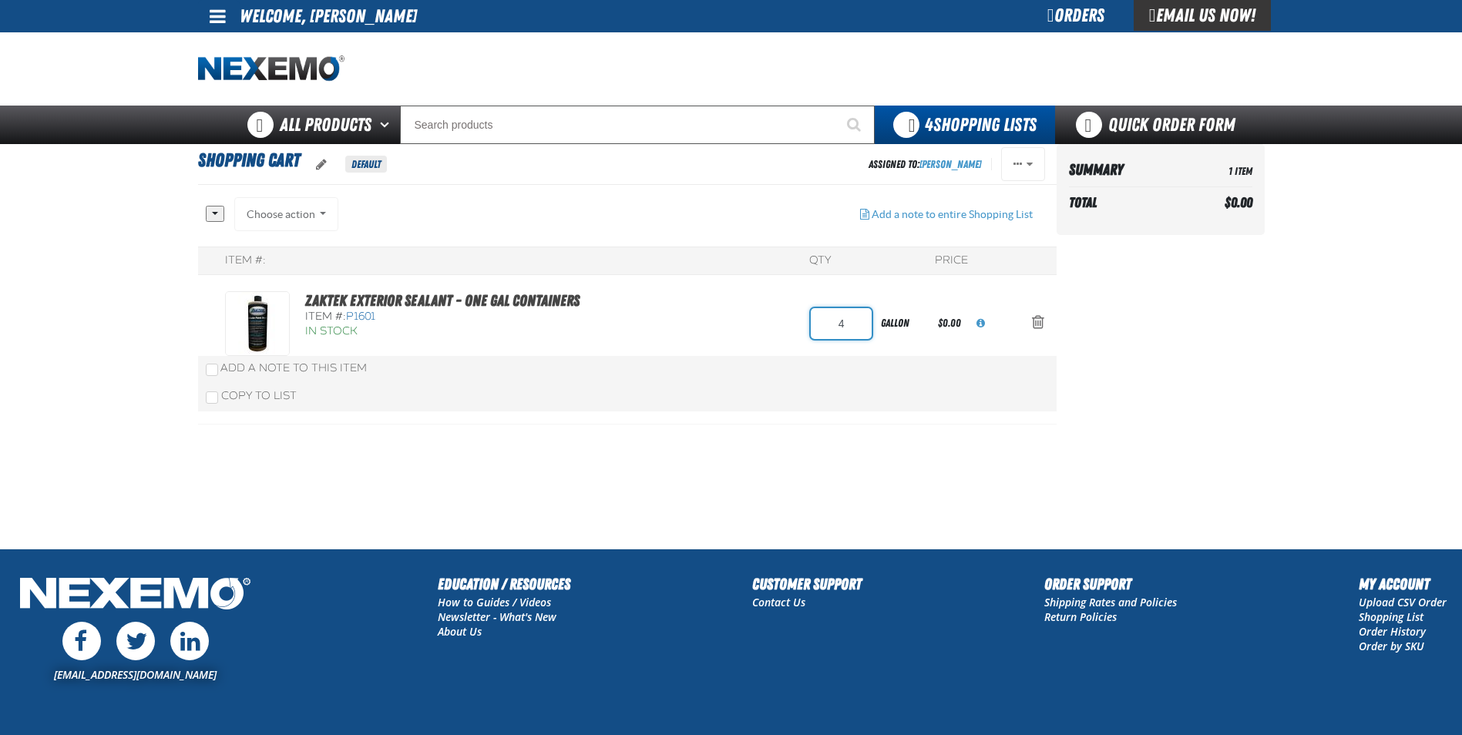
click at [851, 321] on input "4" at bounding box center [841, 323] width 61 height 31
type input "1"
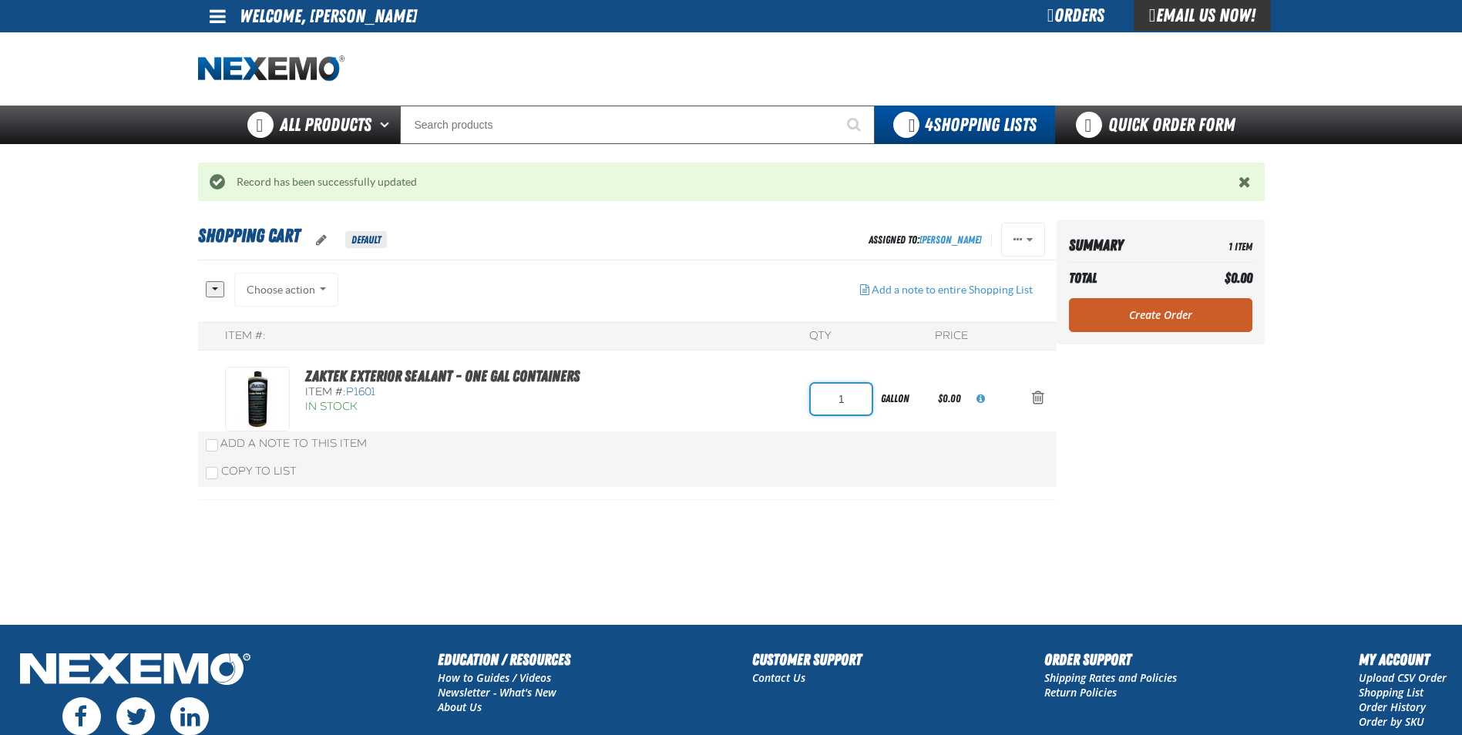
click at [860, 402] on input "1" at bounding box center [841, 399] width 61 height 31
type input "2"
click at [850, 405] on input "2" at bounding box center [841, 399] width 61 height 31
type input "1"
click at [1151, 318] on link "Create Order" at bounding box center [1160, 315] width 183 height 34
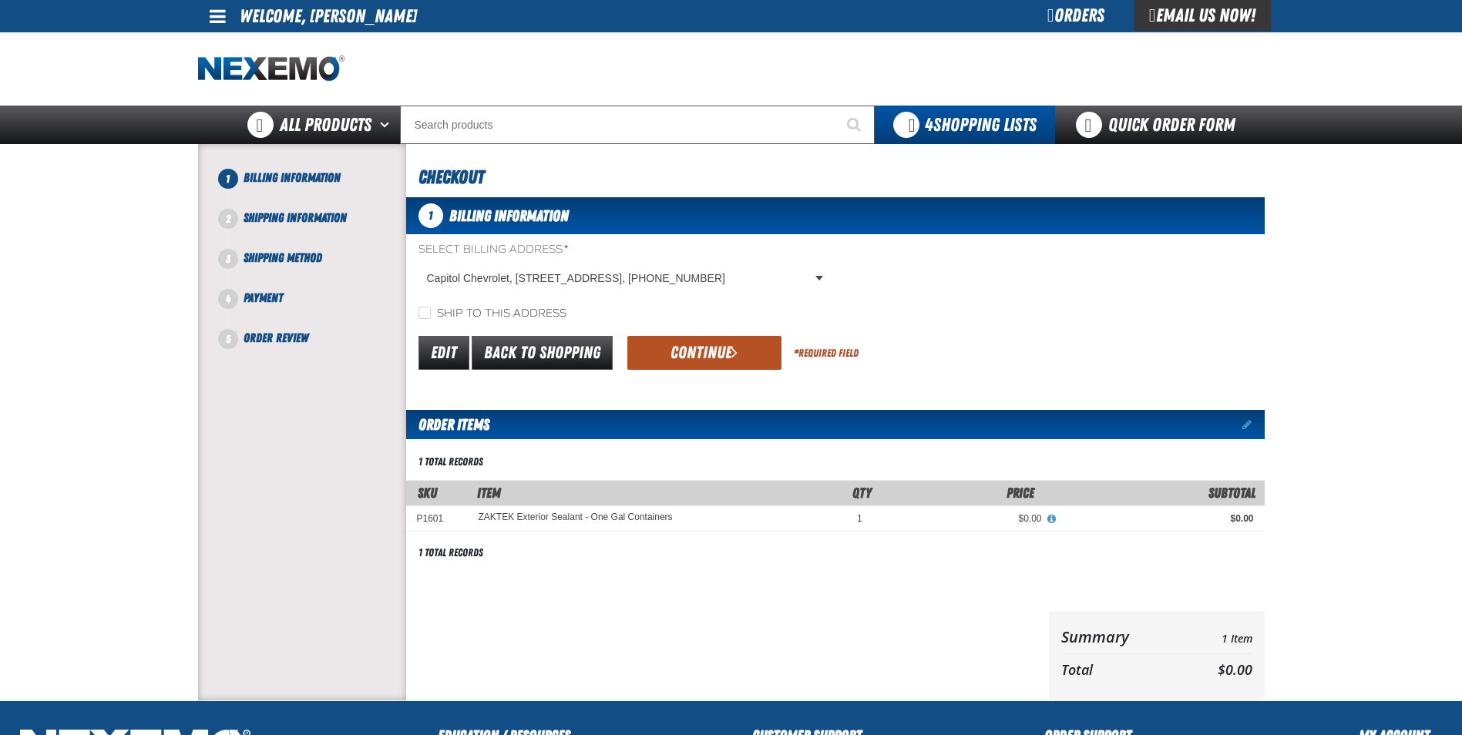
click at [762, 341] on button "Continue" at bounding box center [705, 353] width 154 height 34
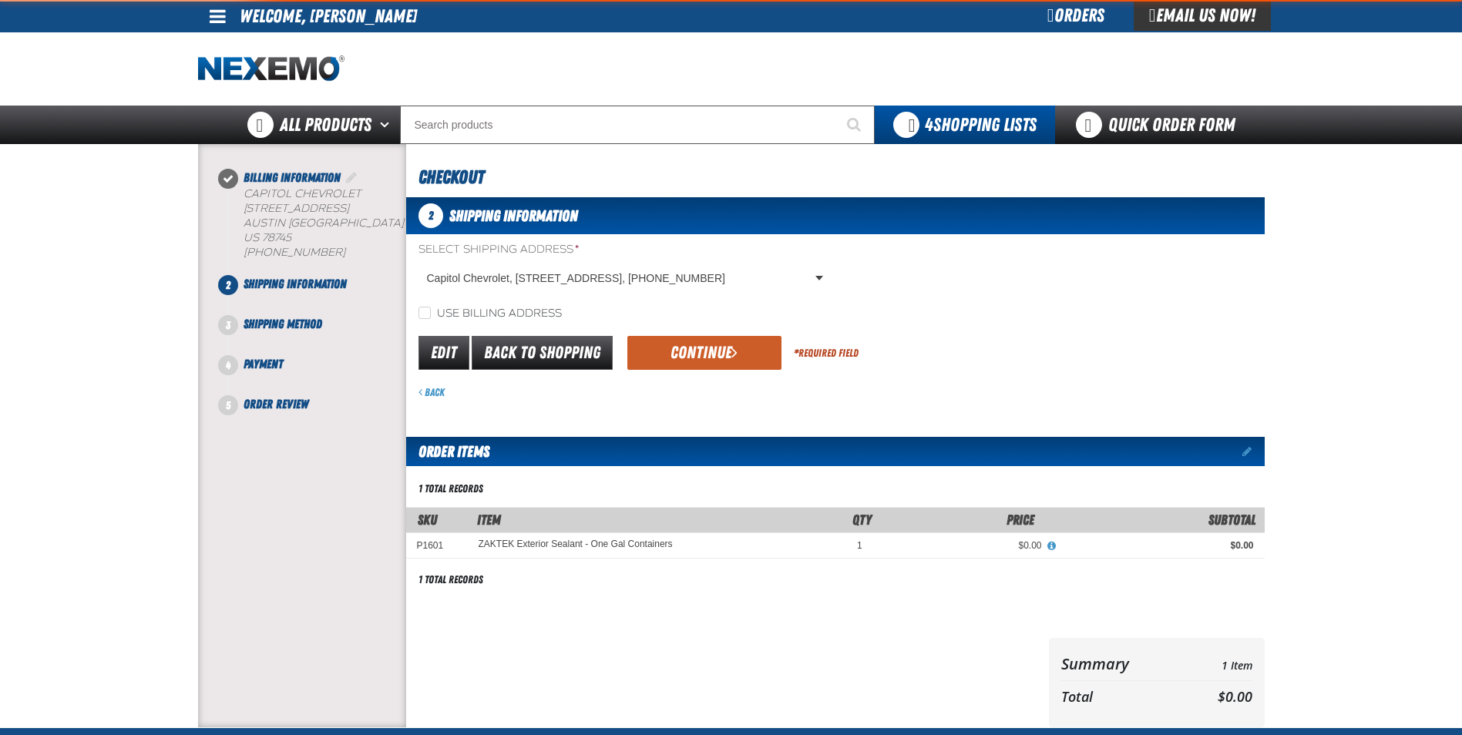
click at [698, 352] on button "Continue" at bounding box center [705, 353] width 154 height 34
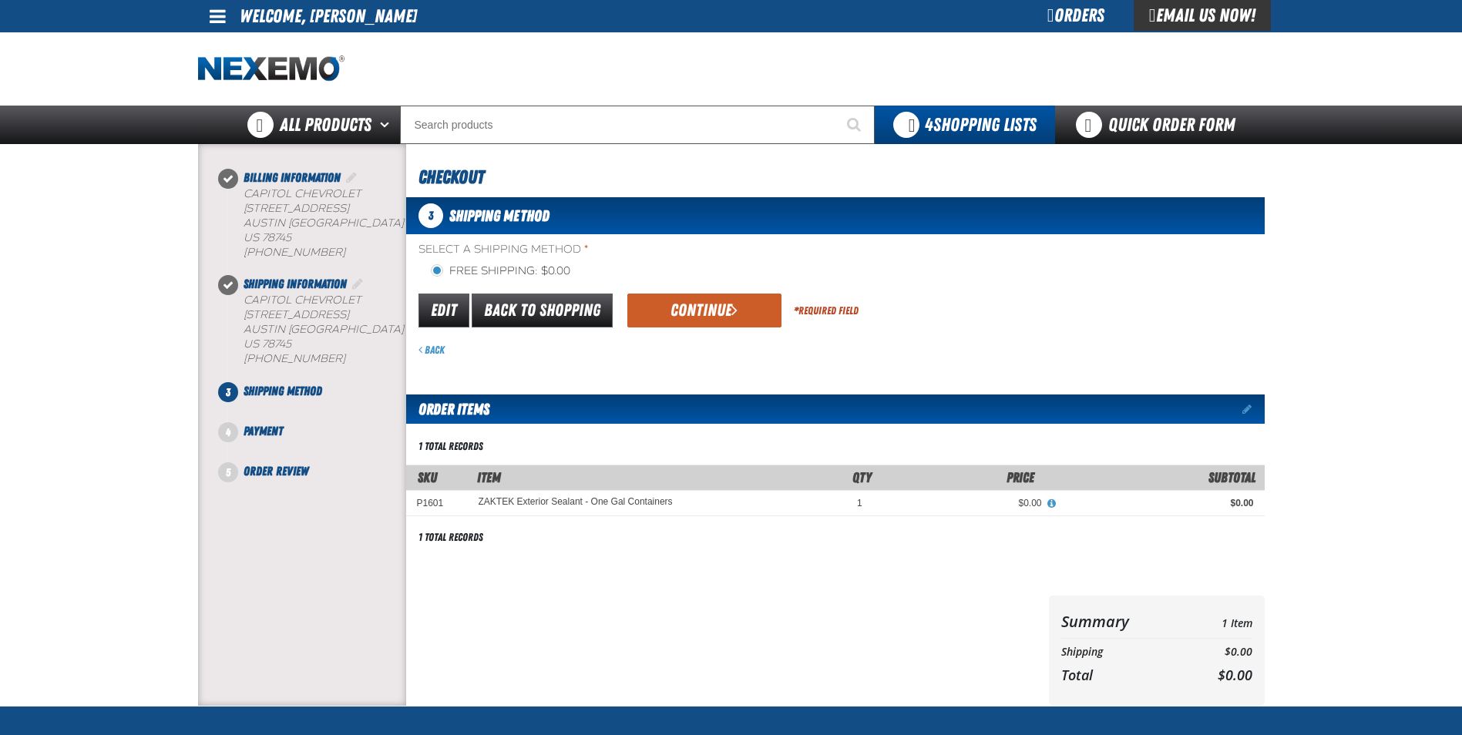
click at [698, 352] on div "Back" at bounding box center [842, 350] width 846 height 15
click at [697, 332] on form "flat_rate_2 primary Edit Back to Shopping Continue * Required Field Back" at bounding box center [835, 324] width 859 height 66
click at [707, 325] on button "Continue" at bounding box center [705, 311] width 154 height 34
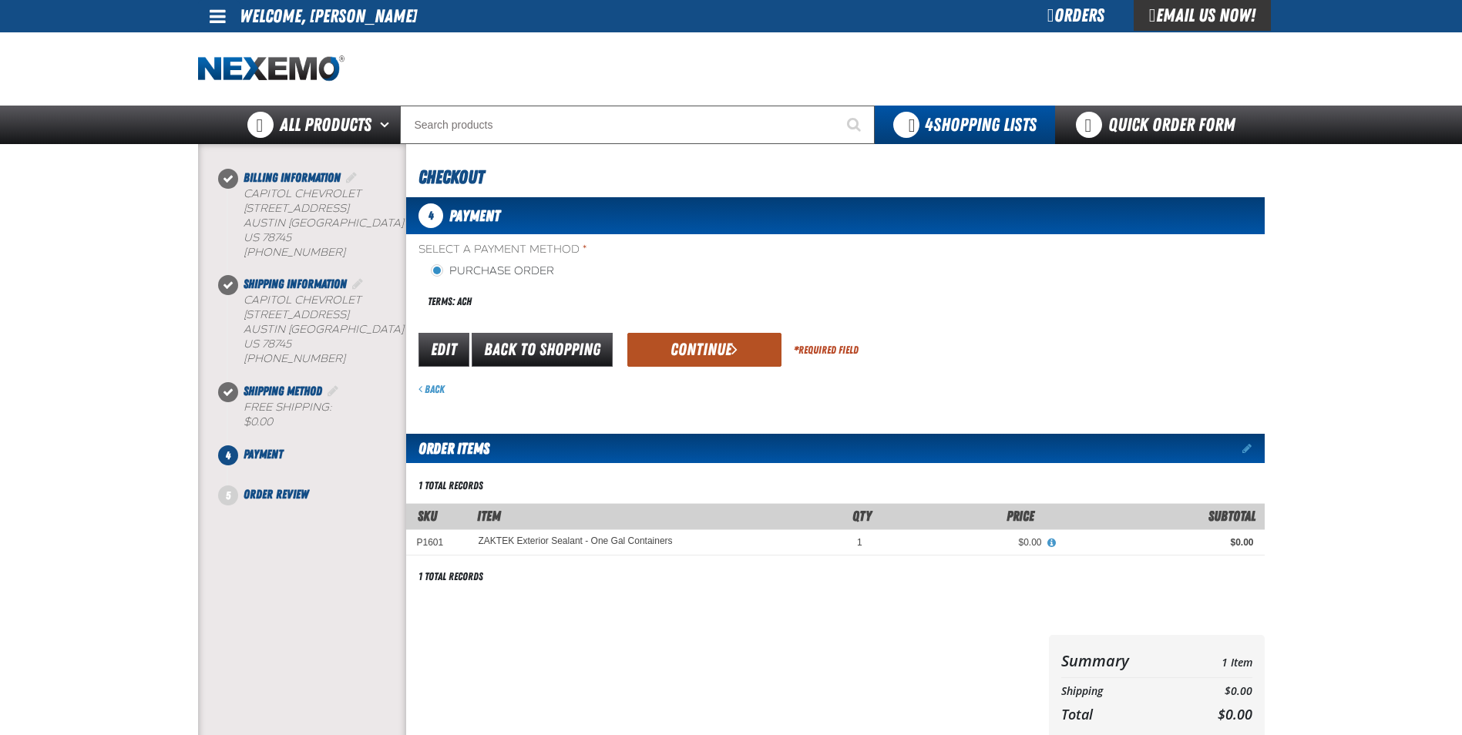
click at [717, 338] on button "Continue" at bounding box center [705, 350] width 154 height 34
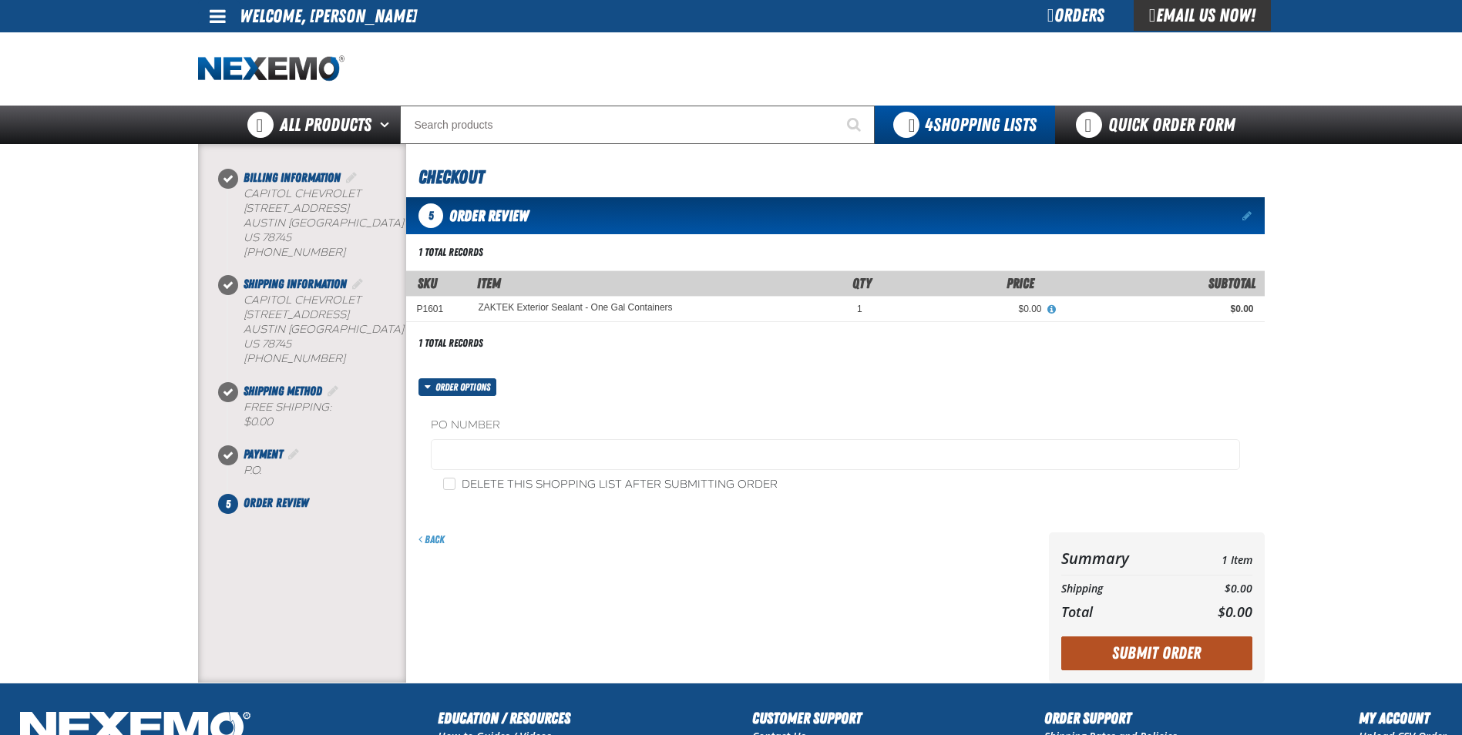
click at [1100, 651] on button "Submit Order" at bounding box center [1157, 654] width 191 height 34
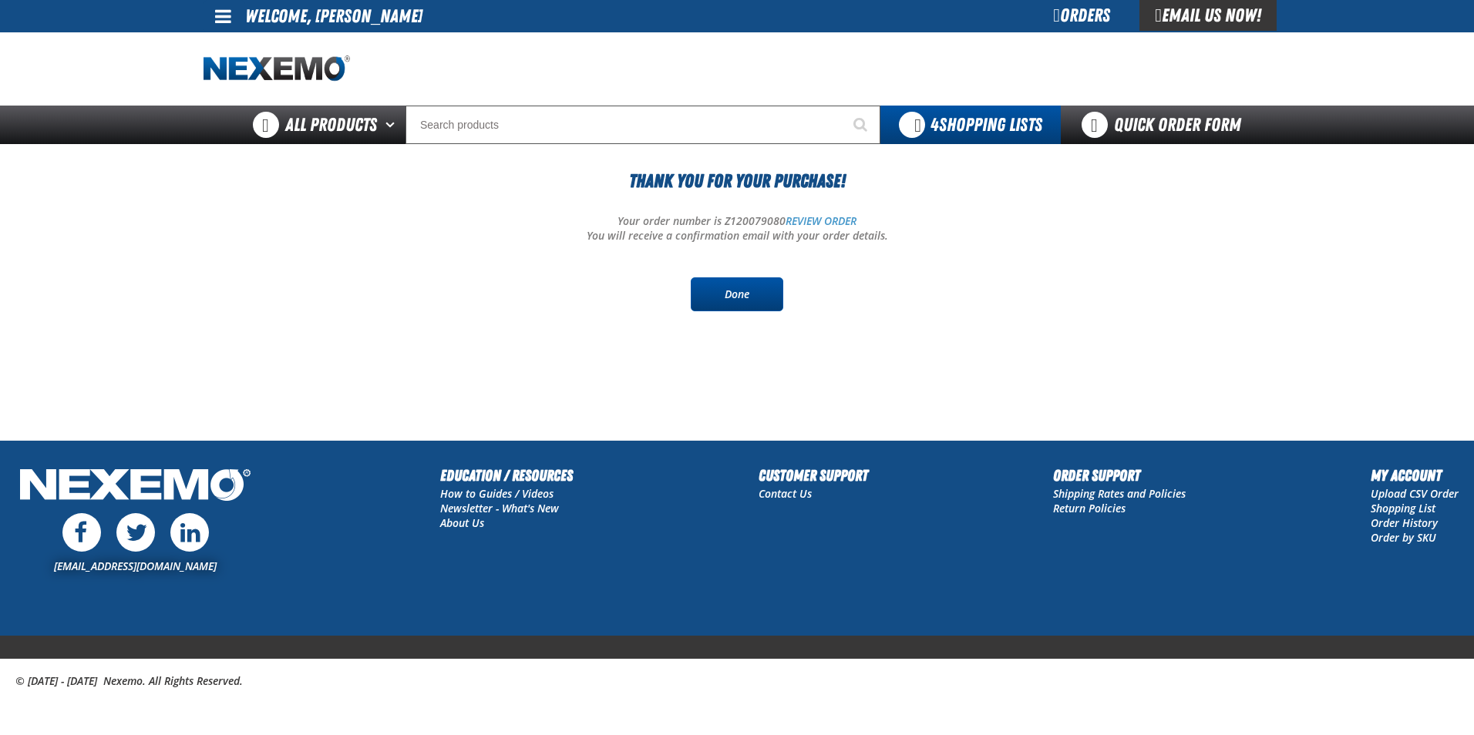
click at [729, 305] on link "Done" at bounding box center [737, 295] width 93 height 34
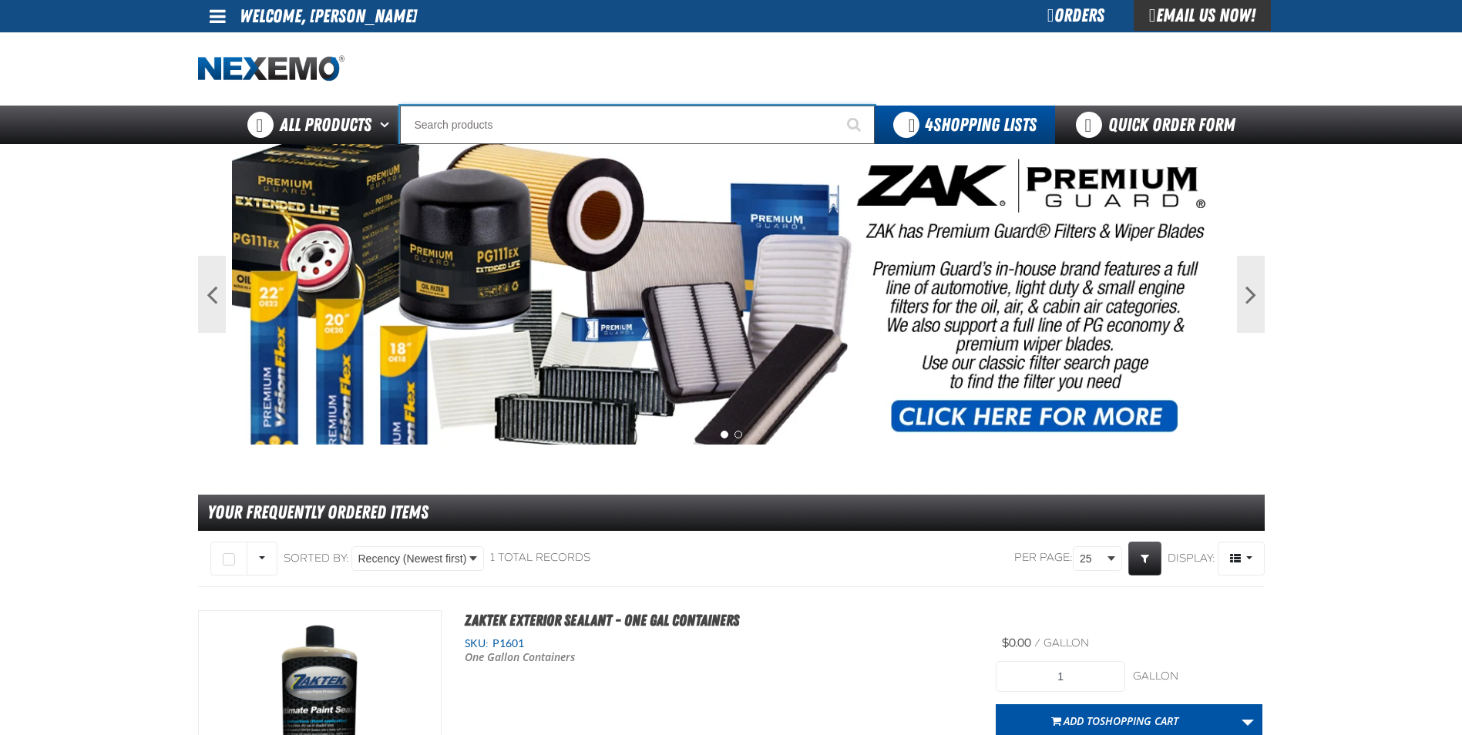
click at [501, 133] on input "Search" at bounding box center [637, 125] width 475 height 39
type input "d"
type input "d Alkaline Battery 1.5 Volt (ph)"
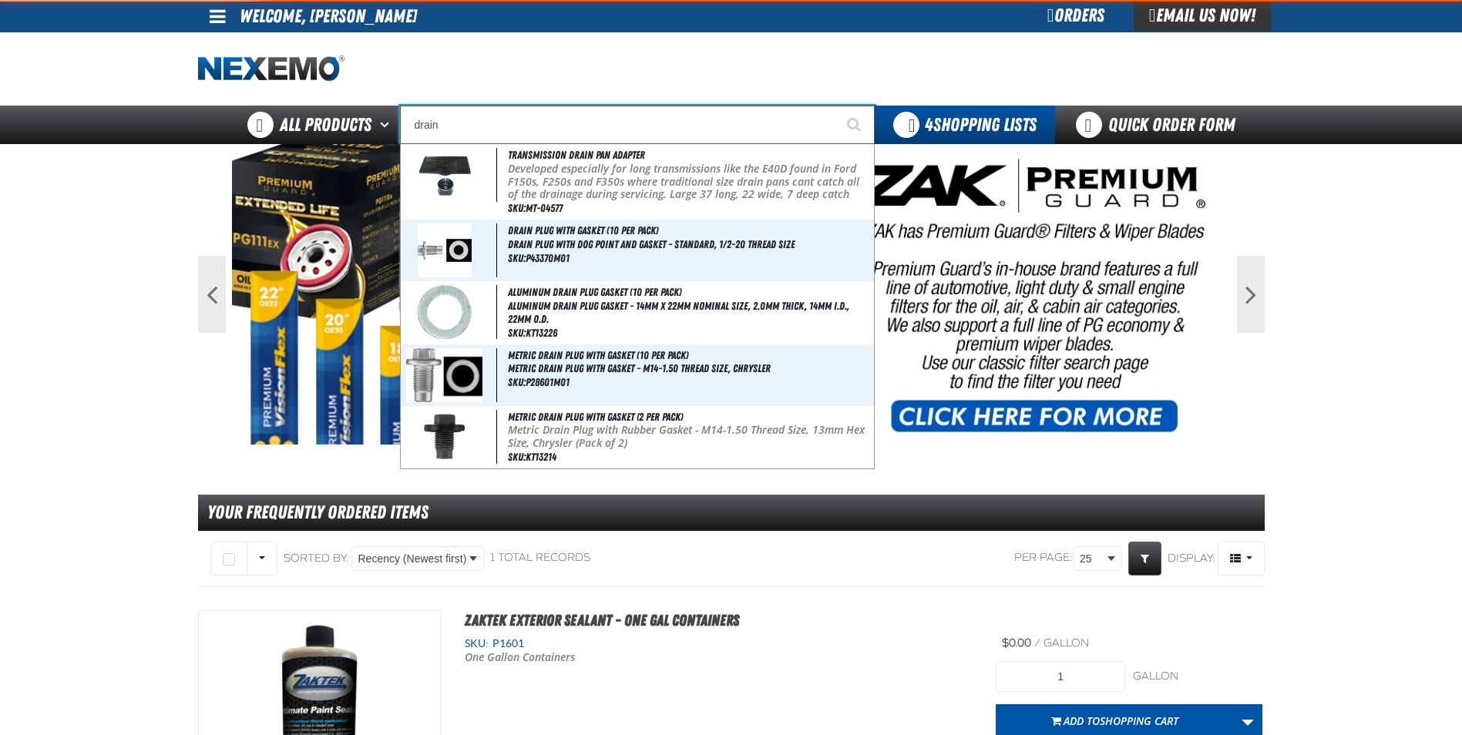
type input "drain"
click at [836, 106] on button "Start Searching" at bounding box center [855, 125] width 39 height 39
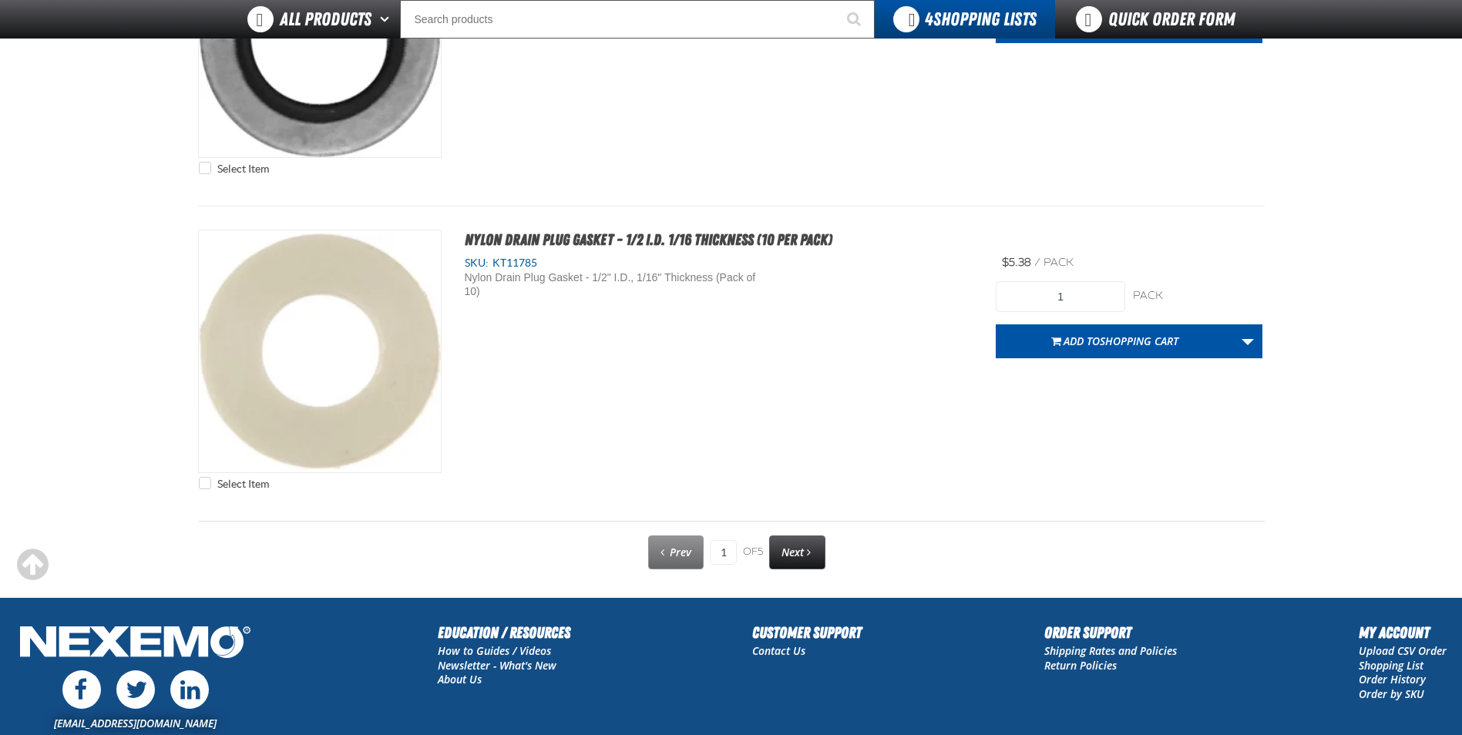
scroll to position [7247, 0]
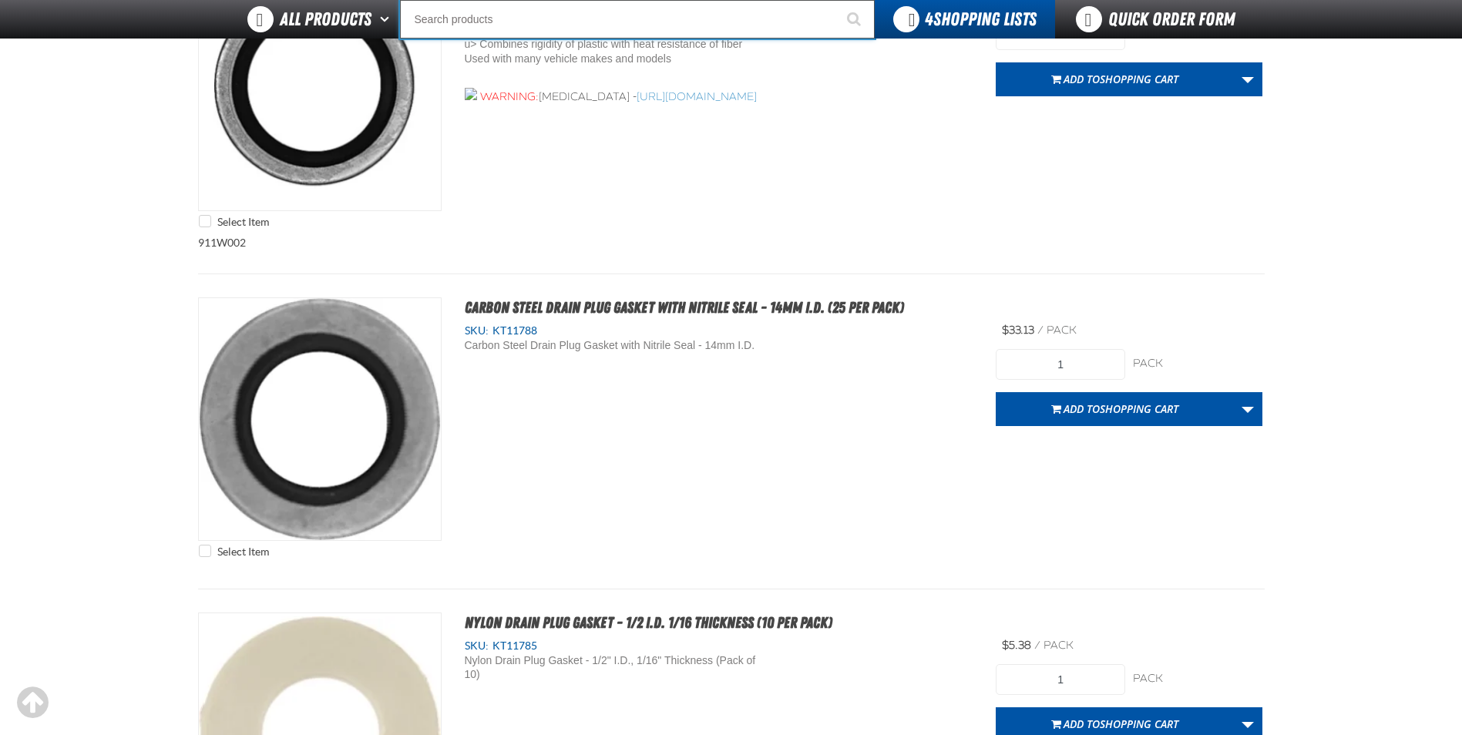
click at [495, 28] on input "Search" at bounding box center [637, 19] width 475 height 39
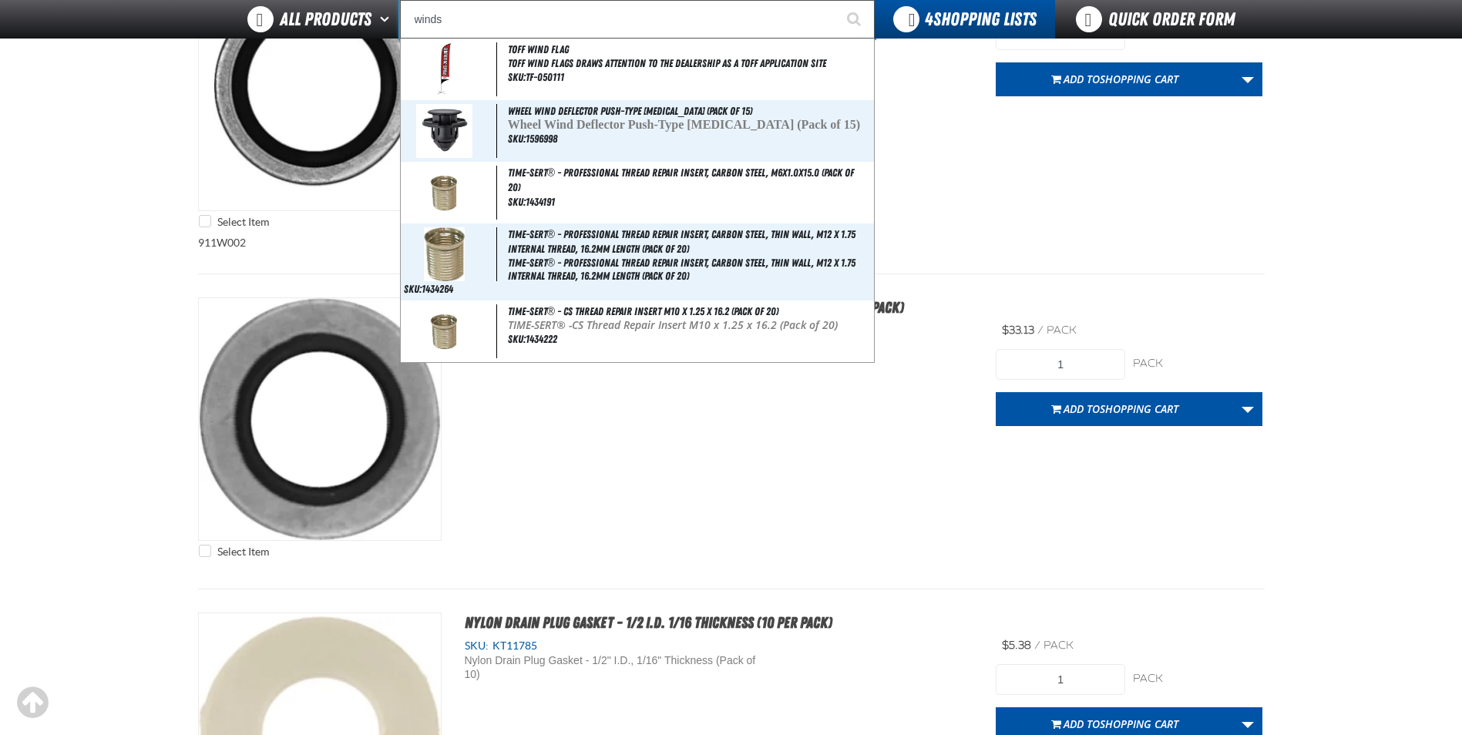
type input "windsh"
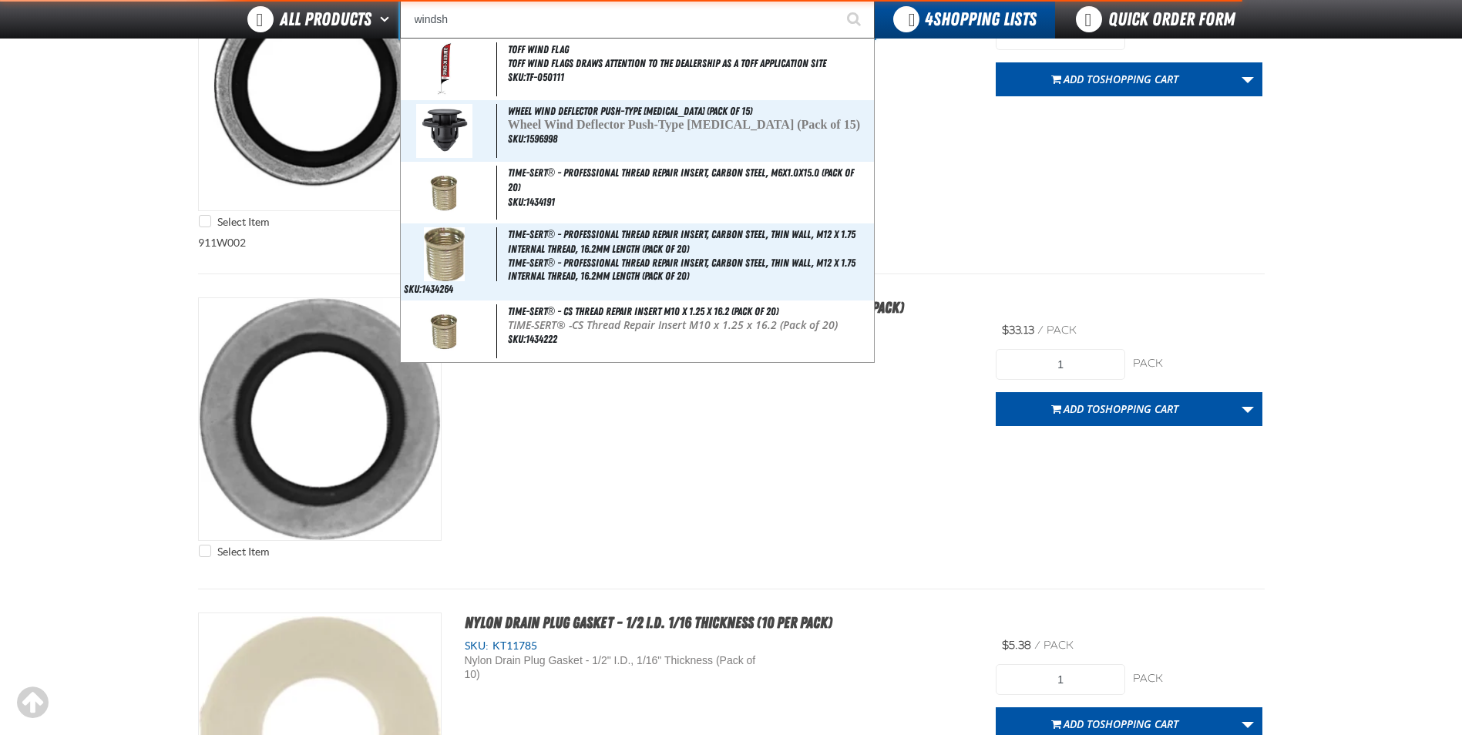
type input "windshield Ribbons - [GEOGRAPHIC_DATA]"
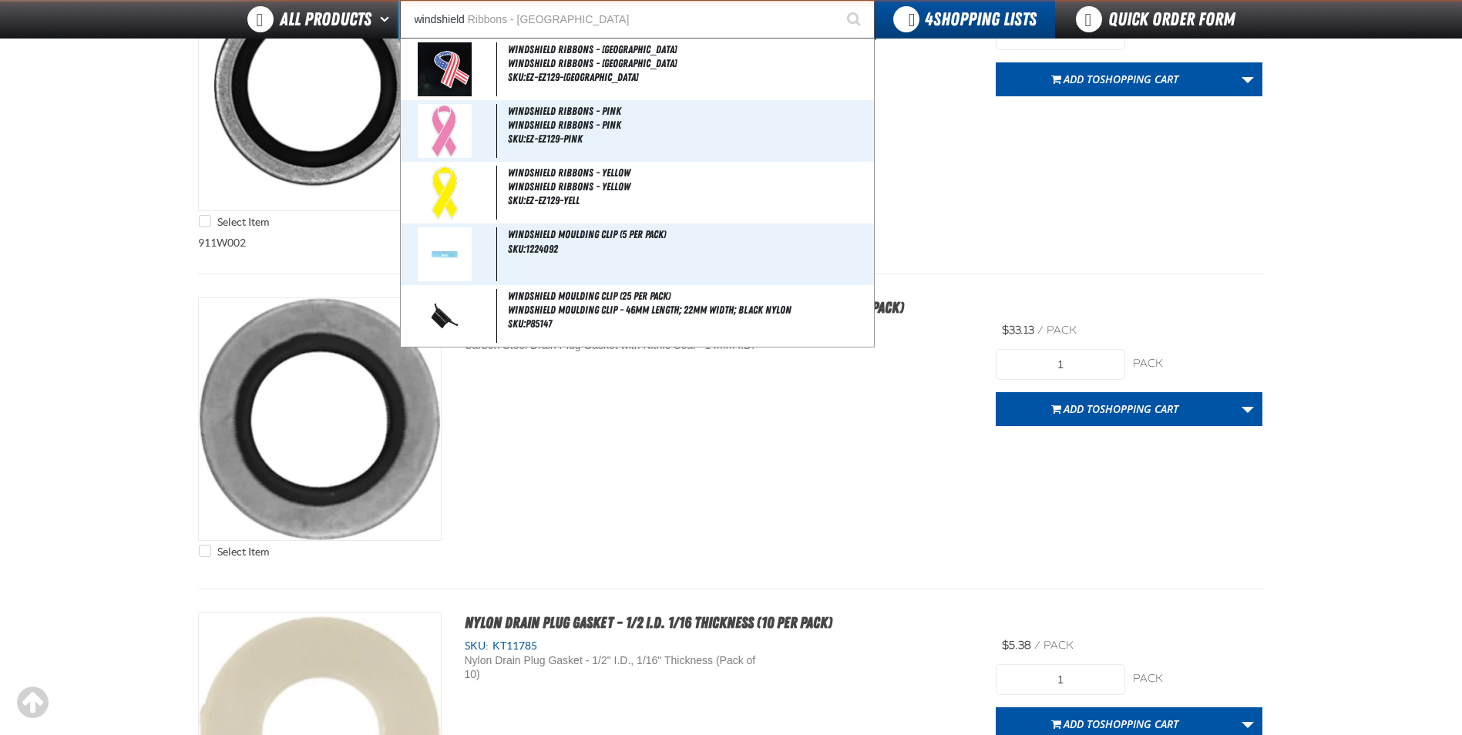
type input "windshield"
click at [836, 0] on button "Start Searching" at bounding box center [855, 19] width 39 height 39
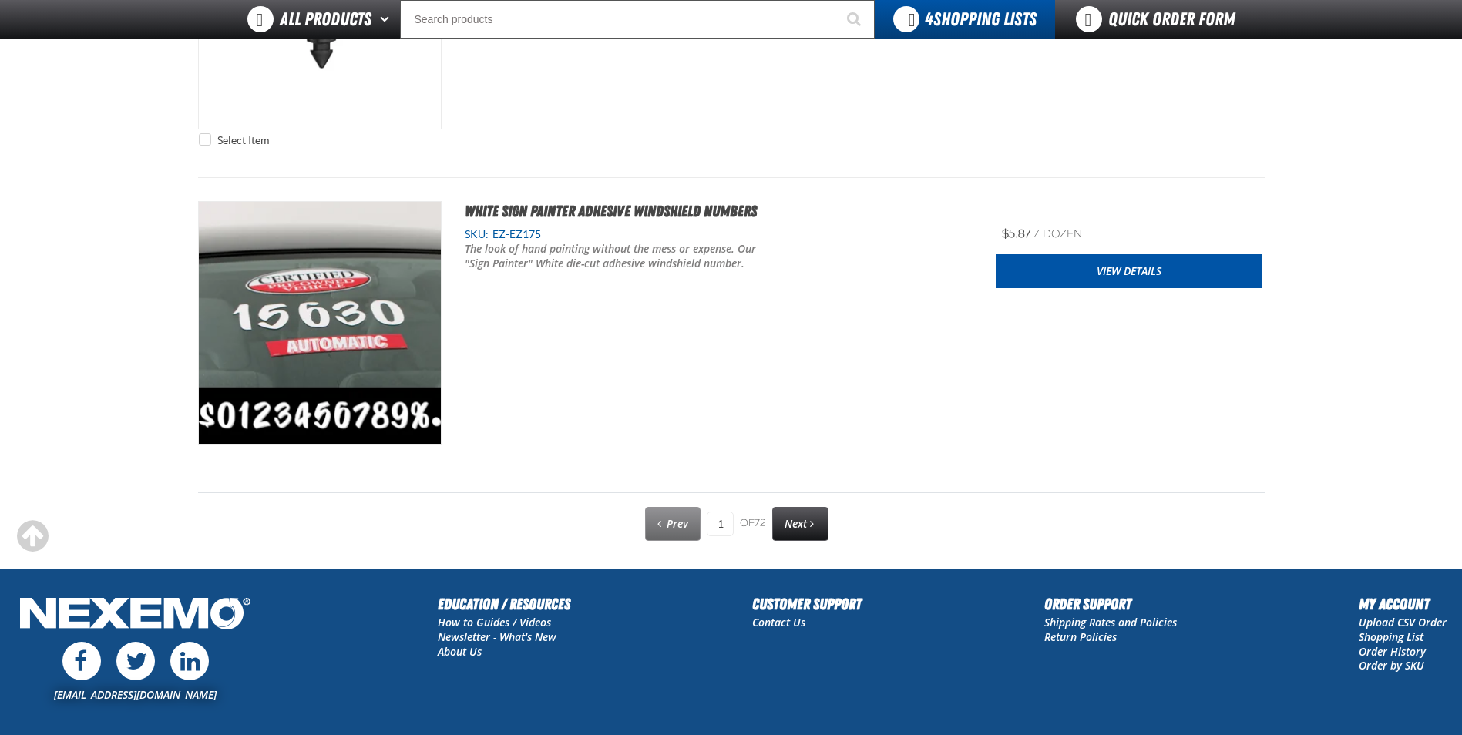
scroll to position [7709, 0]
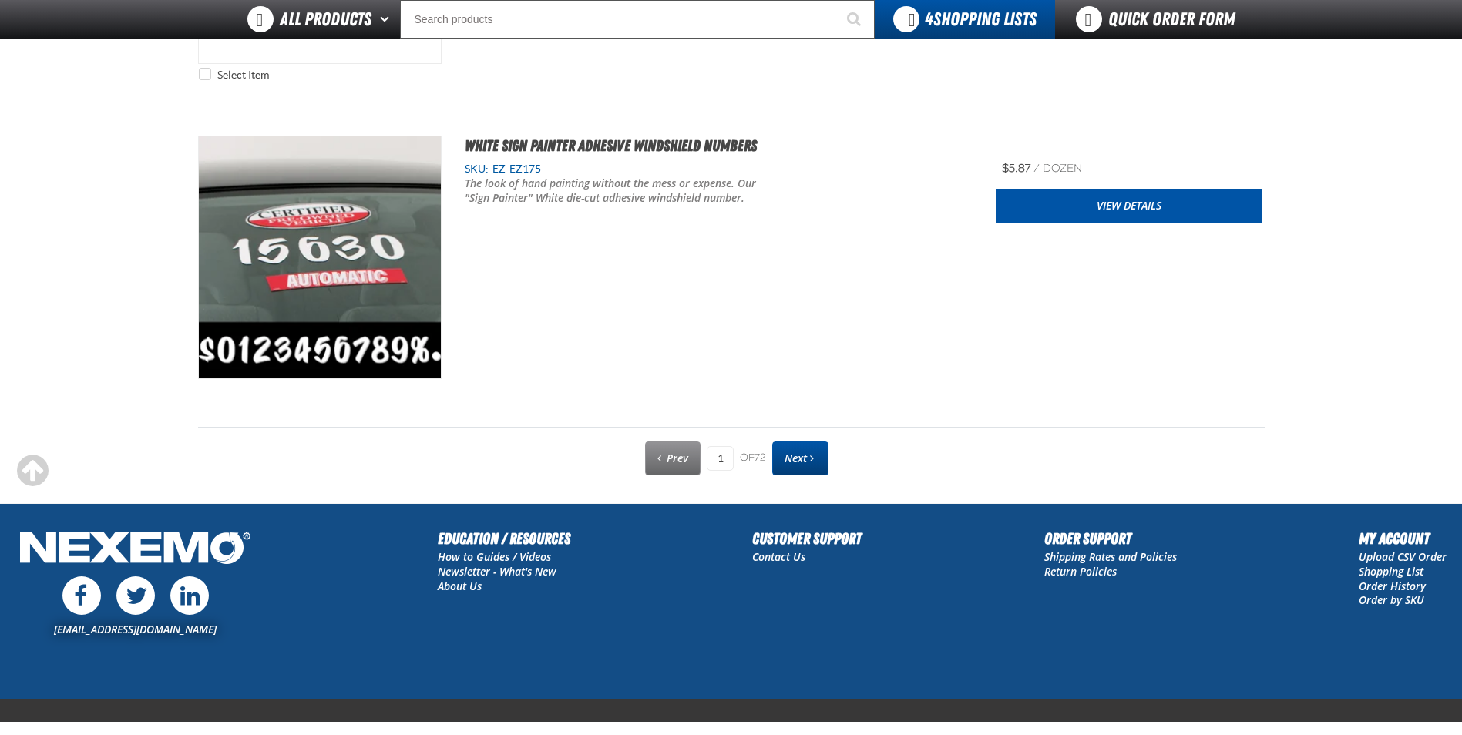
click at [809, 449] on link "Next" at bounding box center [800, 459] width 56 height 34
type input "2"
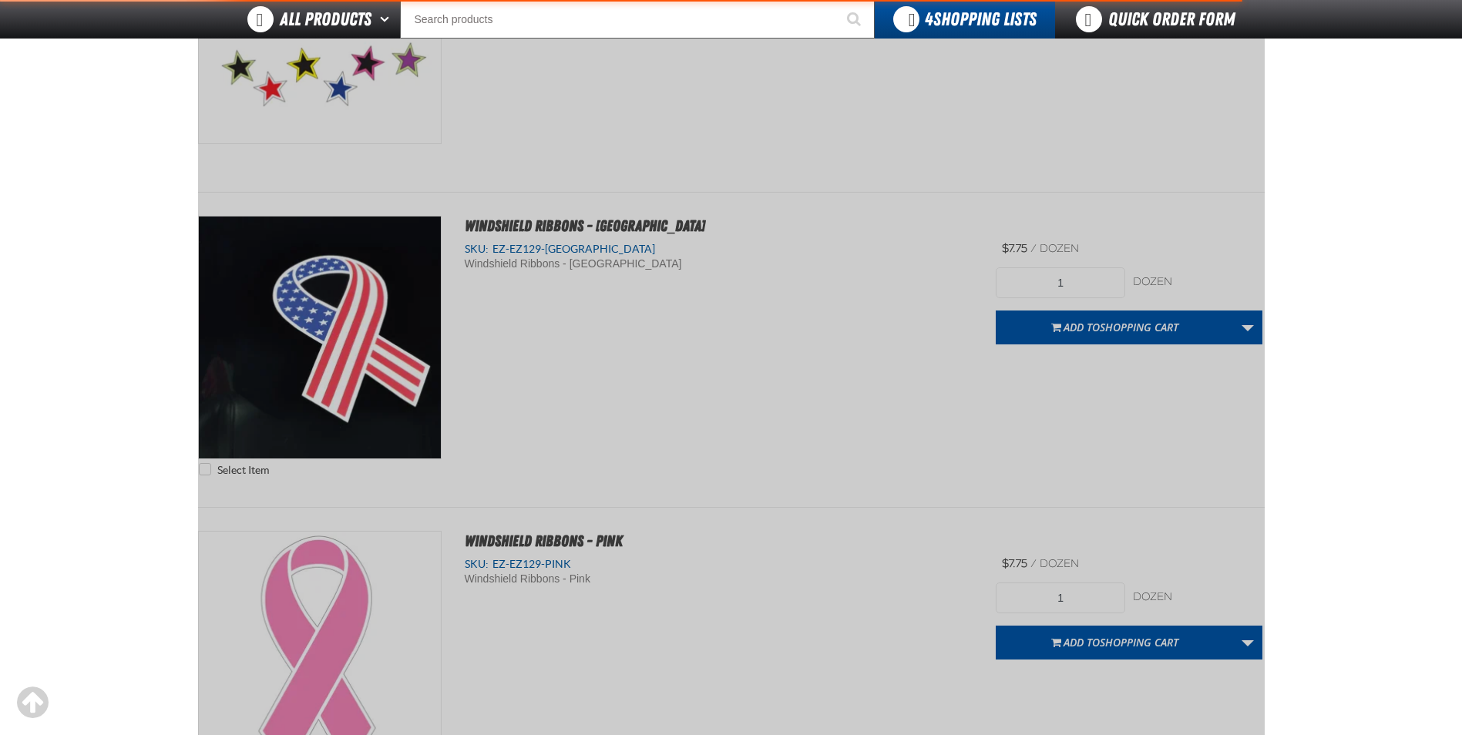
scroll to position [215, 0]
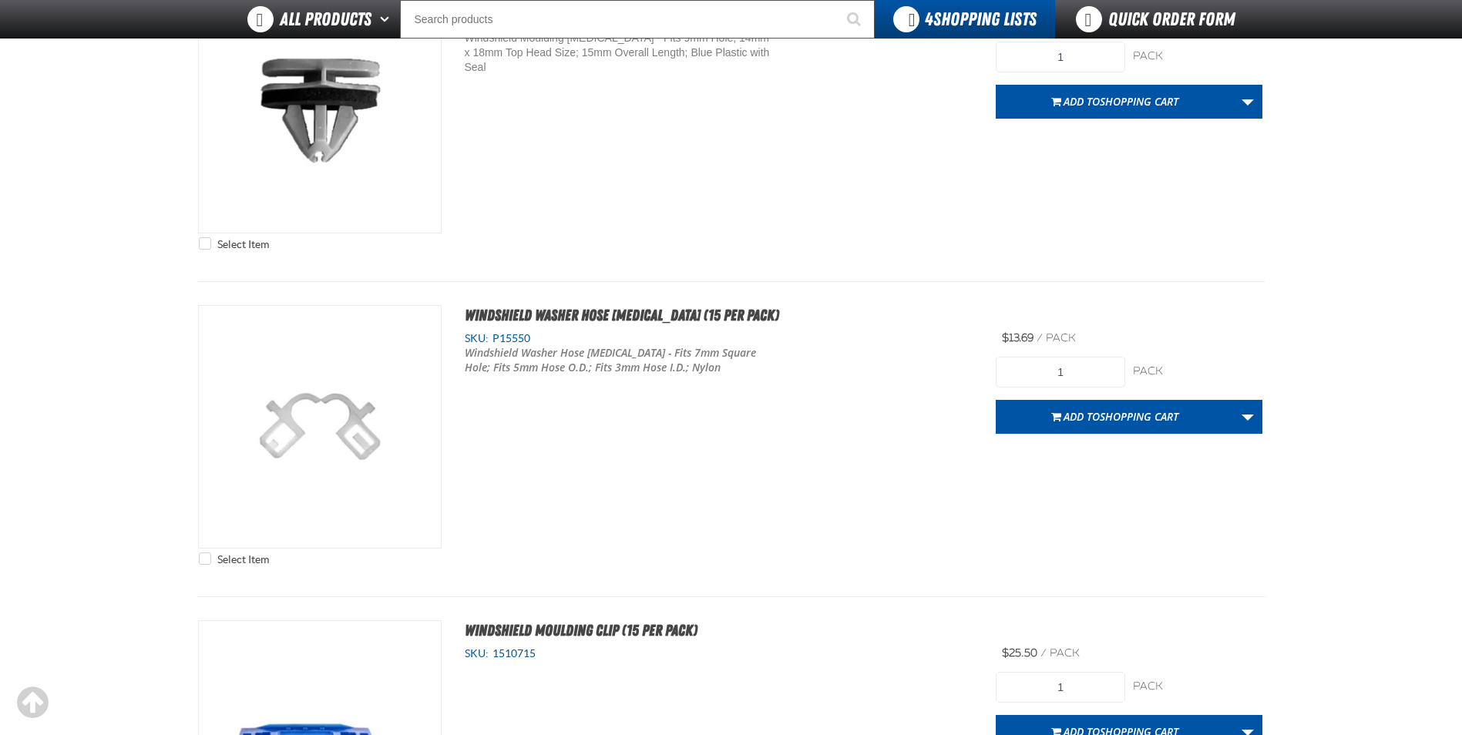
scroll to position [215, 0]
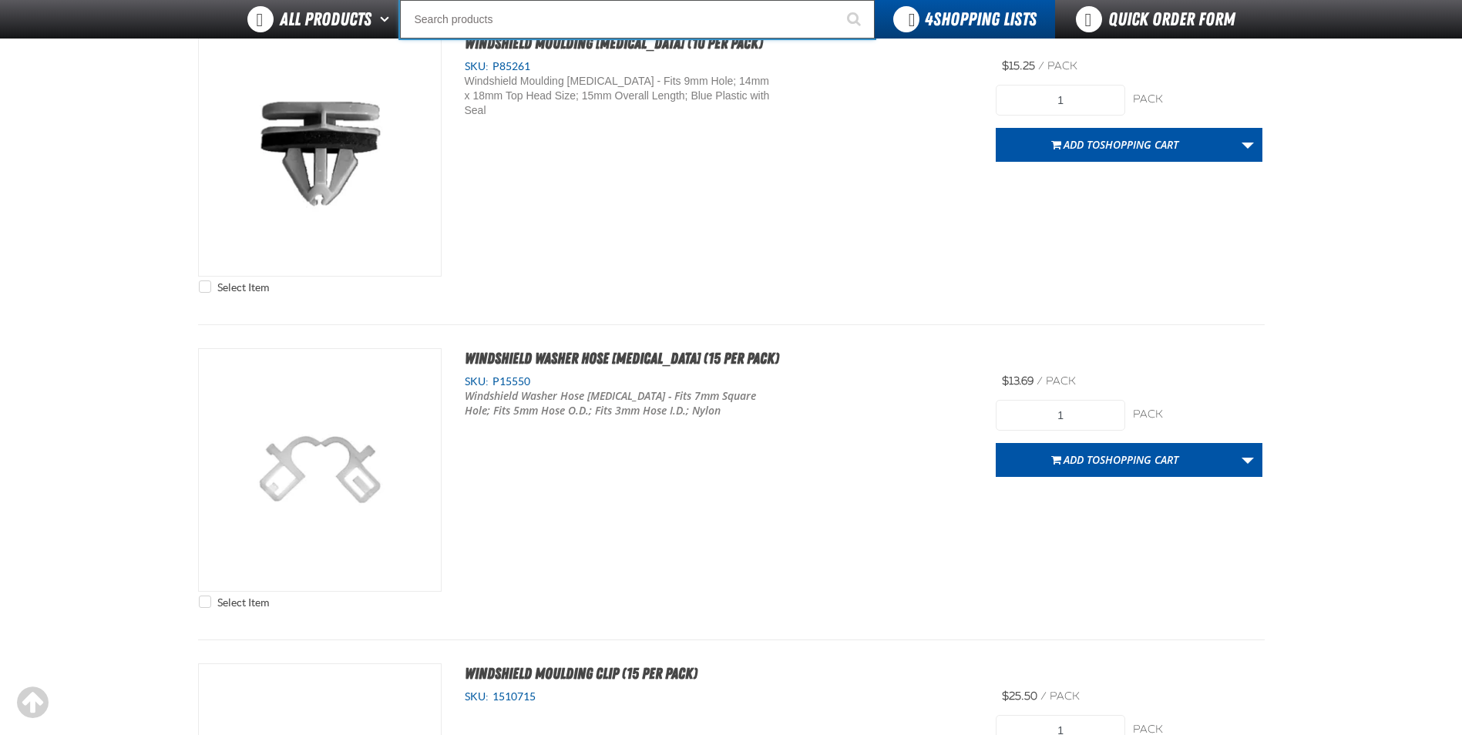
click at [518, 18] on input "Search" at bounding box center [637, 19] width 475 height 39
type input "c"
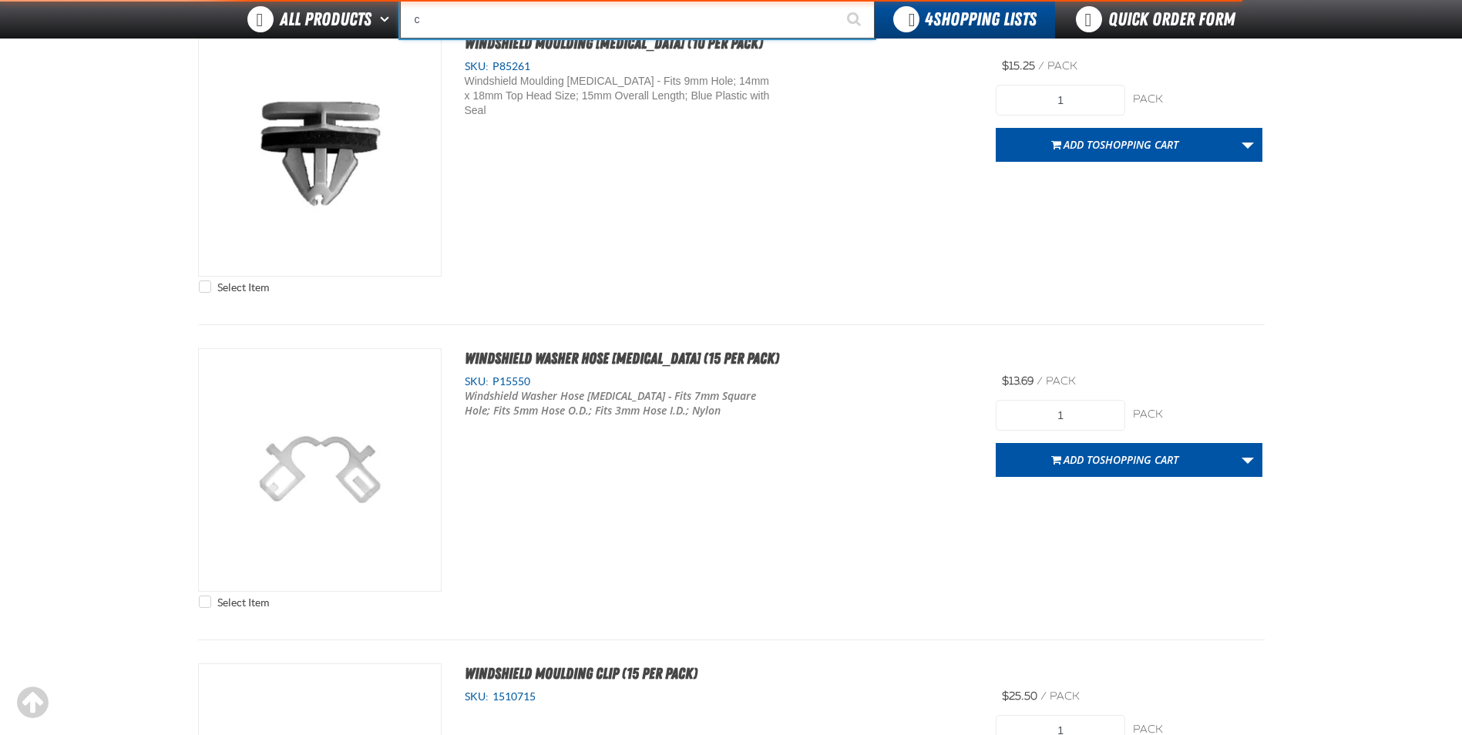
type input "c Alkaline Battery 1.5 Volt (12 per pack)"
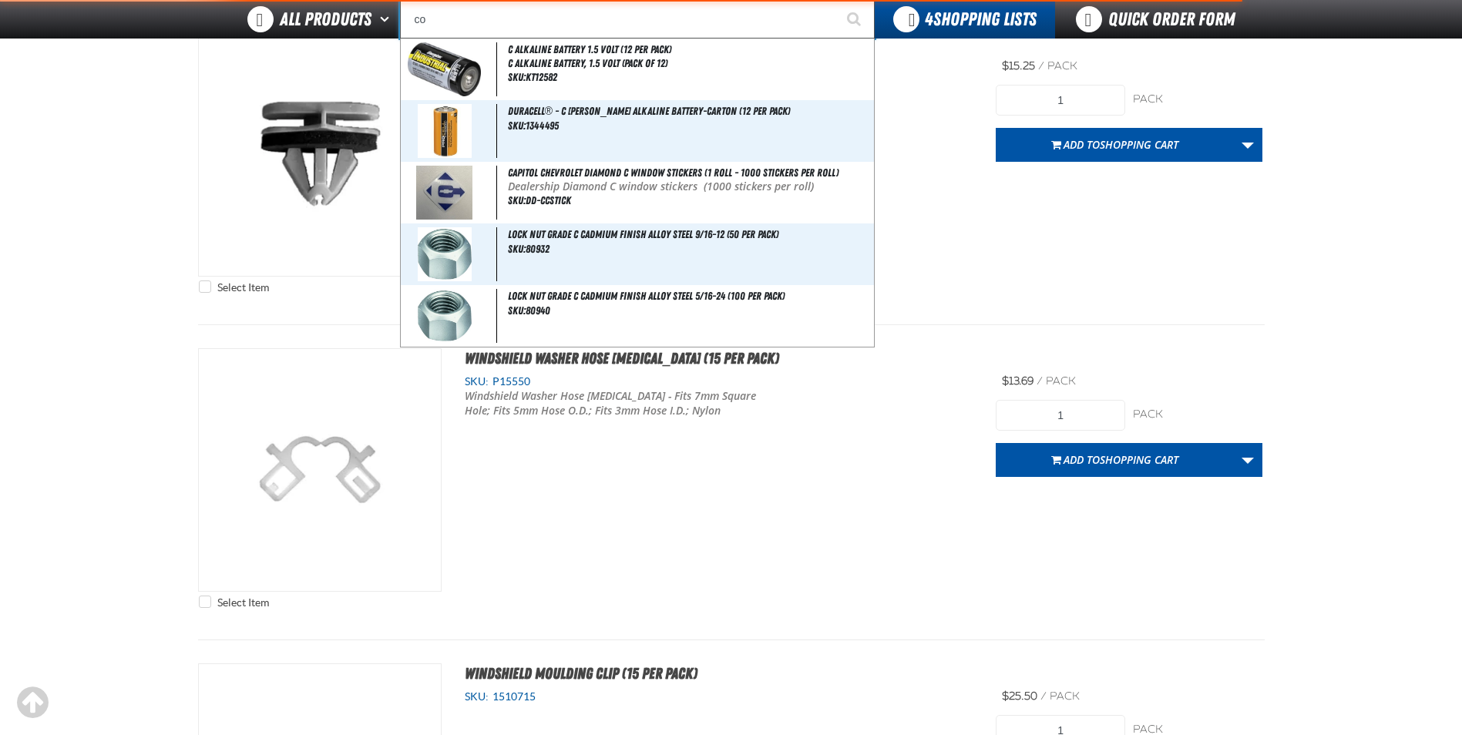
type input "con"
type input "conSIGNWEL"
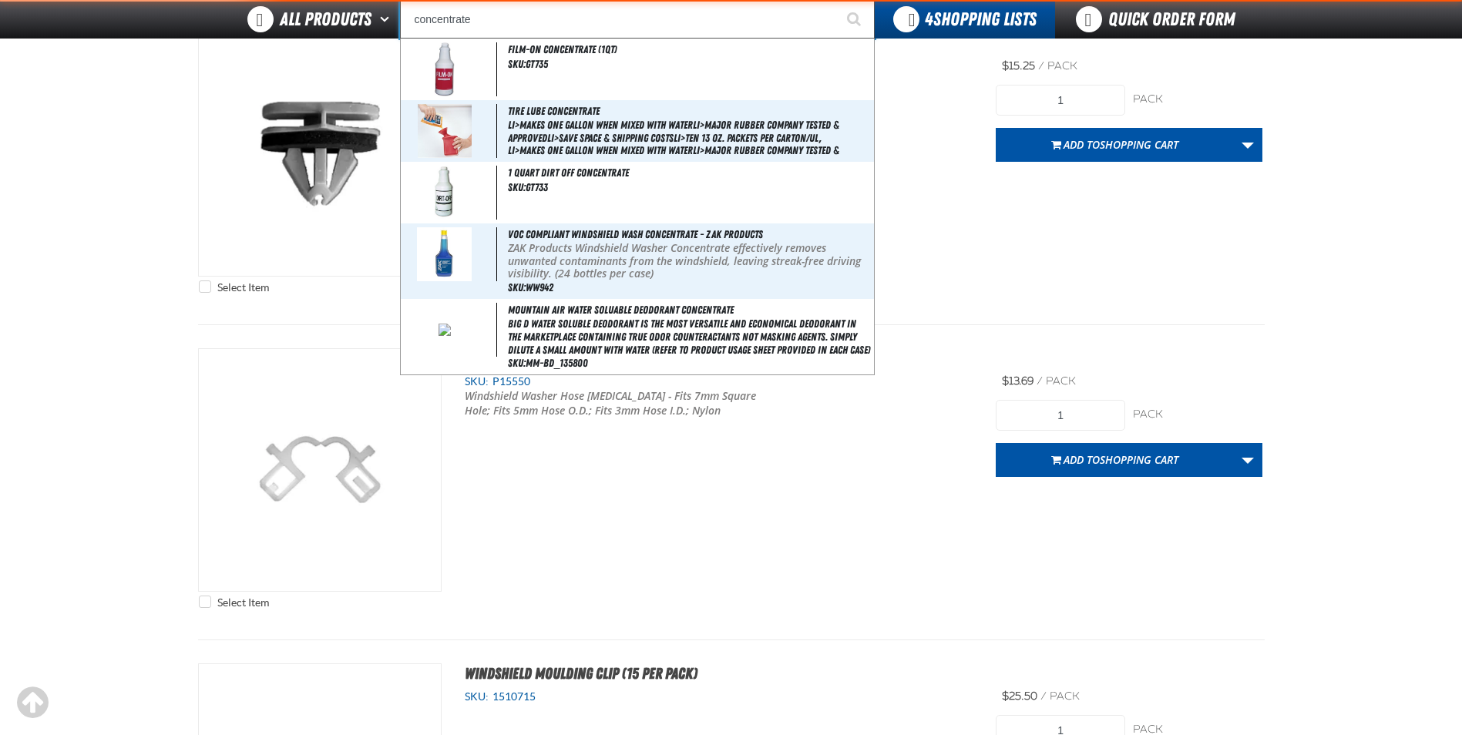
type input "concentrate"
click at [836, 0] on button "Start Searching" at bounding box center [855, 19] width 39 height 39
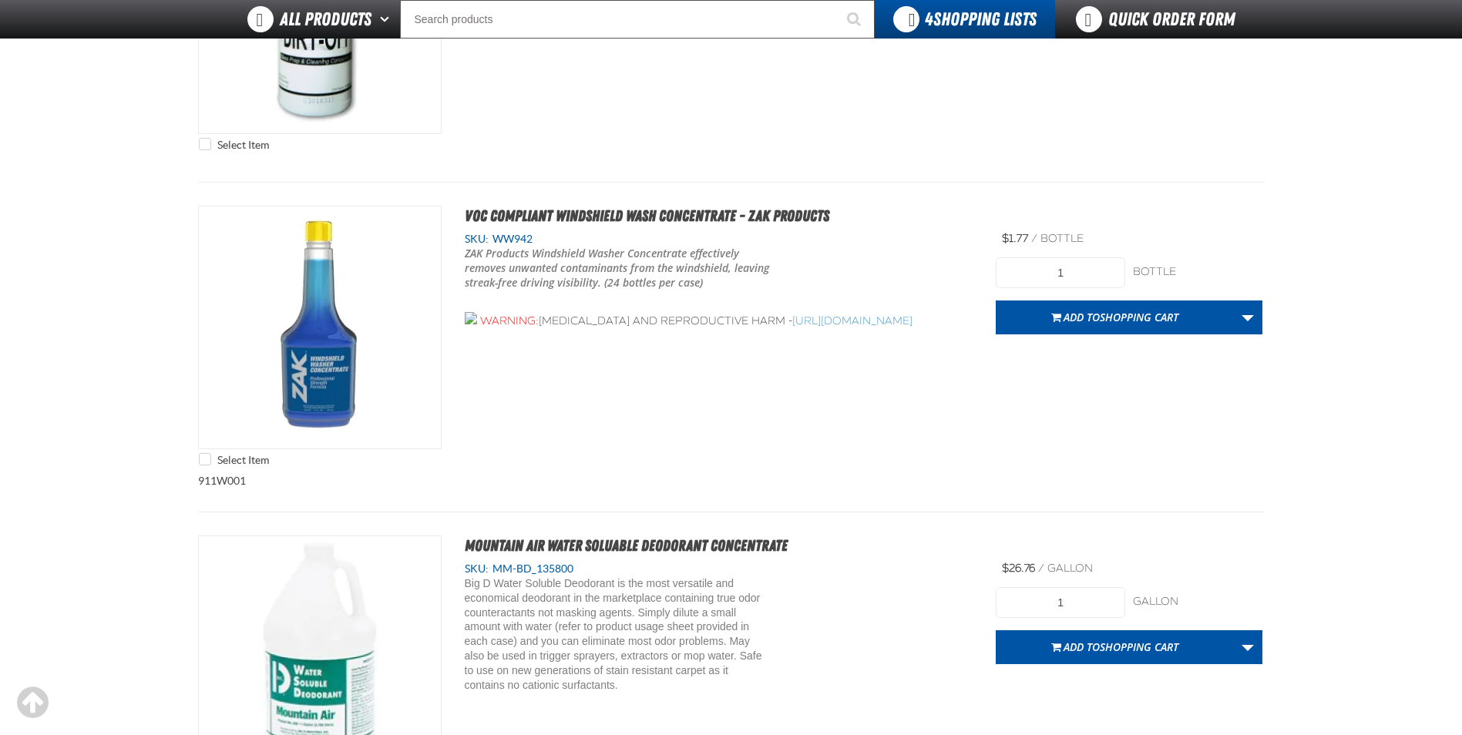
scroll to position [1002, 0]
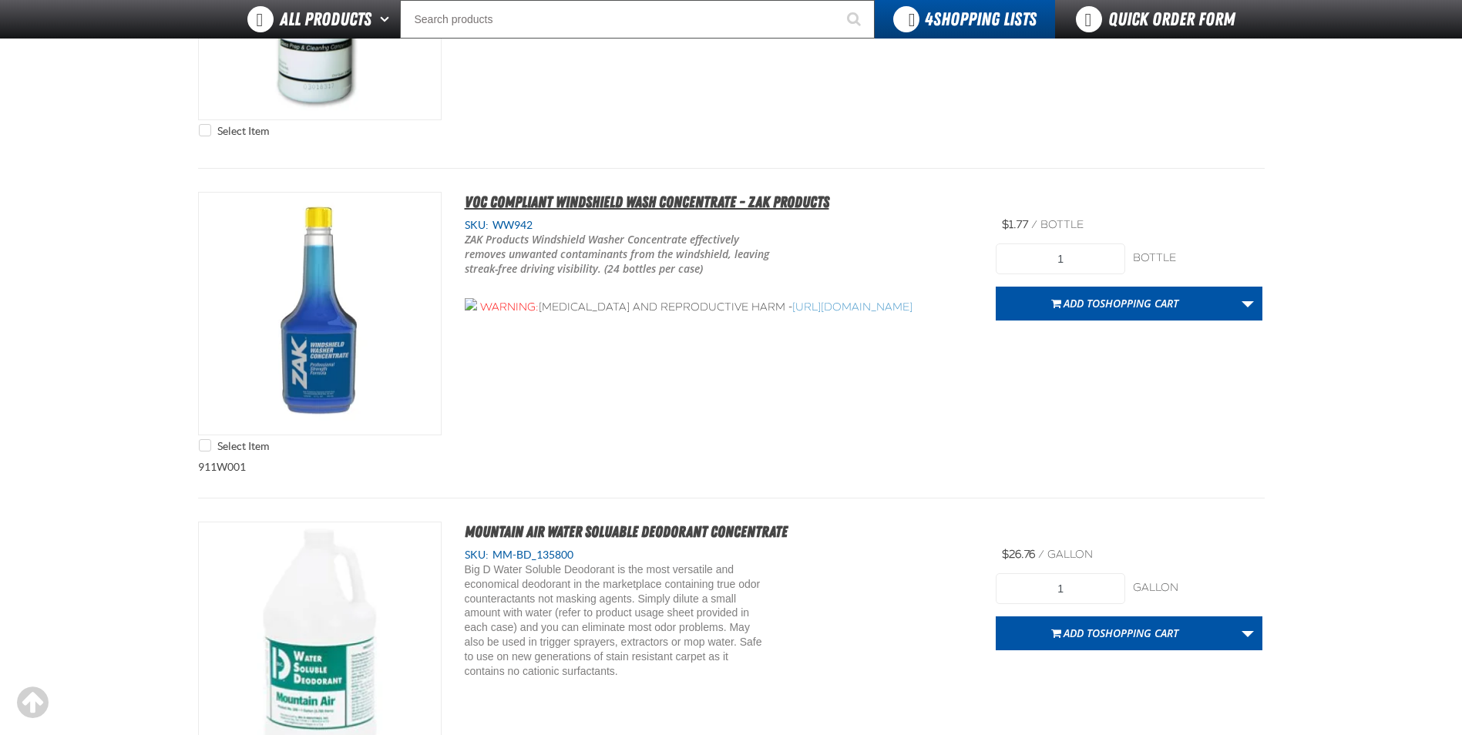
click at [644, 196] on span "VOC Compliant Windshield Wash Concentrate - ZAK Products" at bounding box center [647, 202] width 365 height 19
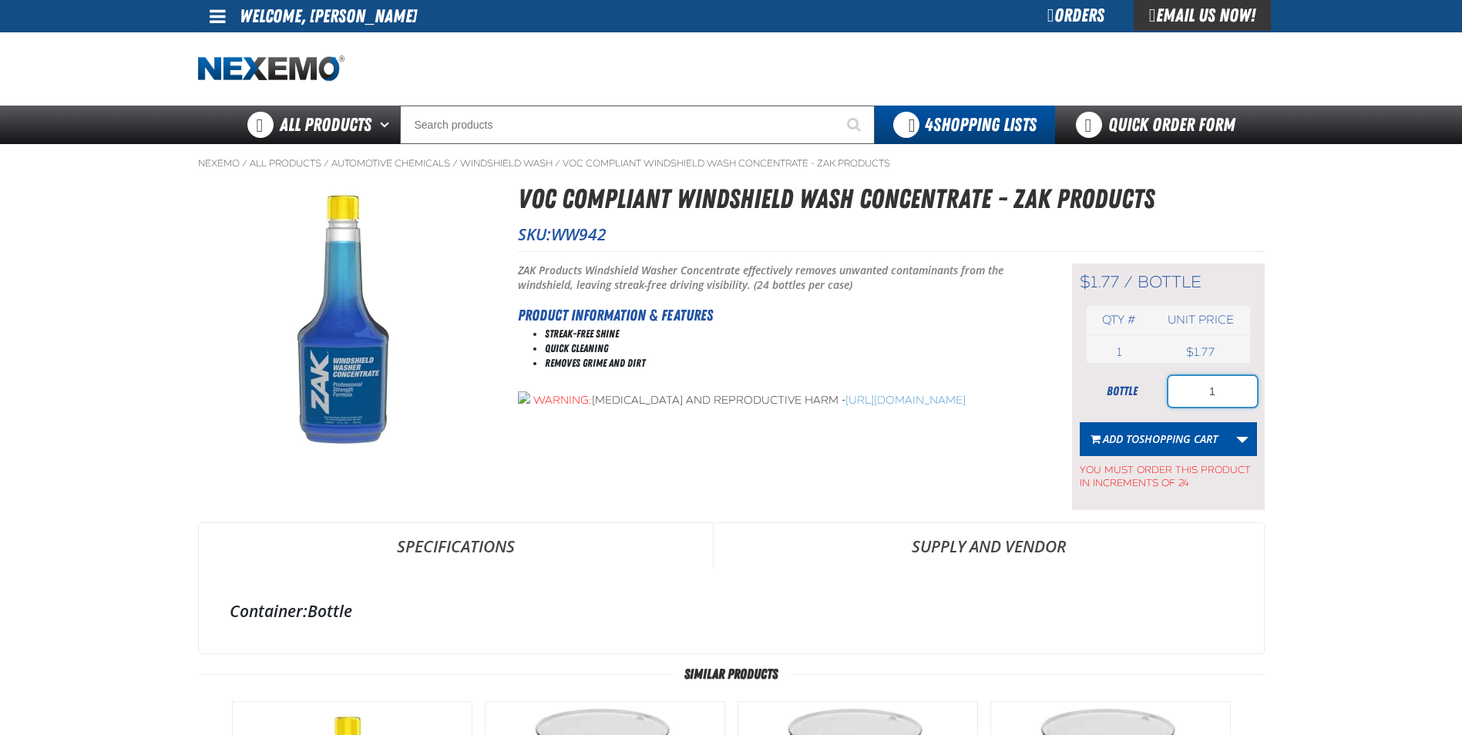
click at [1226, 389] on input "1" at bounding box center [1213, 391] width 89 height 31
type input "24"
click at [1197, 449] on button "Add to Shopping Cart" at bounding box center [1154, 439] width 149 height 34
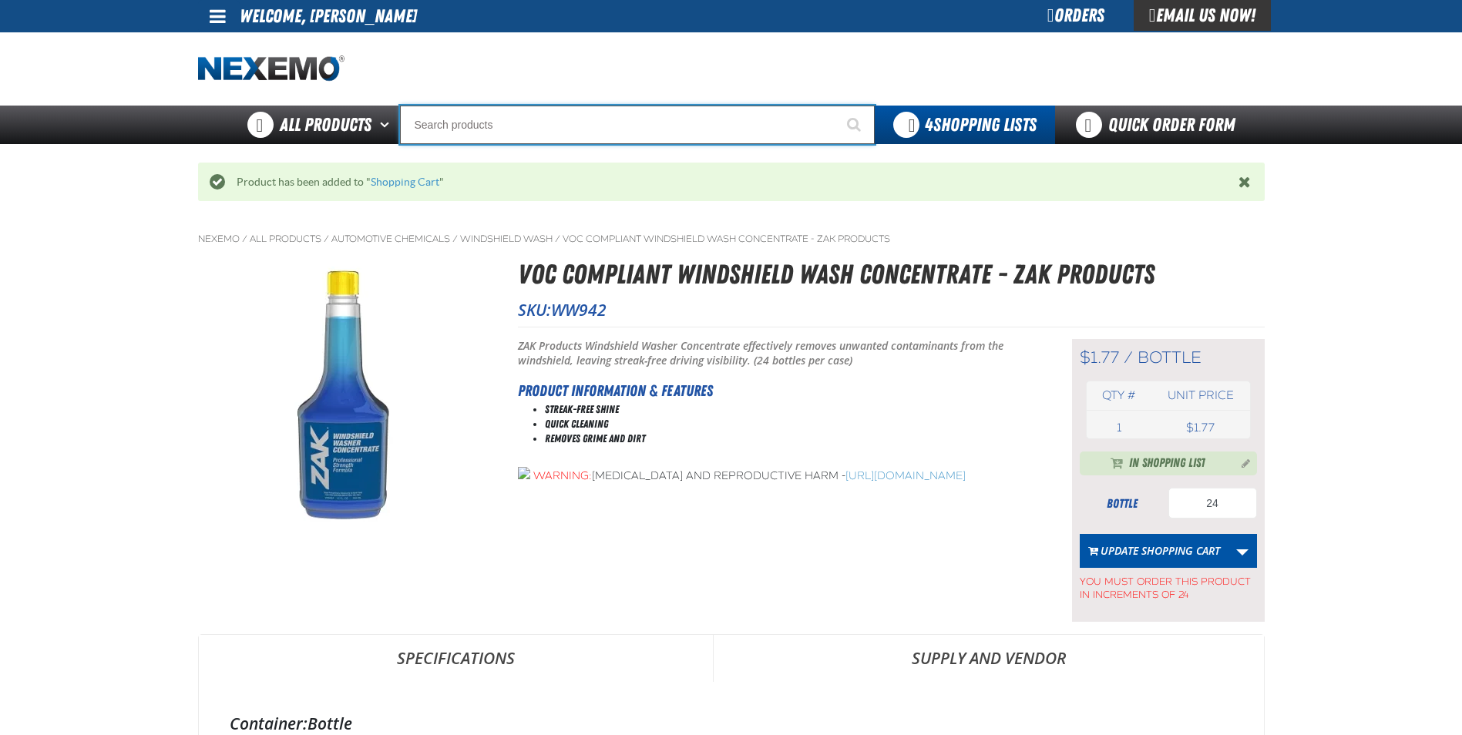
click at [517, 123] on input "Search" at bounding box center [637, 125] width 475 height 39
type input "d"
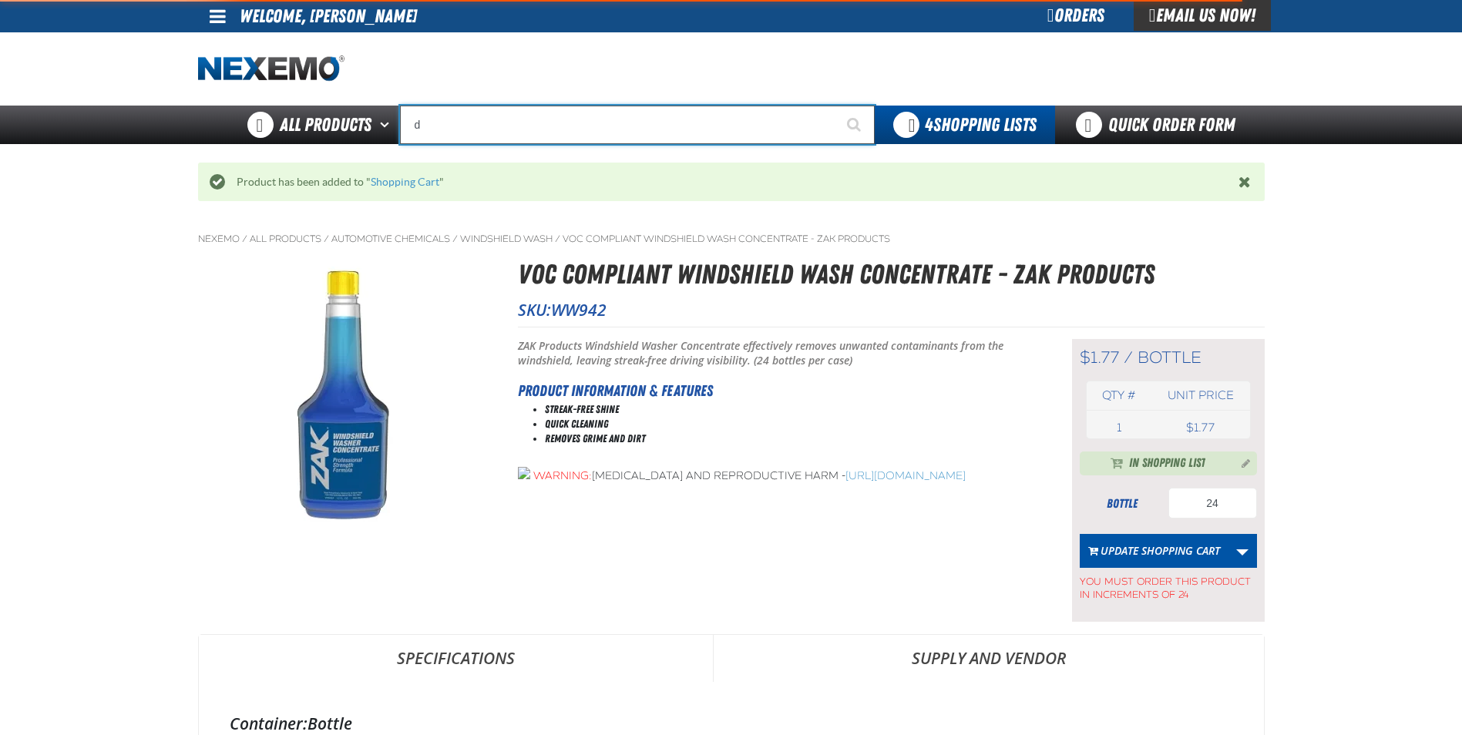
type input "d Alkaline Battery 1.5 Volt (ph)"
type input "de"
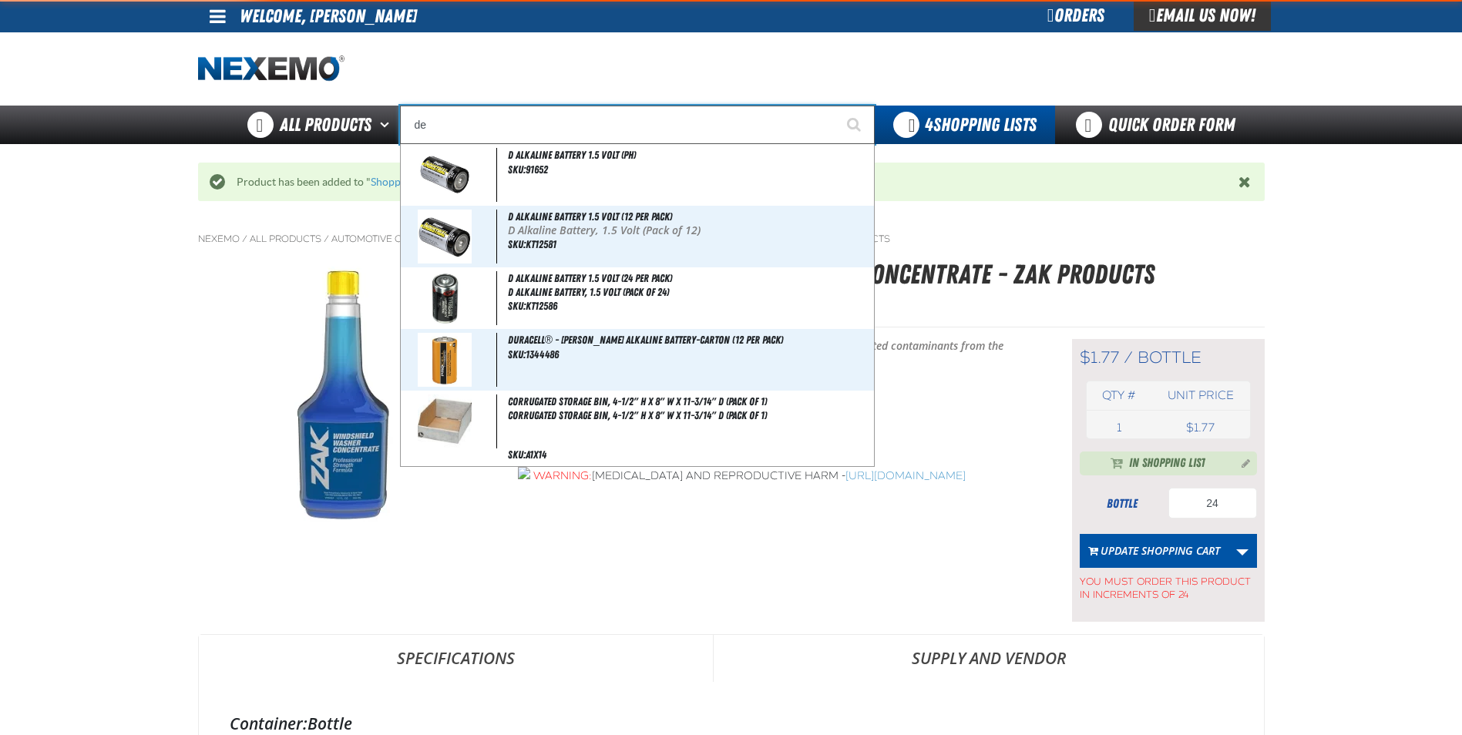
type input "deMO"
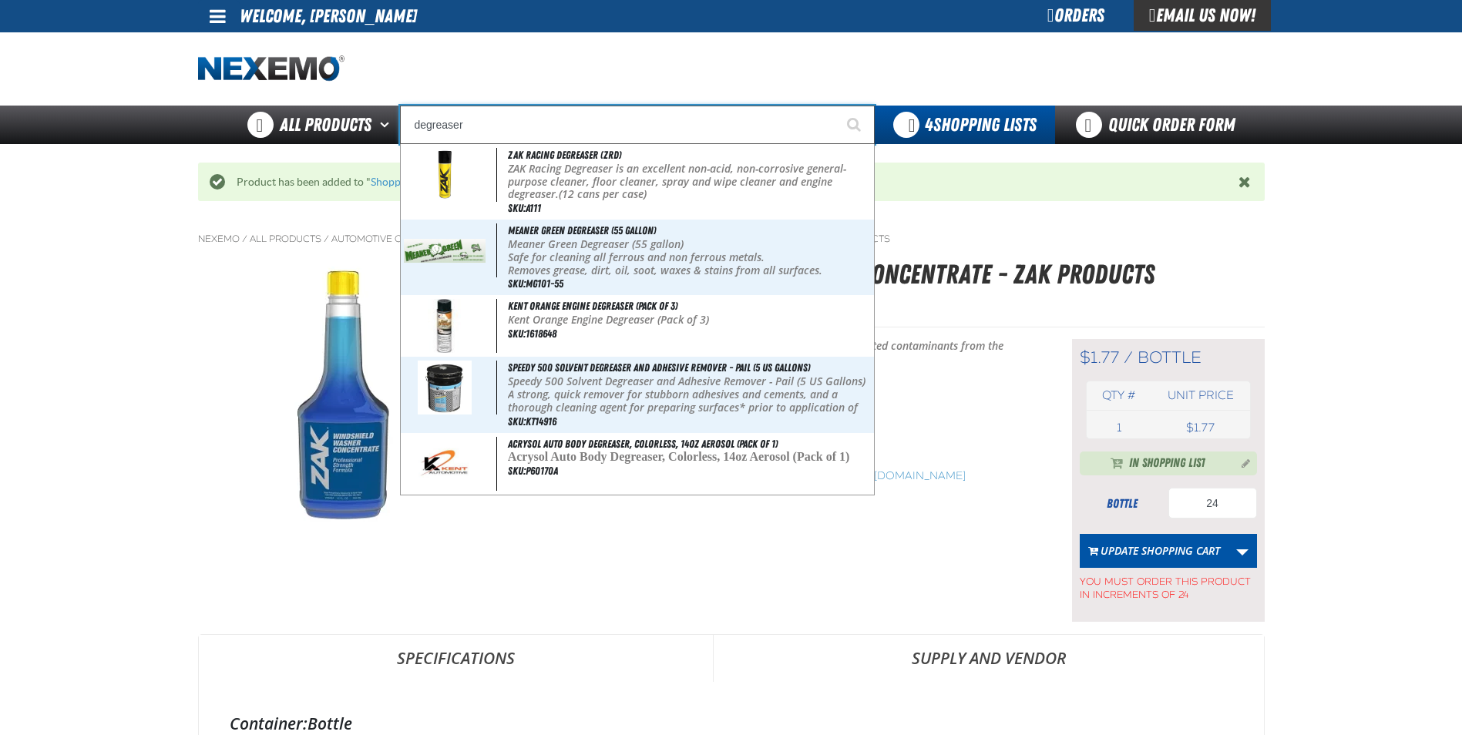
type input "degreaser"
click at [836, 106] on button "Start Searching" at bounding box center [855, 125] width 39 height 39
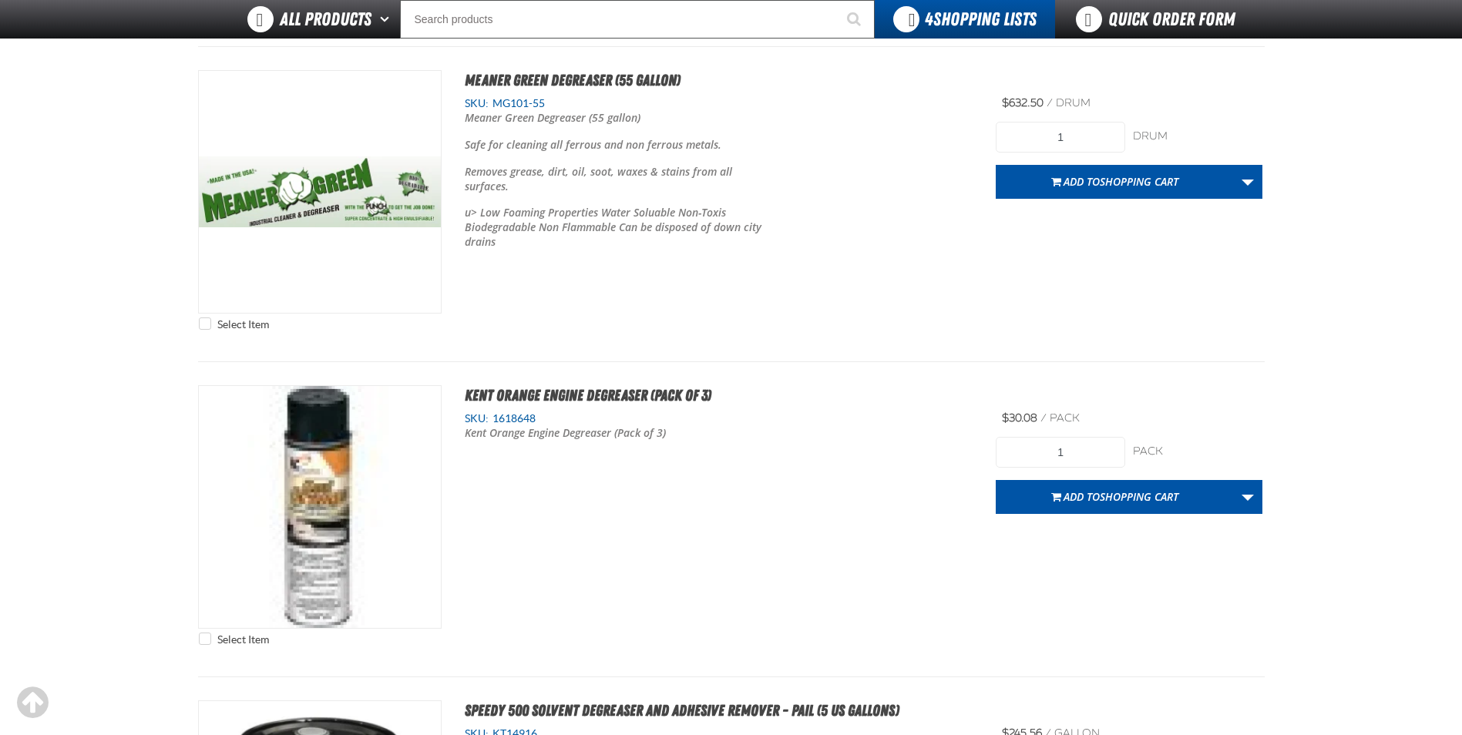
scroll to position [164, 0]
